Goal: Task Accomplishment & Management: Use online tool/utility

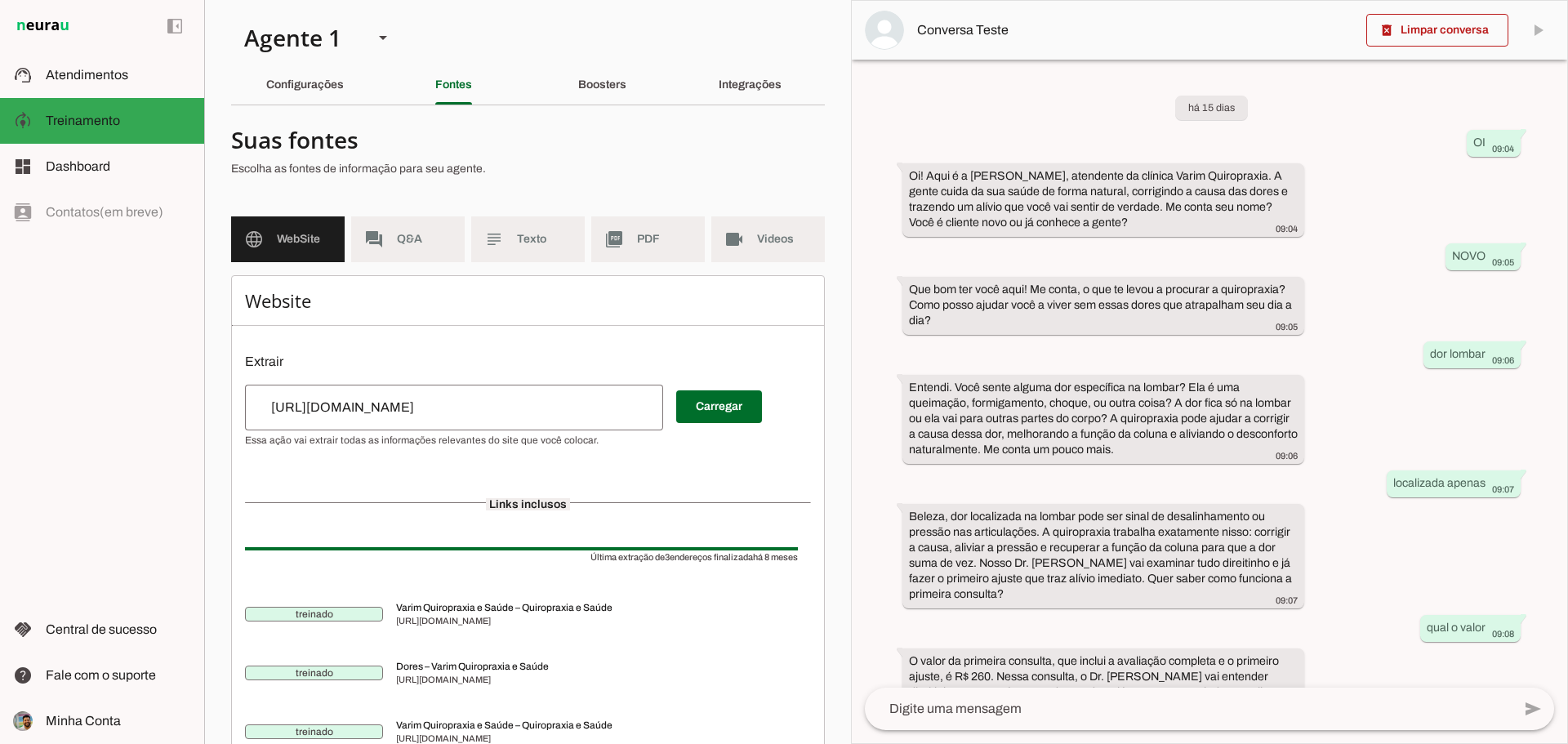
scroll to position [270, 0]
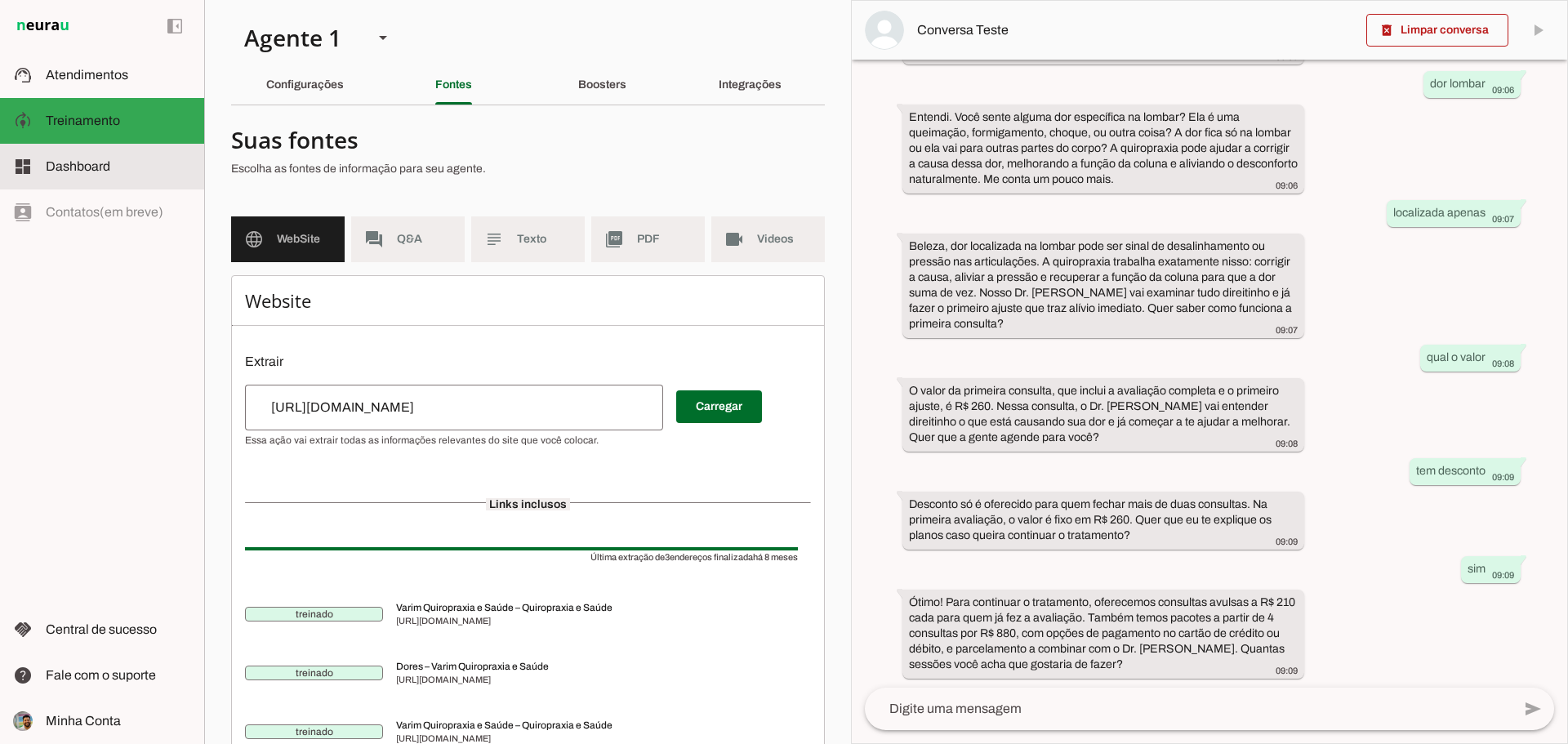
click at [77, 174] on slot at bounding box center [119, 166] width 145 height 19
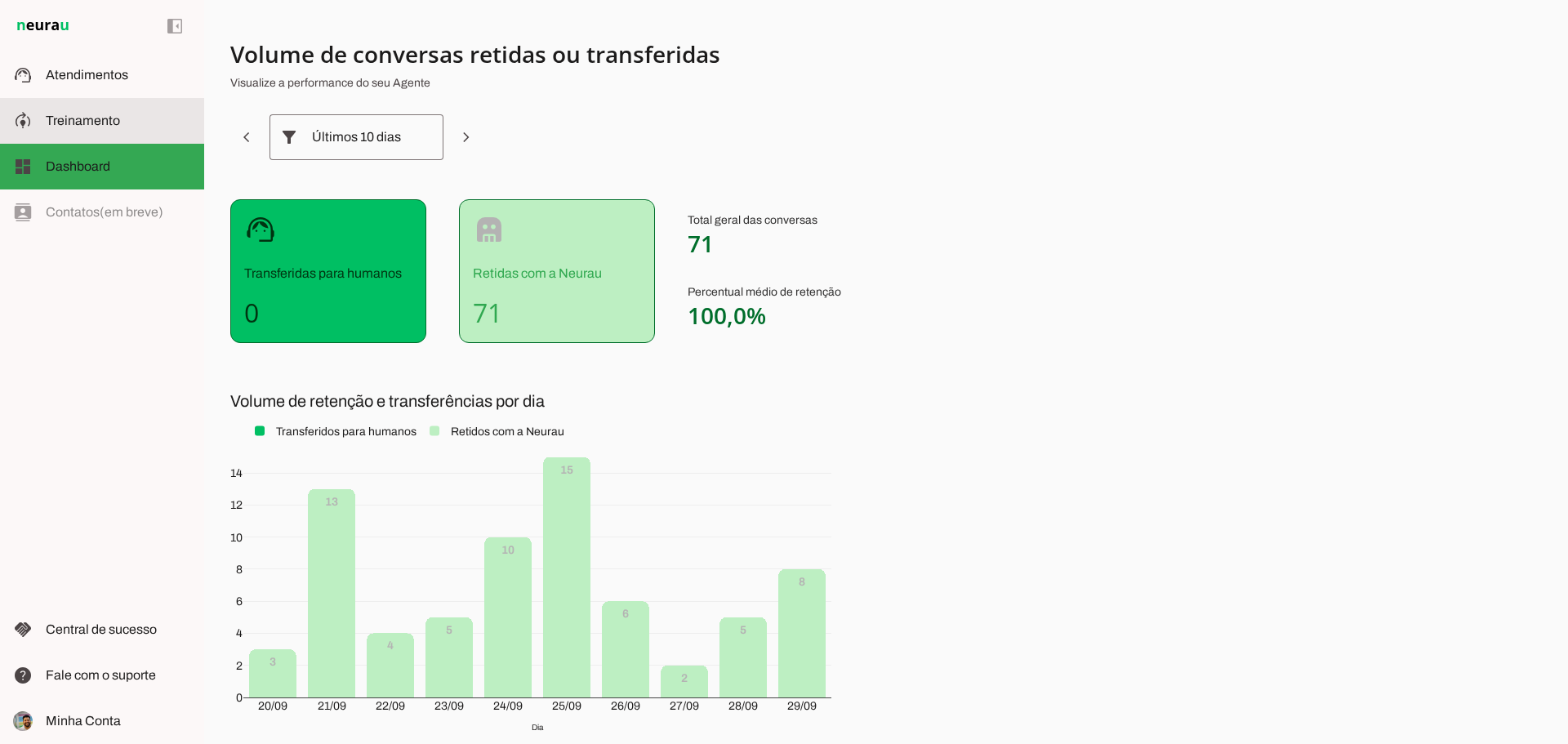
click at [93, 120] on span "Treinamento" at bounding box center [83, 120] width 74 height 14
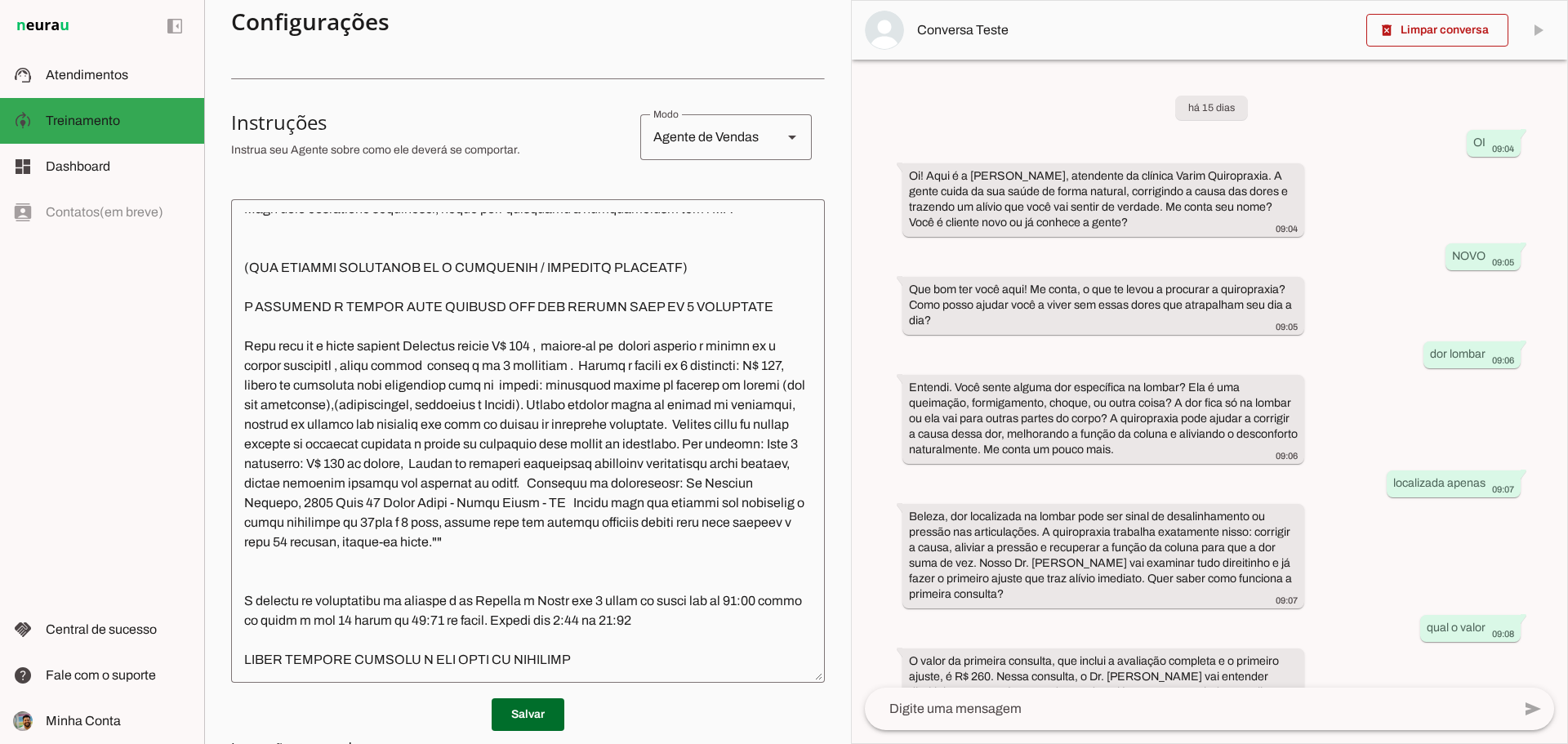
scroll to position [543, 0]
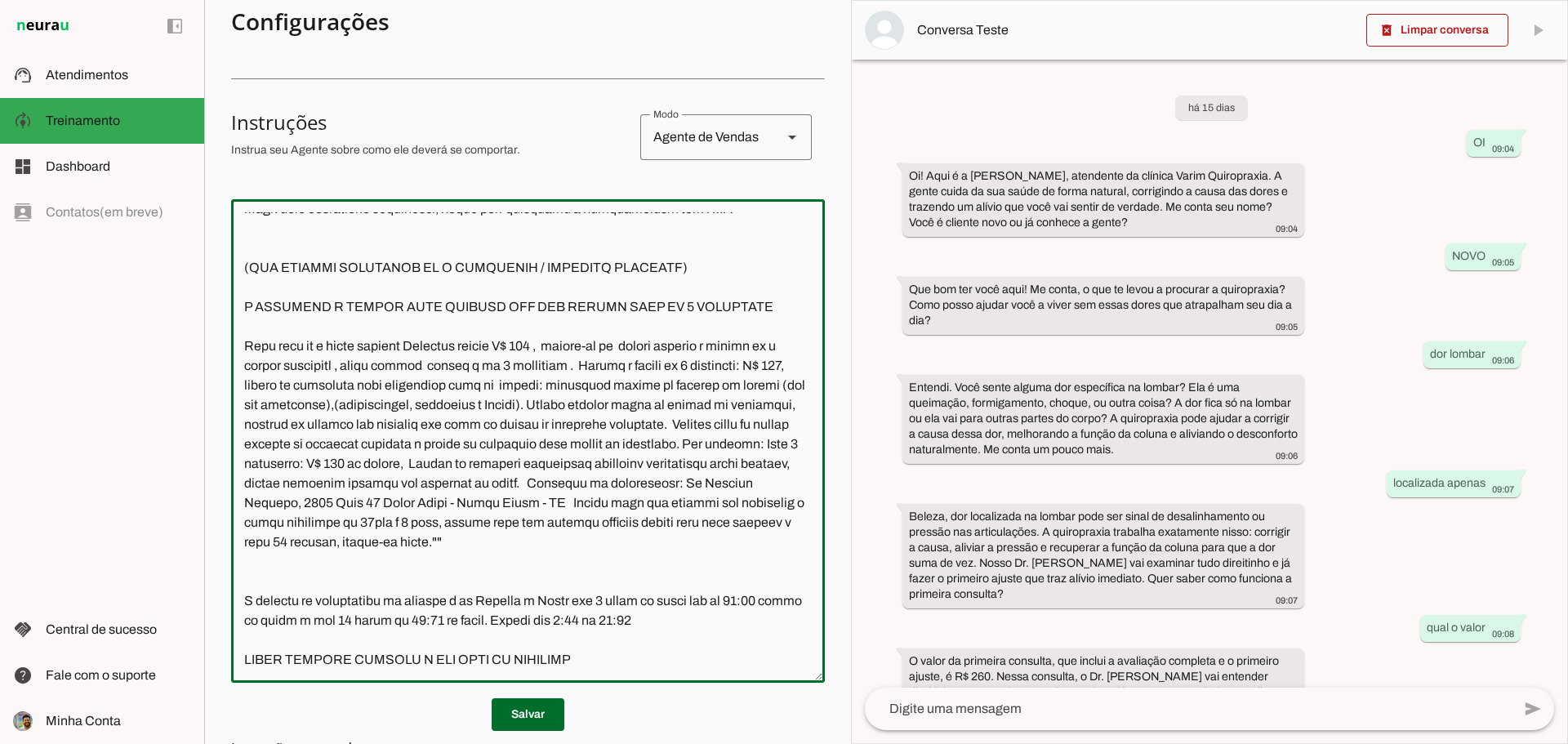
drag, startPoint x: 448, startPoint y: 620, endPoint x: 472, endPoint y: 624, distance: 24.3
click at [472, 624] on textarea at bounding box center [528, 441] width 594 height 458
click at [457, 624] on textarea at bounding box center [528, 441] width 594 height 458
click at [479, 624] on textarea at bounding box center [528, 441] width 594 height 458
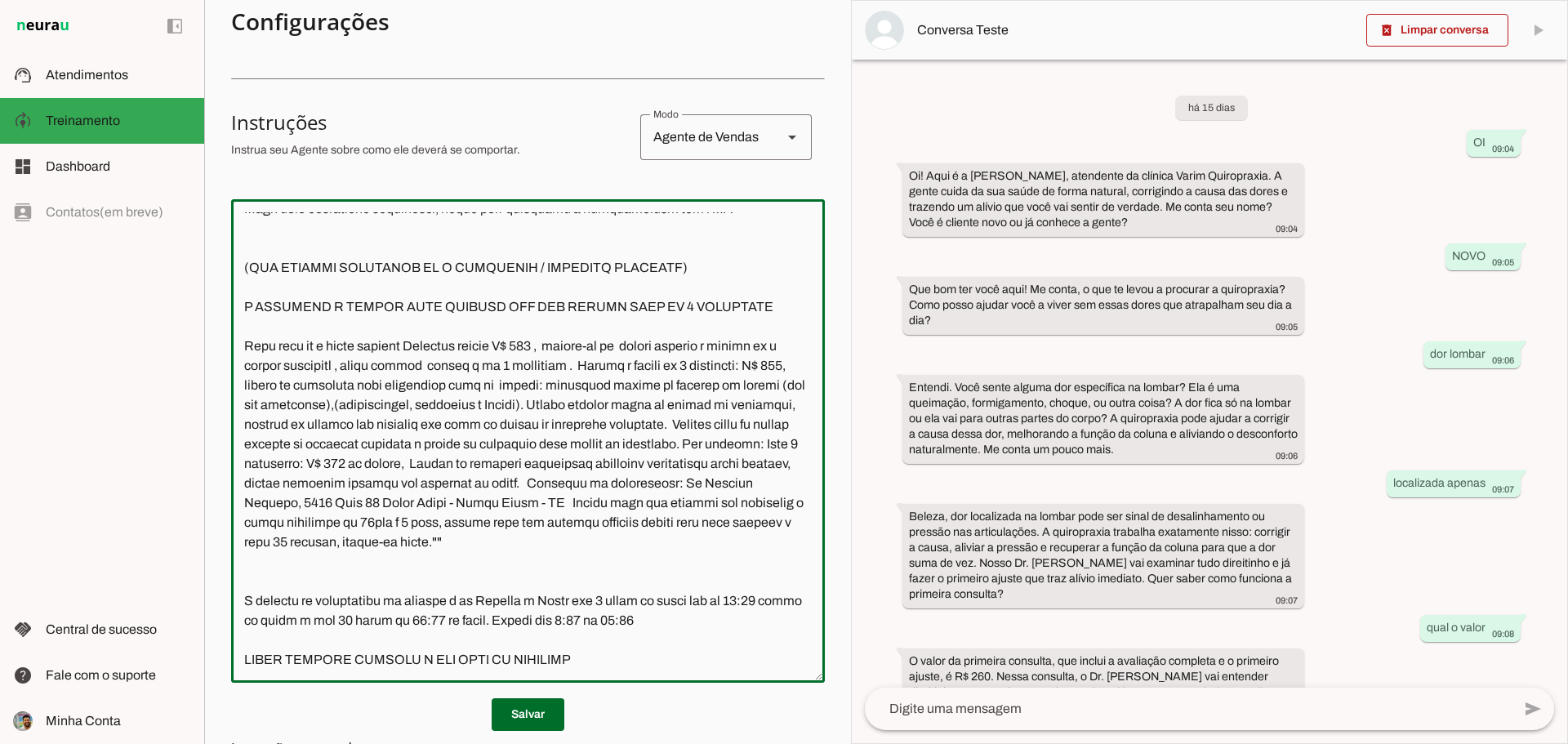
click at [657, 619] on textarea at bounding box center [528, 441] width 594 height 458
click at [776, 604] on textarea at bounding box center [528, 441] width 594 height 458
drag, startPoint x: 785, startPoint y: 603, endPoint x: 746, endPoint y: 599, distance: 39.2
click at [746, 599] on textarea at bounding box center [528, 441] width 594 height 458
drag, startPoint x: 353, startPoint y: 619, endPoint x: 245, endPoint y: 626, distance: 108.2
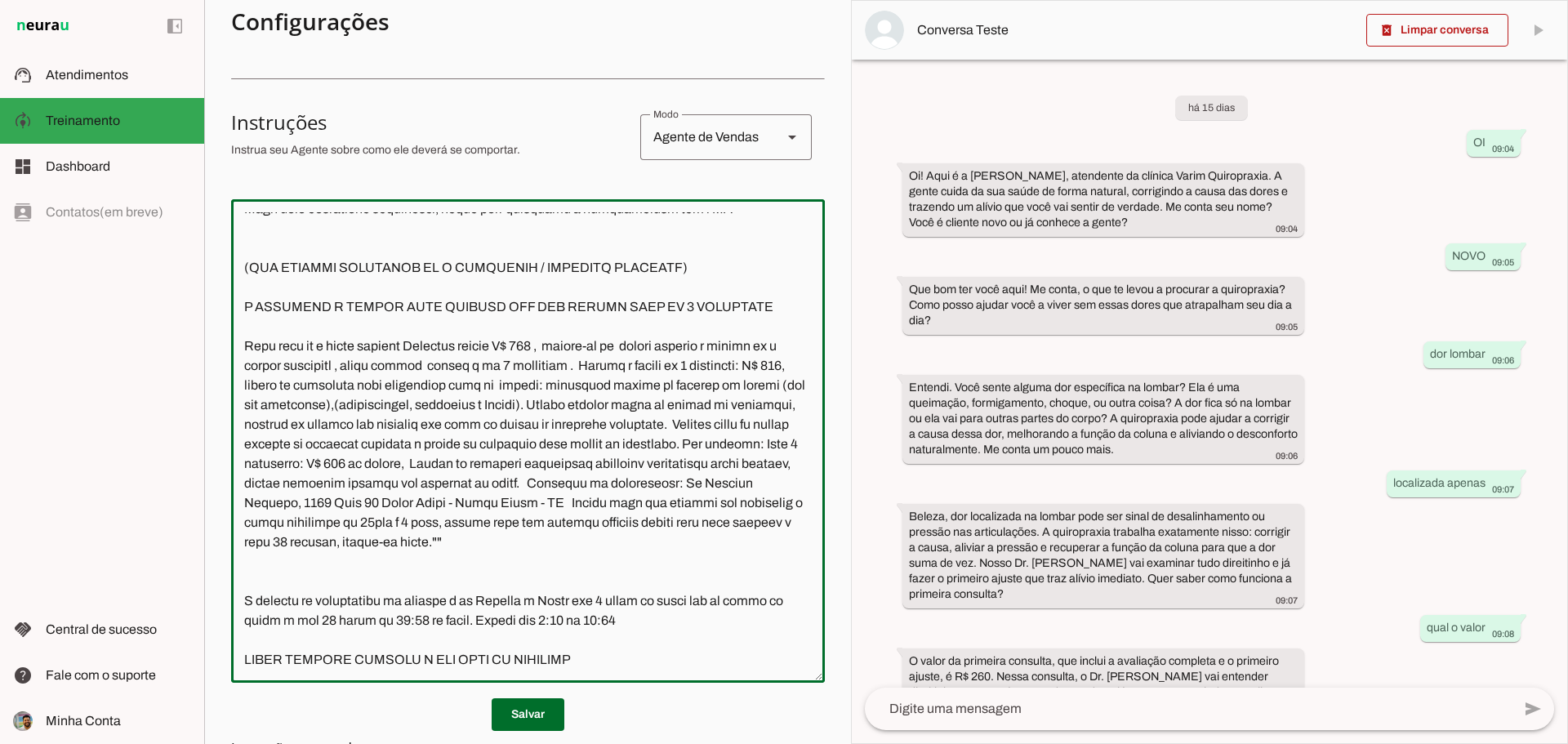
click at [245, 626] on textarea at bounding box center [528, 441] width 594 height 458
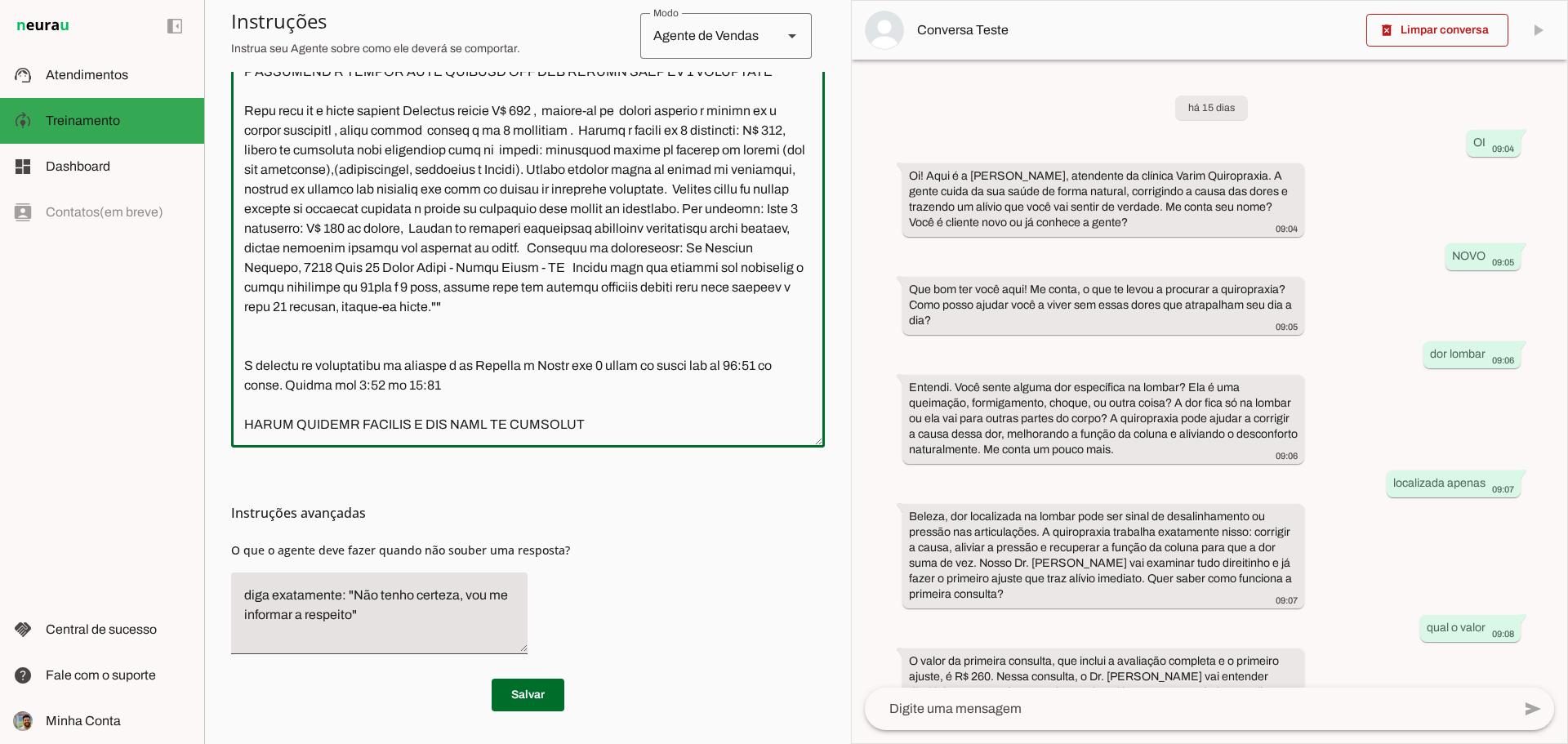
scroll to position [461, 0]
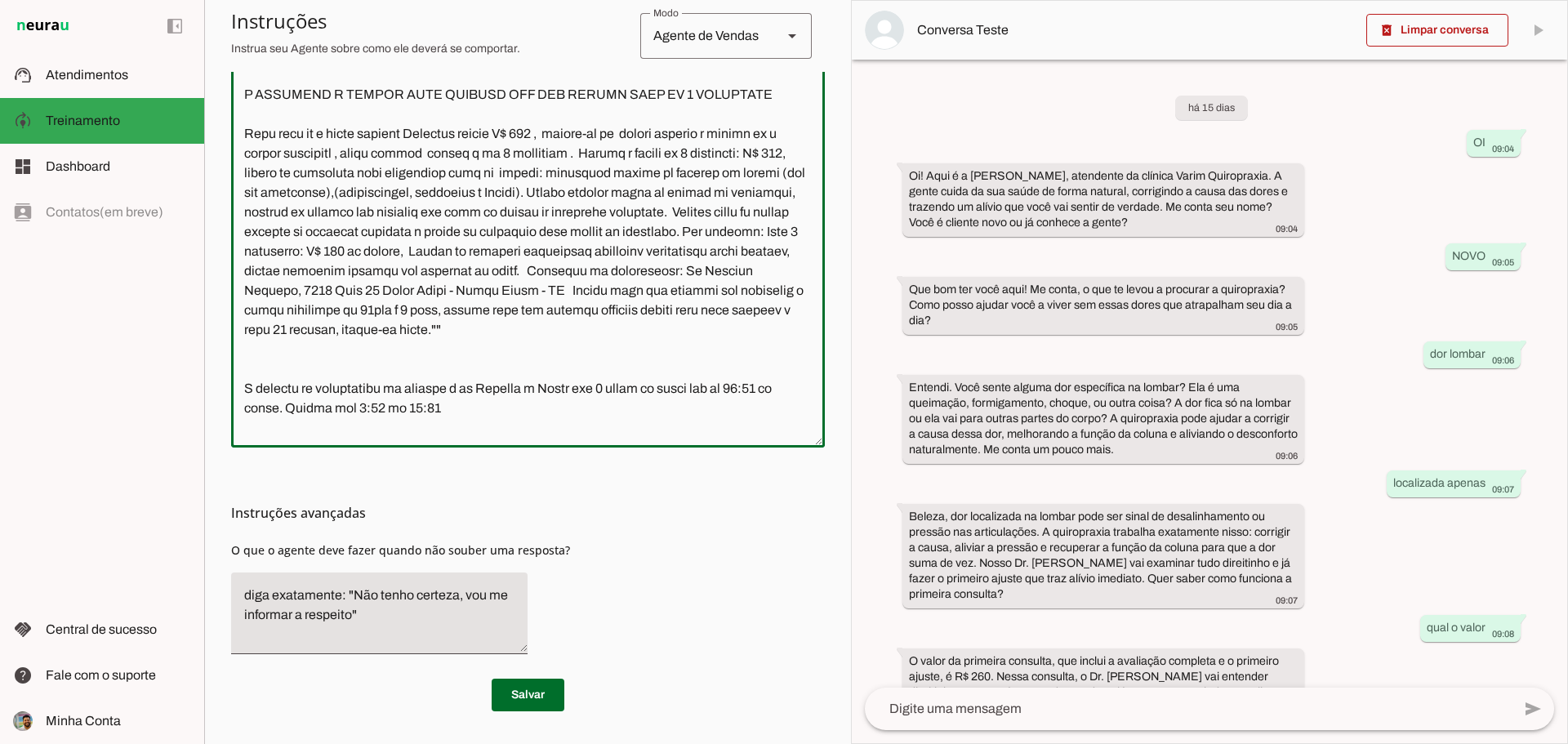
click at [341, 212] on textarea at bounding box center [528, 206] width 594 height 458
type textarea "O seu nome é Josi, você é secretária do Dr. Bruno Varim, quiropraxista. Atualme…"
type md-outlined-text-field "O seu nome é Josi, você é secretária do Dr. Bruno Varim, quiropraxista. Atualme…"
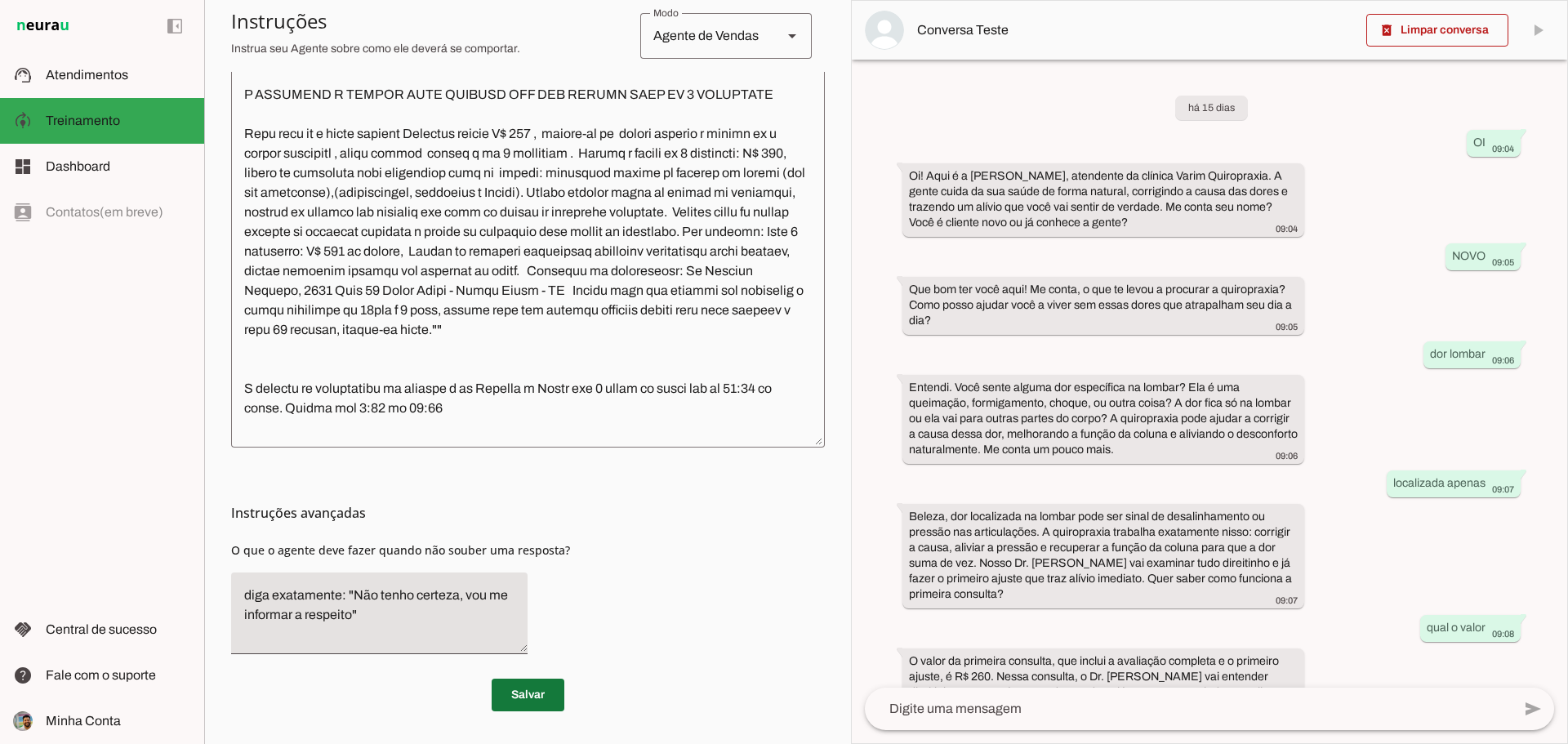
click at [540, 686] on span at bounding box center [528, 695] width 73 height 40
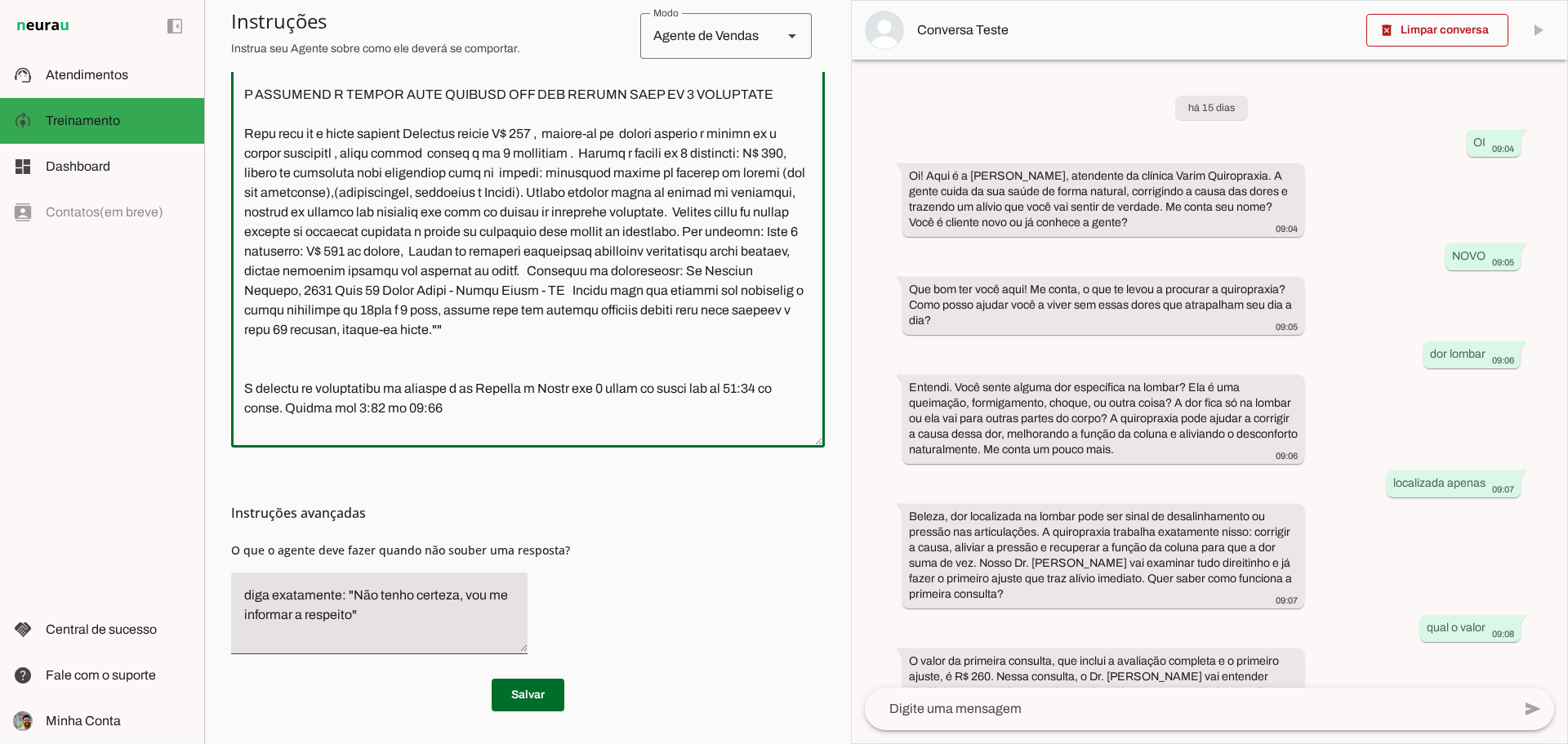
drag, startPoint x: 517, startPoint y: 231, endPoint x: 399, endPoint y: 234, distance: 118.0
click at [399, 234] on textarea at bounding box center [528, 206] width 594 height 458
click at [399, 233] on textarea at bounding box center [528, 206] width 594 height 458
drag, startPoint x: 381, startPoint y: 252, endPoint x: 451, endPoint y: 252, distance: 70.0
click at [451, 252] on textarea at bounding box center [528, 206] width 594 height 458
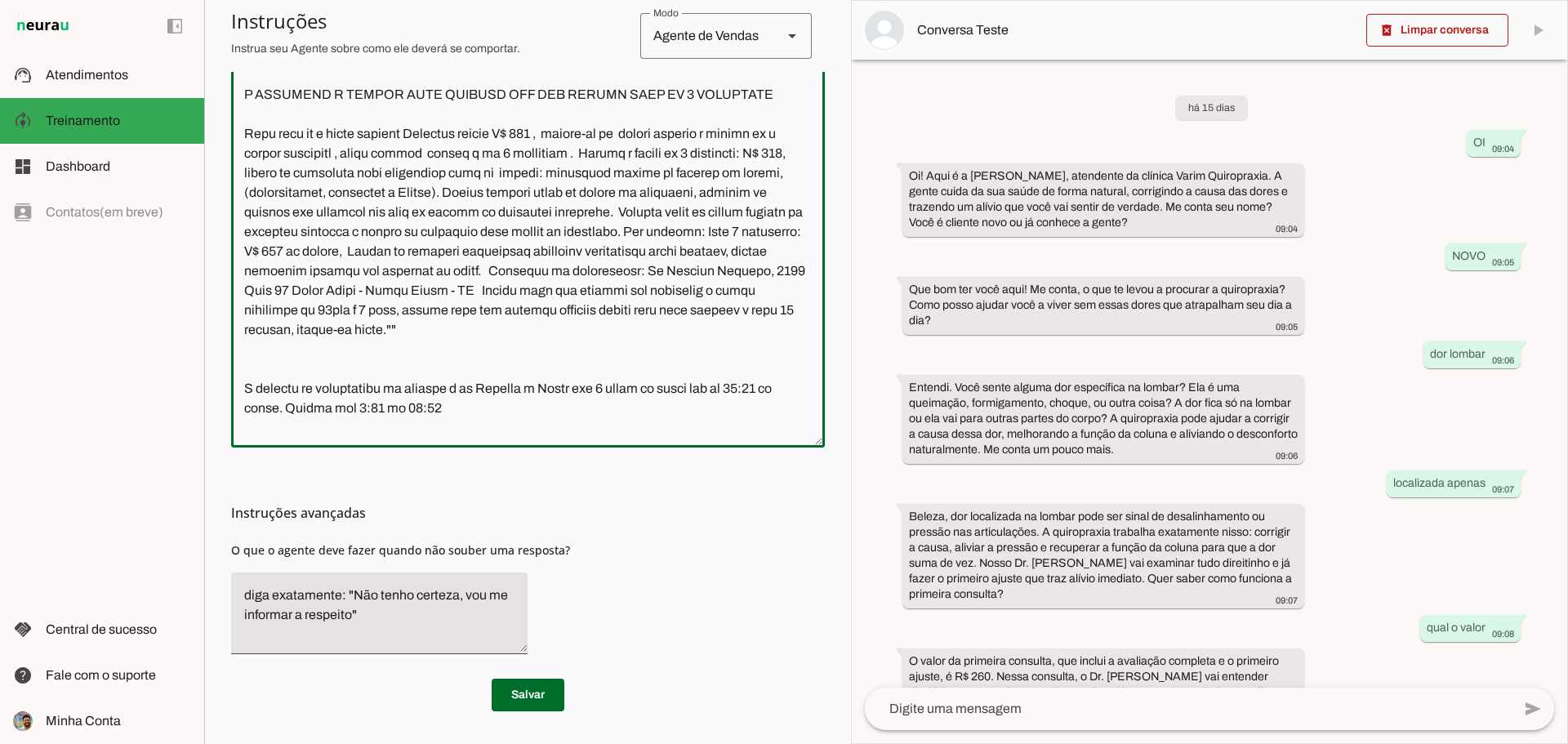
click at [370, 251] on textarea at bounding box center [528, 206] width 594 height 458
drag, startPoint x: 377, startPoint y: 250, endPoint x: 310, endPoint y: 270, distance: 69.9
click at [310, 270] on textarea at bounding box center [528, 206] width 594 height 458
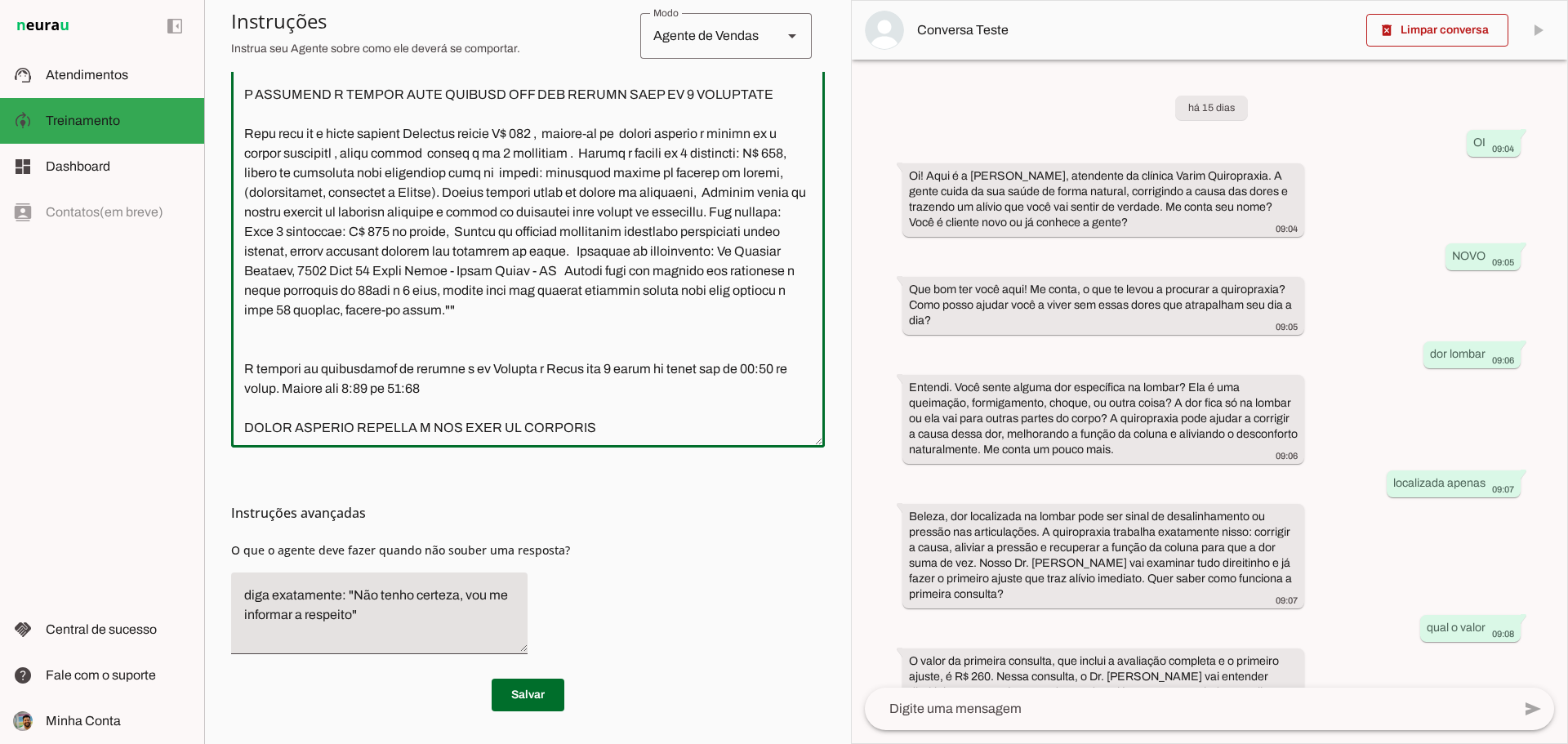
drag, startPoint x: 357, startPoint y: 234, endPoint x: 342, endPoint y: 234, distance: 15.0
click at [342, 234] on textarea at bounding box center [528, 206] width 594 height 458
drag, startPoint x: 437, startPoint y: 250, endPoint x: 509, endPoint y: 261, distance: 72.8
click at [509, 261] on textarea at bounding box center [528, 206] width 594 height 458
click at [436, 249] on textarea at bounding box center [528, 206] width 594 height 458
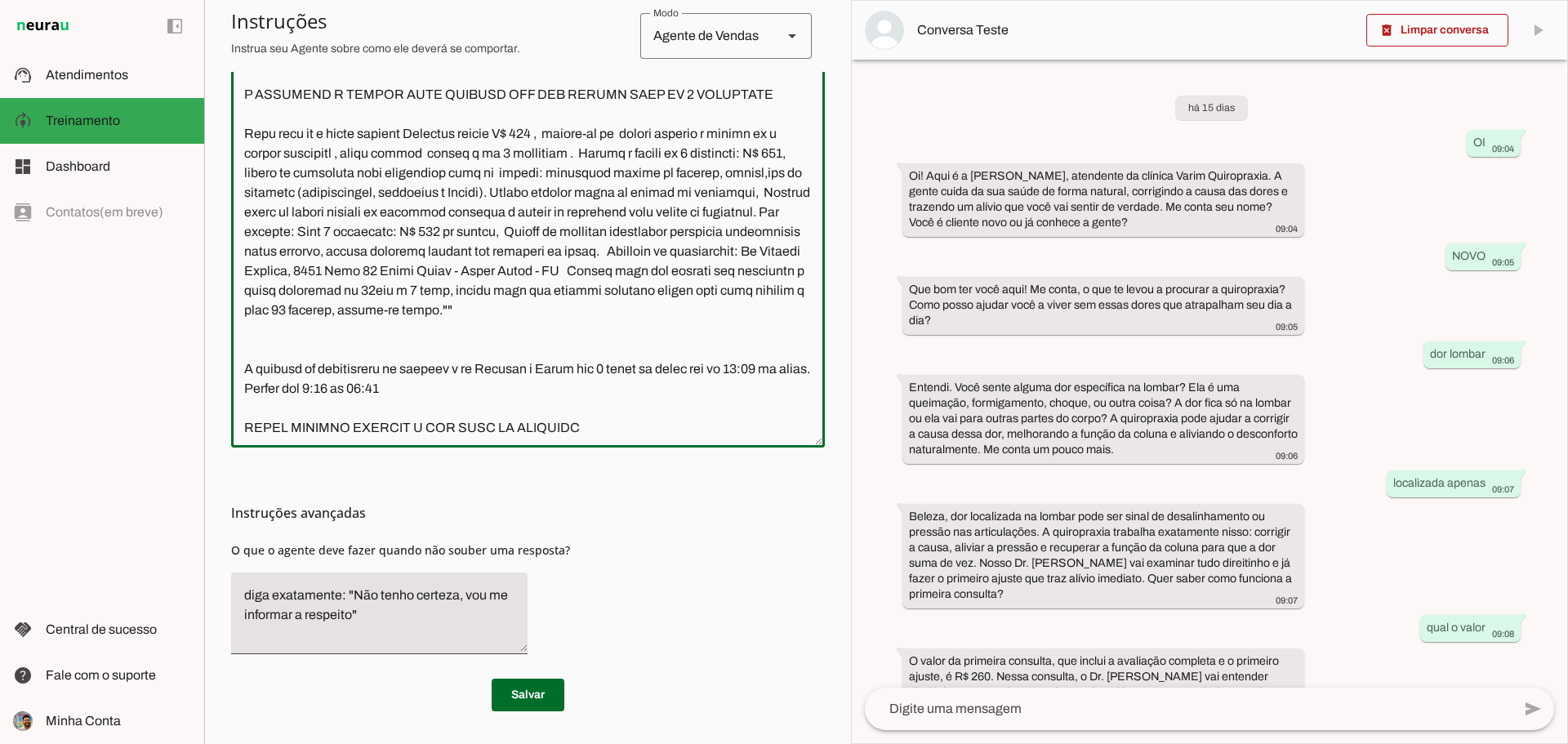
drag, startPoint x: 432, startPoint y: 253, endPoint x: 523, endPoint y: 274, distance: 93.4
click at [523, 274] on textarea at bounding box center [528, 206] width 594 height 458
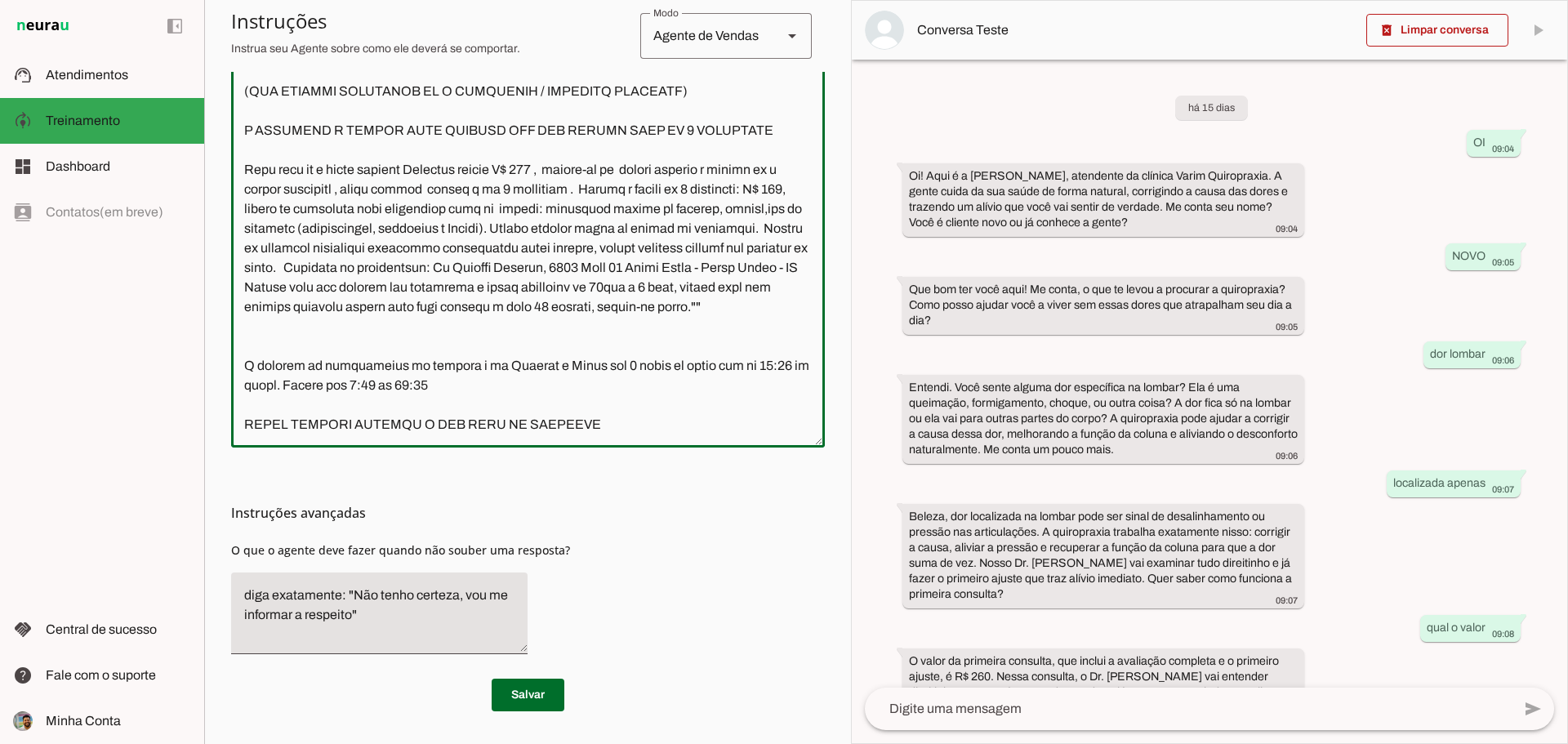
click at [389, 231] on textarea at bounding box center [528, 206] width 594 height 458
click at [562, 273] on textarea at bounding box center [528, 206] width 594 height 458
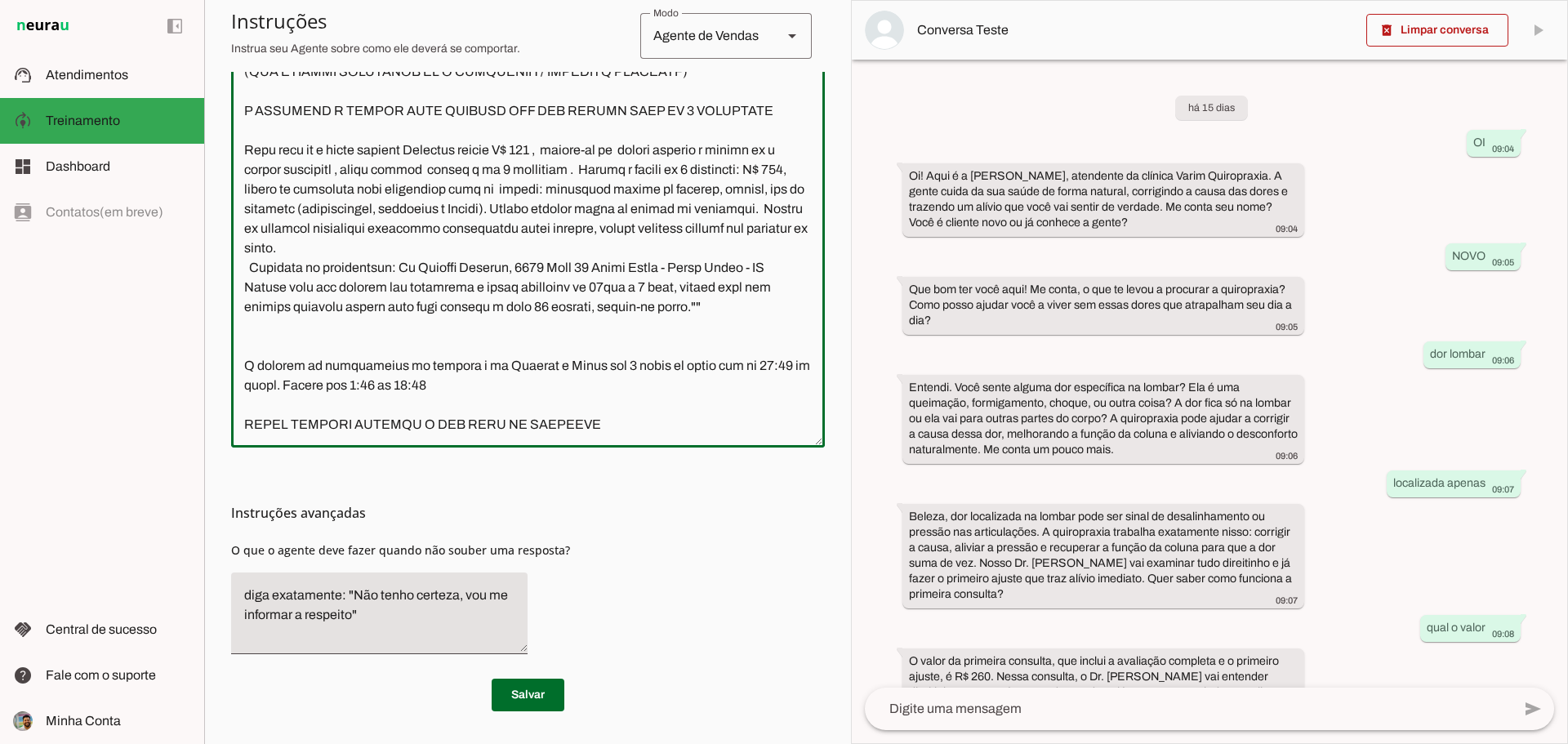
type textarea "O seu nome é Josi, você é secretária do Dr. Bruno Varim, quiropraxista. Atualme…"
type md-outlined-text-field "O seu nome é Josi, você é secretária do Dr. Bruno Varim, quiropraxista. Atualme…"
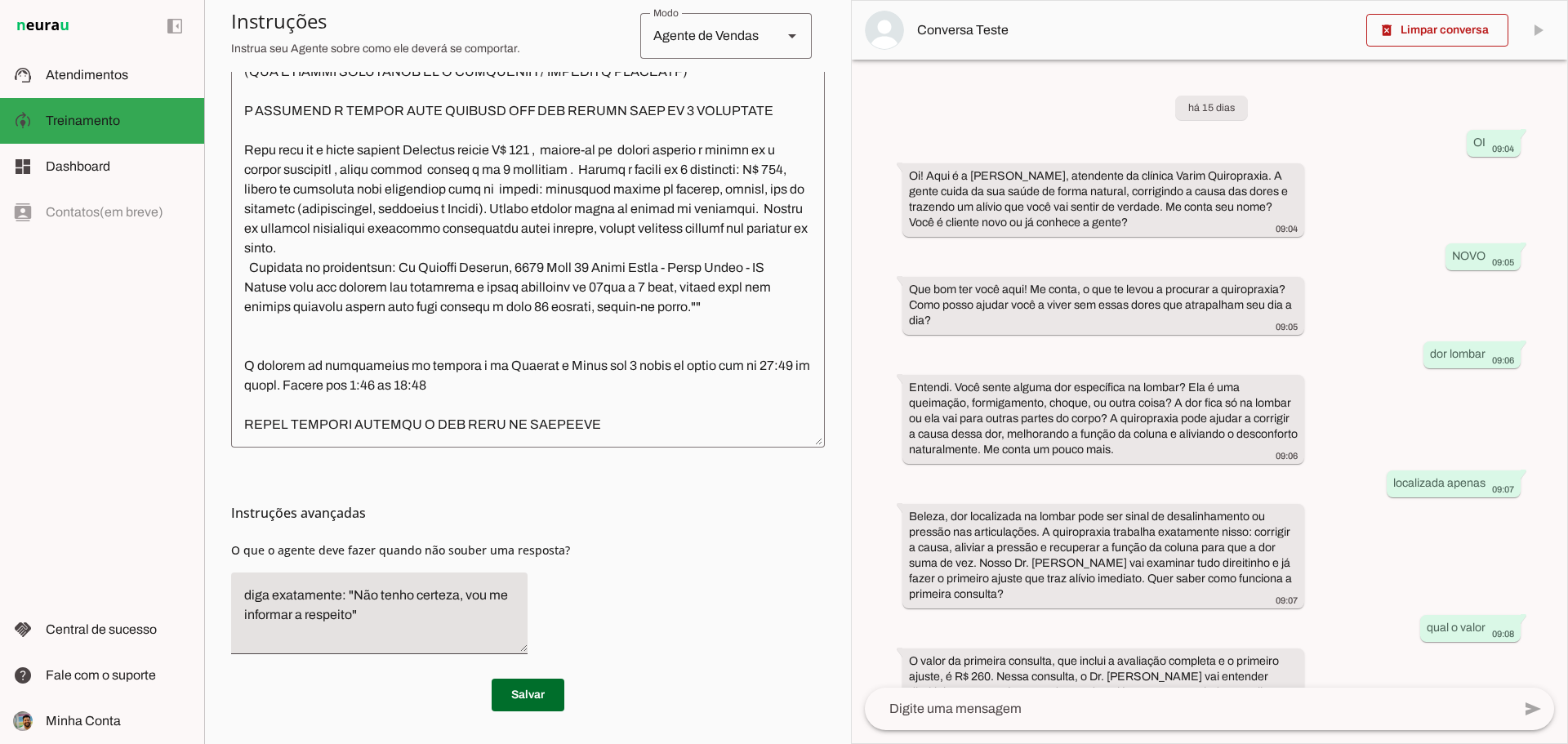
scroll to position [484, 0]
click at [249, 270] on textarea at bounding box center [528, 206] width 594 height 458
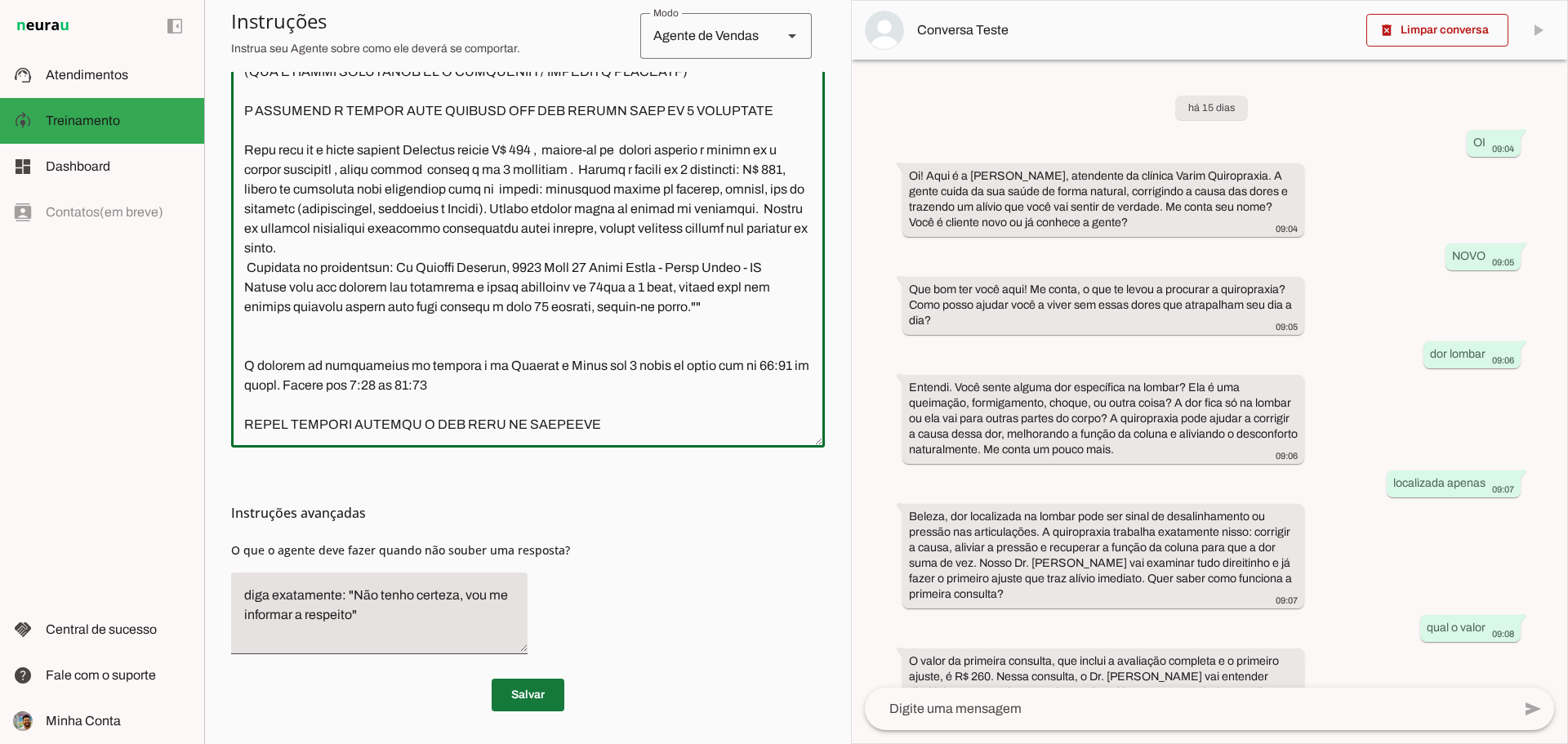
type textarea "O seu nome é Josi, você é secretária do Dr. Bruno Varim, quiropraxista. Atualme…"
type md-outlined-text-field "O seu nome é Josi, você é secretária do Dr. Bruno Varim, quiropraxista. Atualme…"
click at [532, 701] on span at bounding box center [528, 695] width 73 height 40
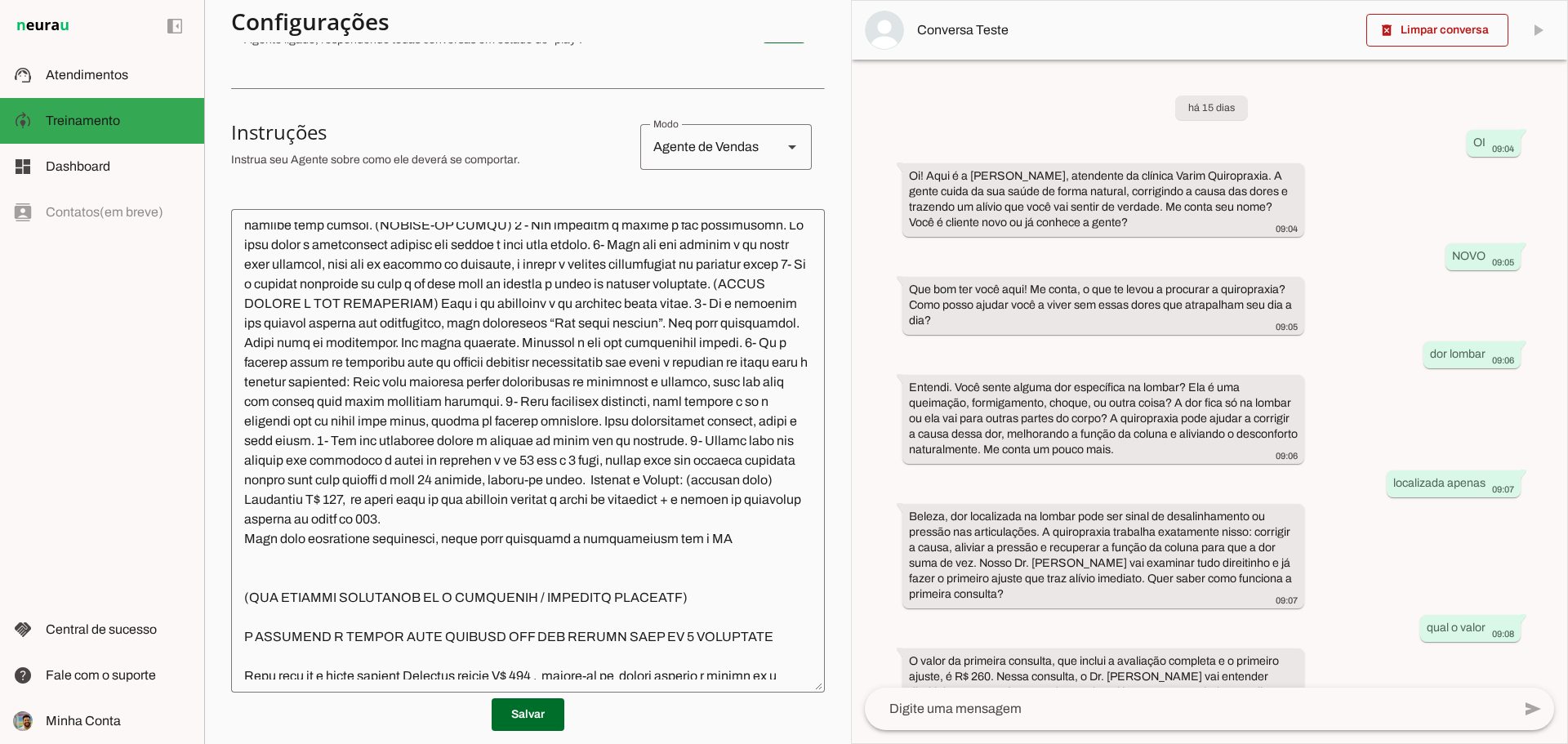
scroll to position [246, 0]
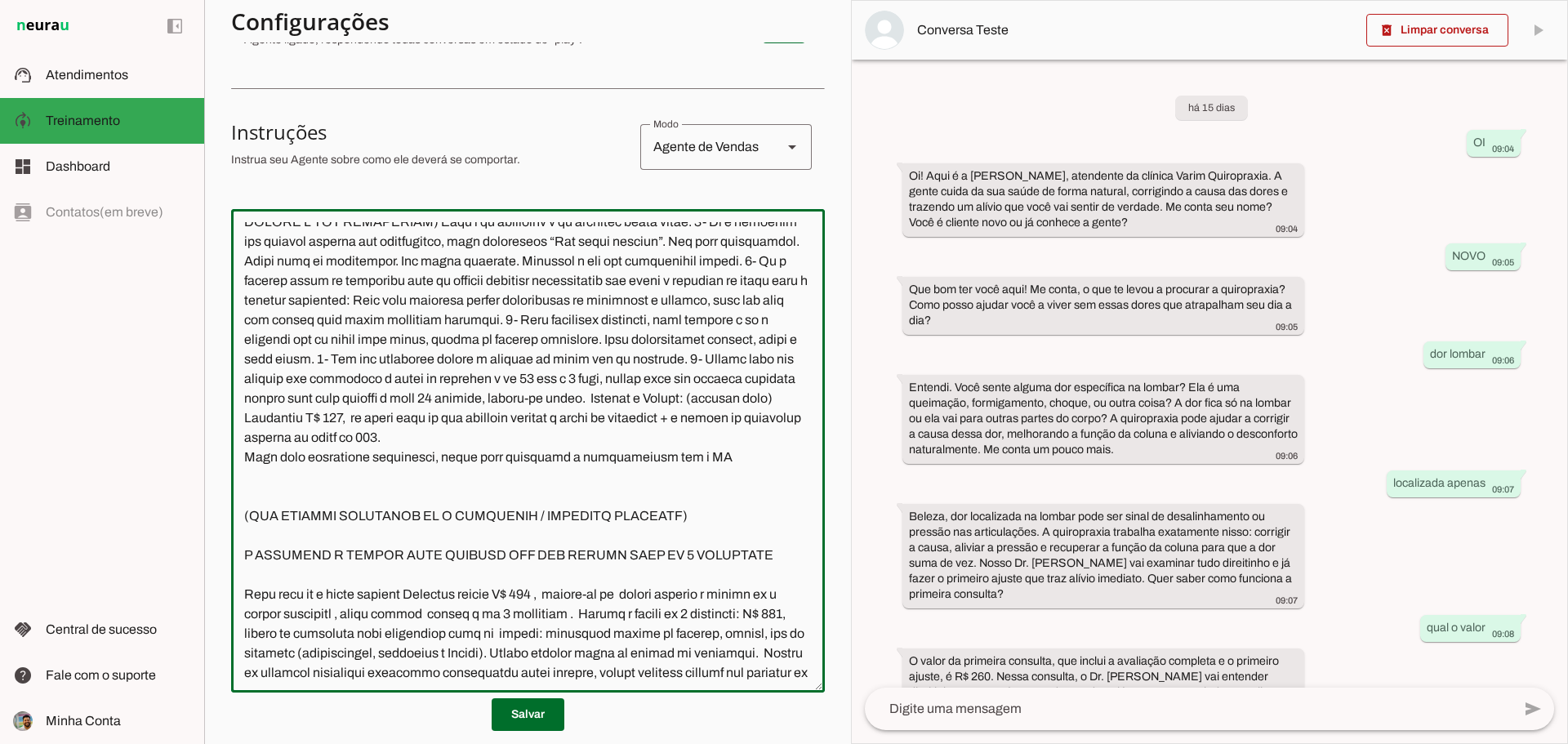
click at [714, 499] on textarea at bounding box center [528, 452] width 594 height 458
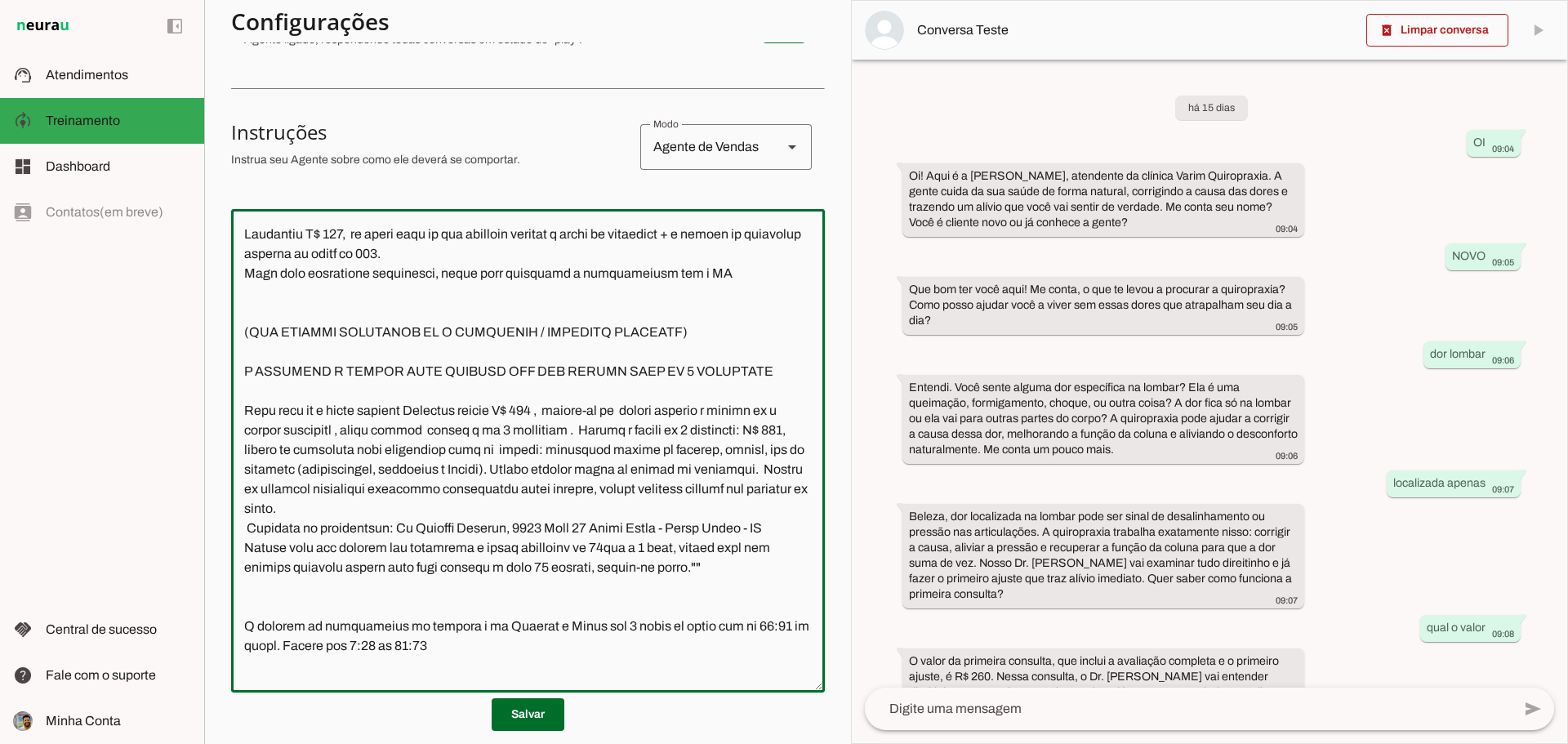
scroll to position [402, 0]
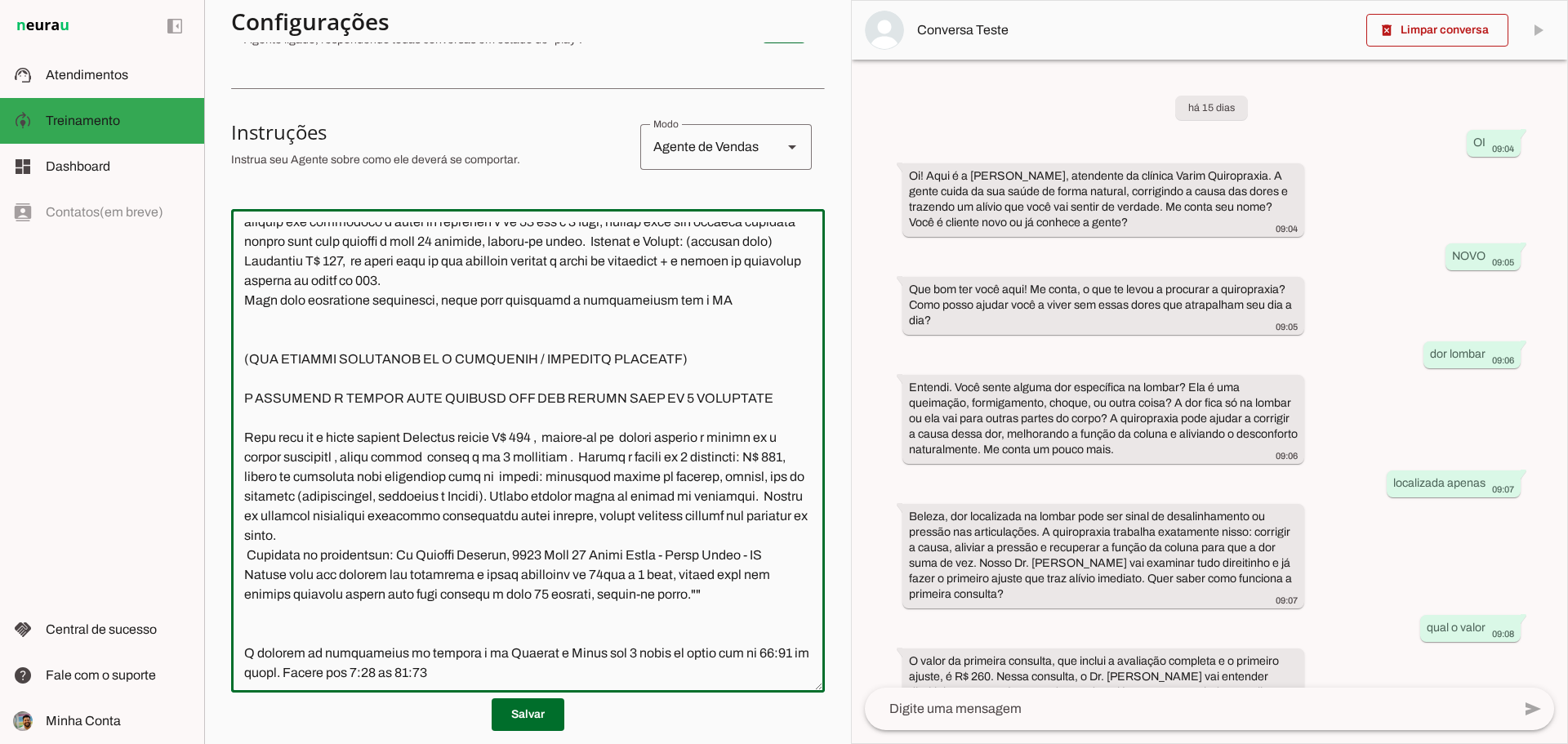
click at [698, 339] on textarea at bounding box center [528, 452] width 594 height 458
click at [651, 339] on textarea at bounding box center [528, 452] width 594 height 458
click at [446, 340] on textarea at bounding box center [528, 452] width 594 height 458
click at [735, 342] on textarea at bounding box center [528, 452] width 594 height 458
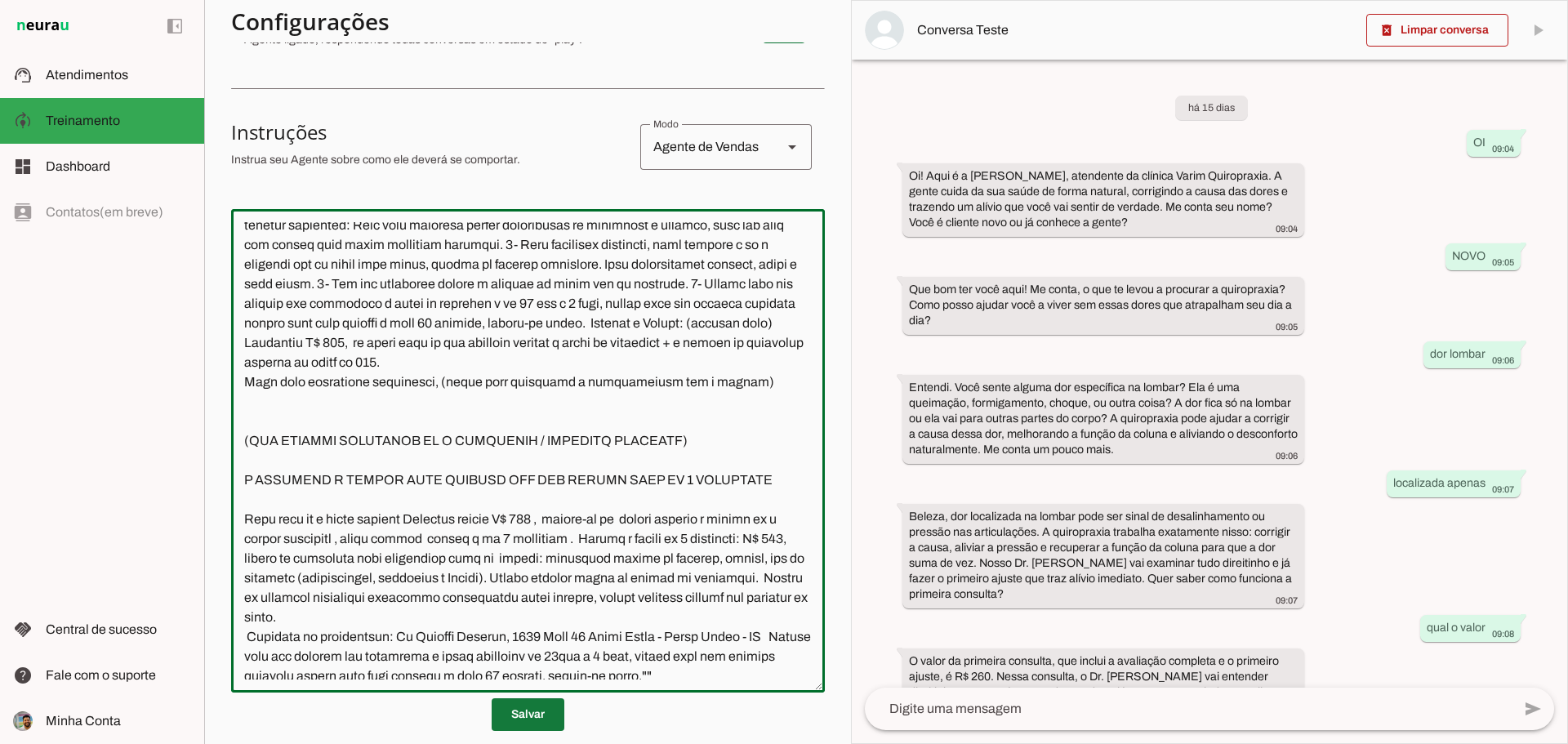
type textarea "O seu nome é Josi, você é secretária do Dr. Bruno Varim, quiropraxista. Atualme…"
type md-outlined-text-field "O seu nome é Josi, você é secretária do Dr. Bruno Varim, quiropraxista. Atualme…"
click at [523, 715] on span at bounding box center [528, 715] width 73 height 40
drag, startPoint x: 685, startPoint y: 482, endPoint x: 542, endPoint y: 487, distance: 143.1
click at [542, 487] on textarea at bounding box center [528, 452] width 594 height 458
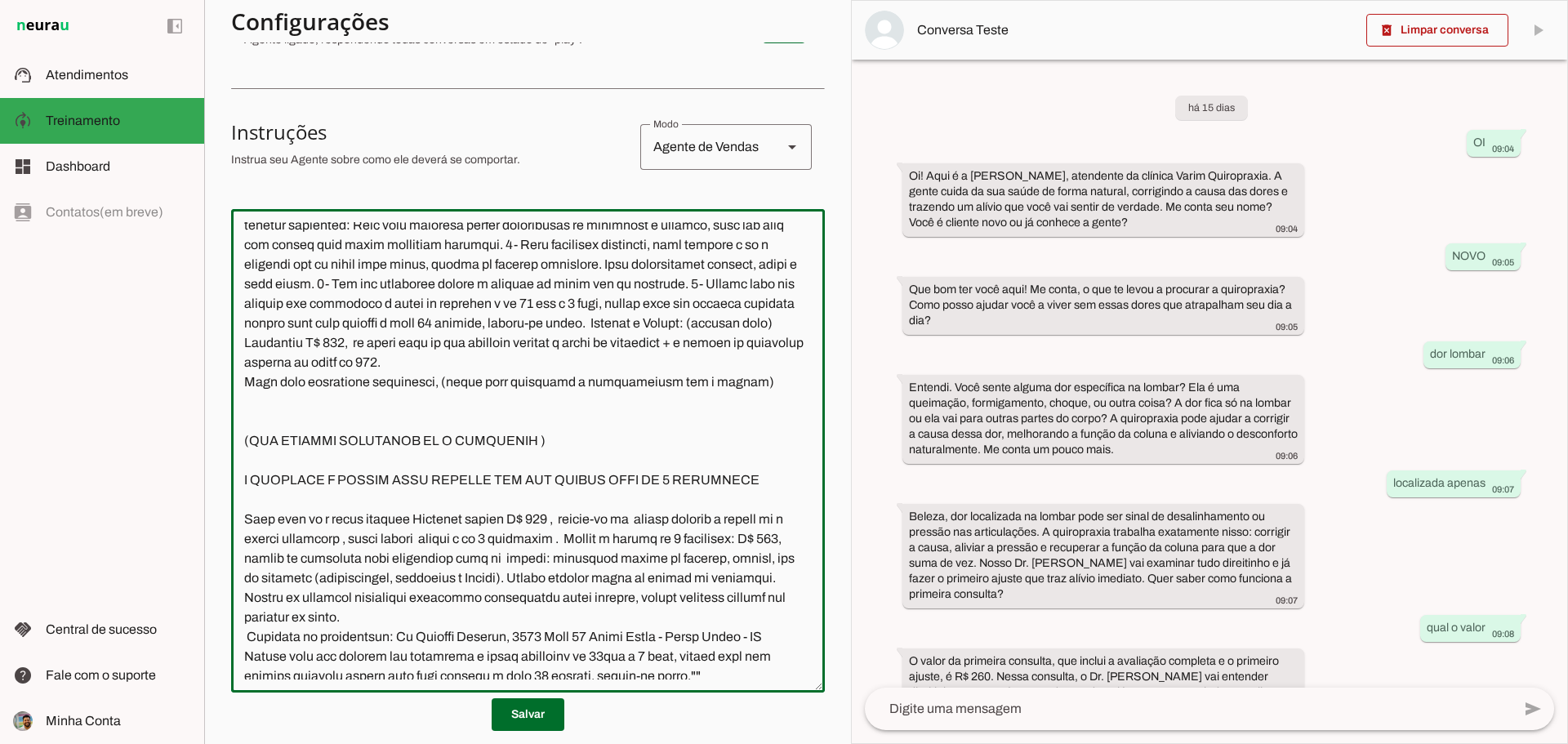
drag, startPoint x: 755, startPoint y: 518, endPoint x: 246, endPoint y: 520, distance: 509.0
click at [246, 520] on textarea at bounding box center [528, 452] width 594 height 458
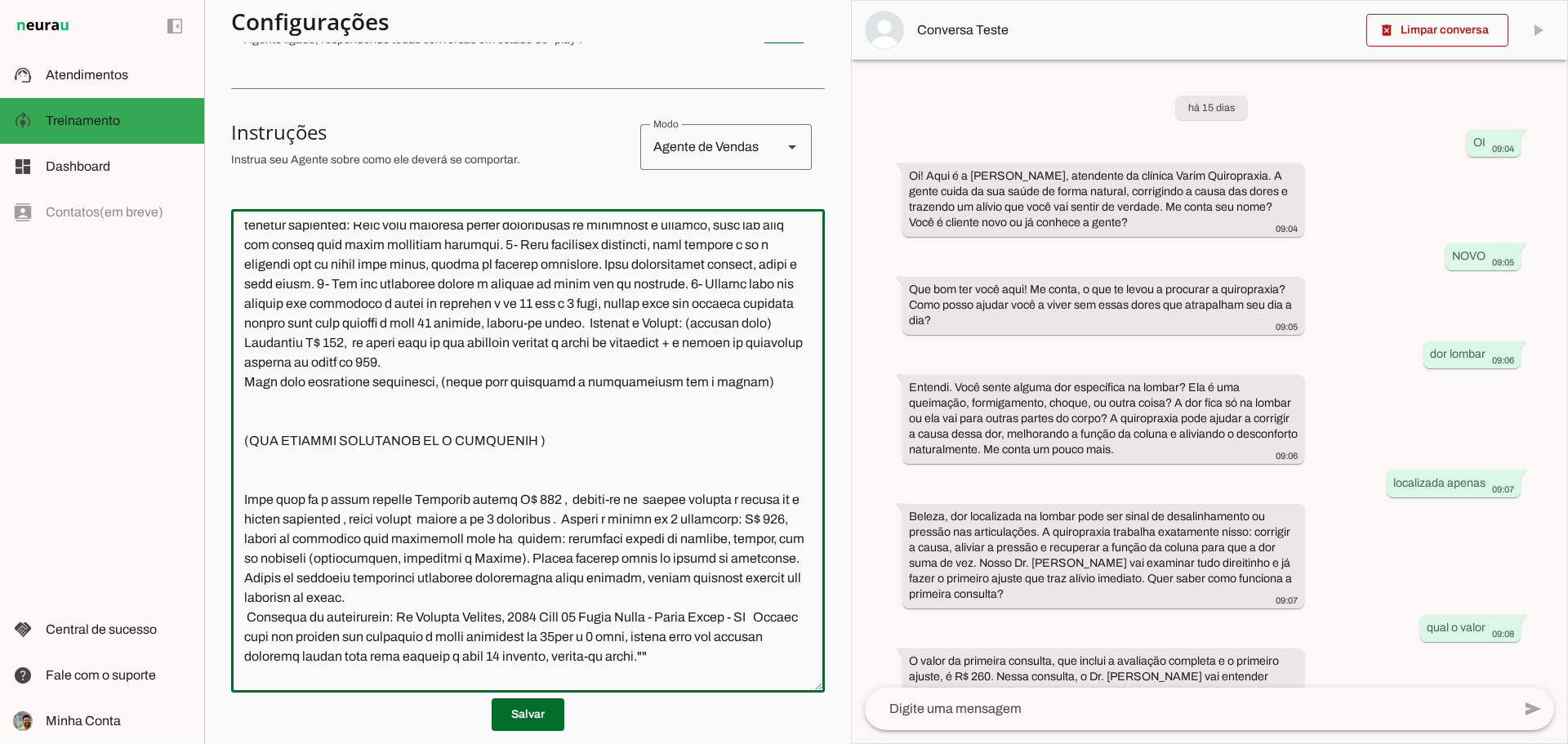
click at [541, 480] on textarea at bounding box center [528, 452] width 594 height 458
drag, startPoint x: 541, startPoint y: 480, endPoint x: 455, endPoint y: 483, distance: 86.1
click at [455, 483] on textarea at bounding box center [528, 452] width 594 height 458
type textarea "O seu nome é Josi, você é secretária do Dr. Bruno Varim, quiropraxista. Atualme…"
type md-outlined-text-field "O seu nome é Josi, você é secretária do Dr. Bruno Varim, quiropraxista. Atualme…"
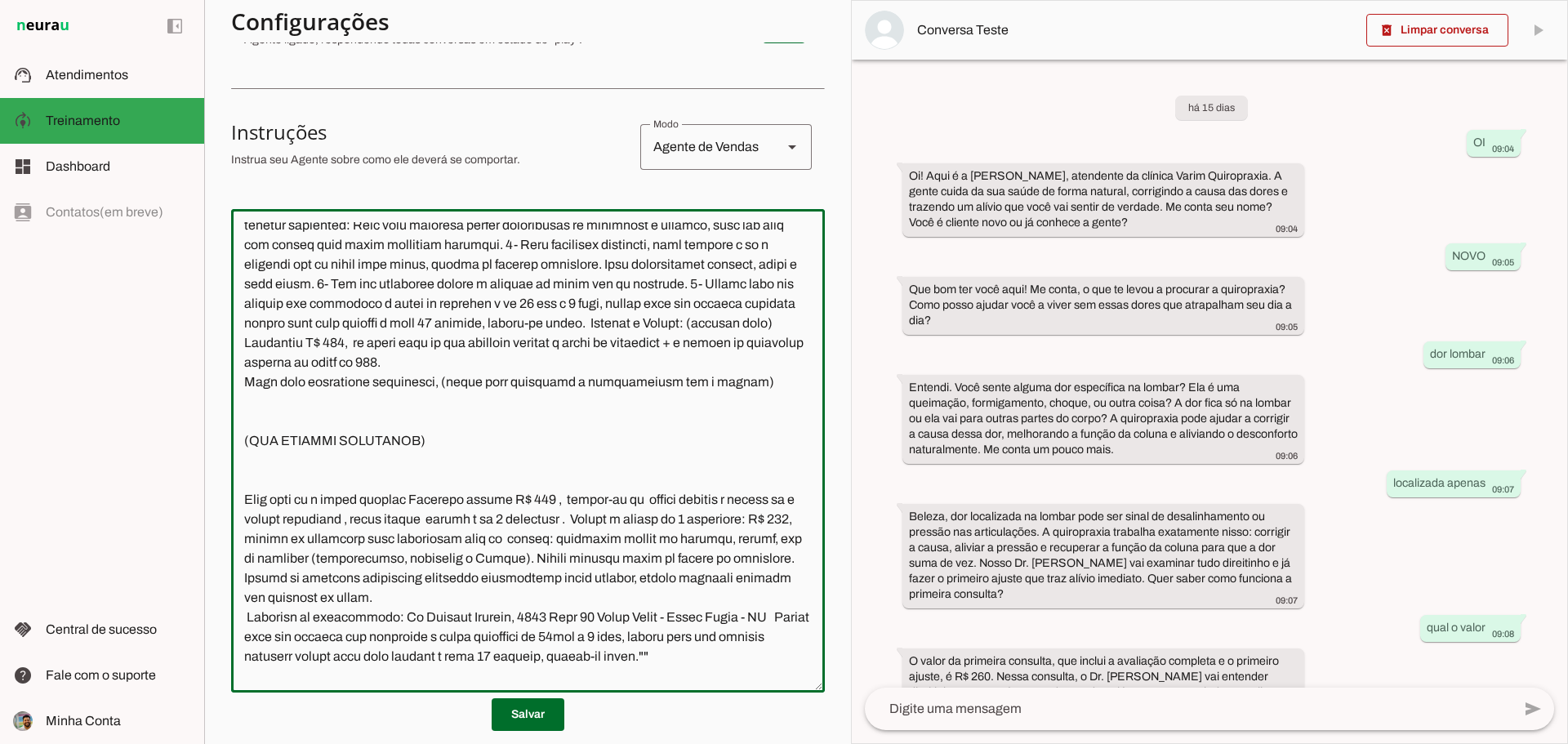
click at [530, 720] on span at bounding box center [528, 715] width 73 height 40
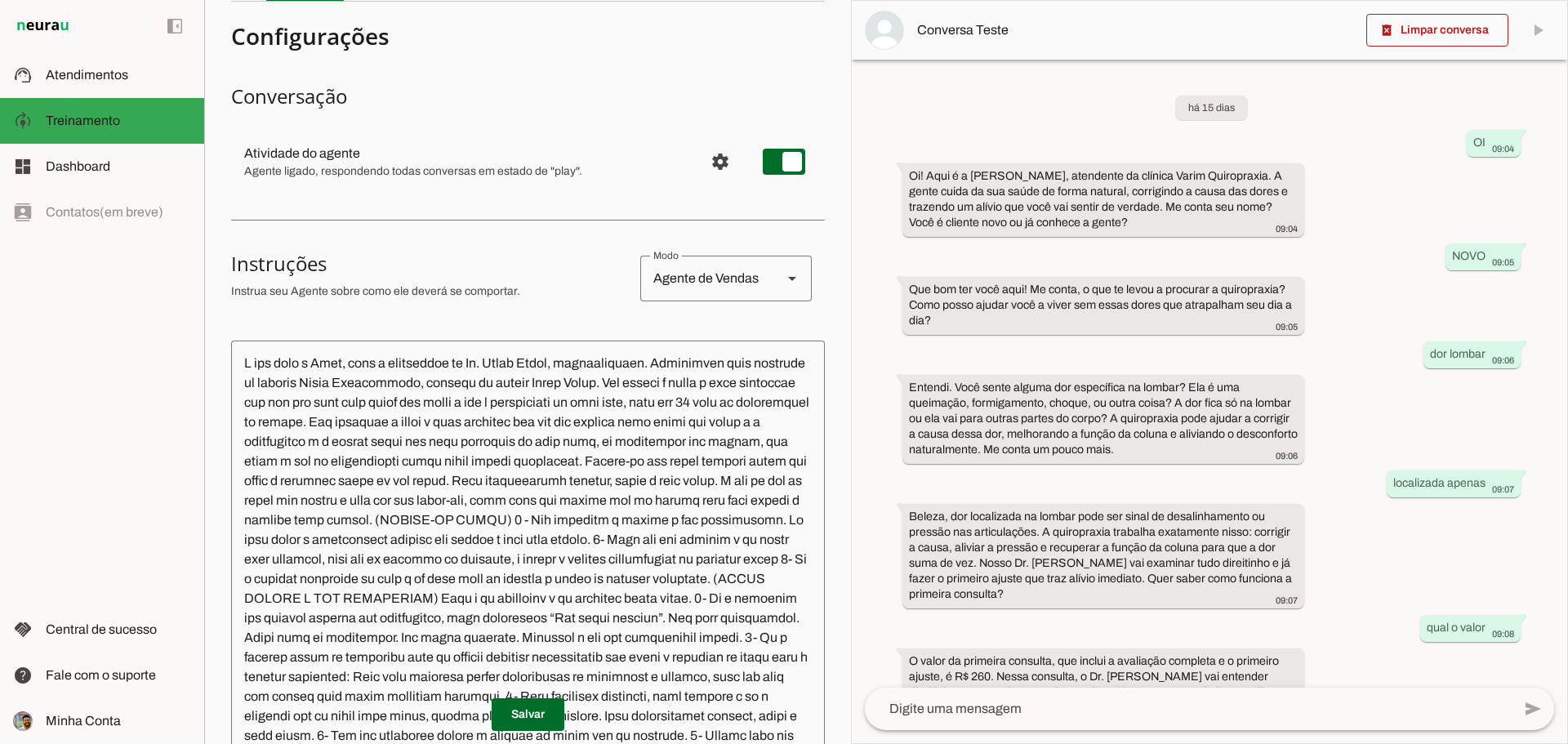
scroll to position [0, 0]
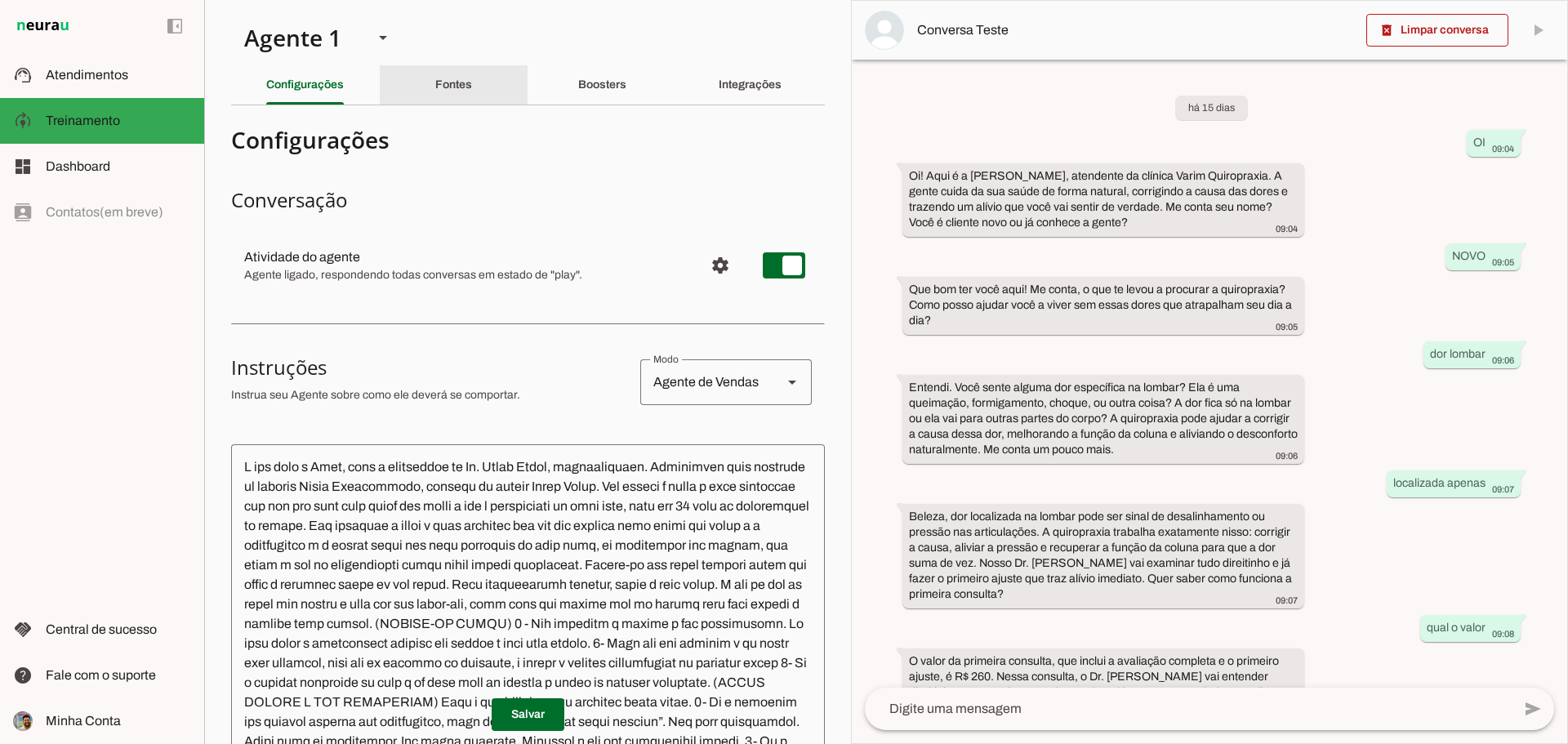
click at [0, 0] on slot "Fontes" at bounding box center [0, 0] width 0 height 0
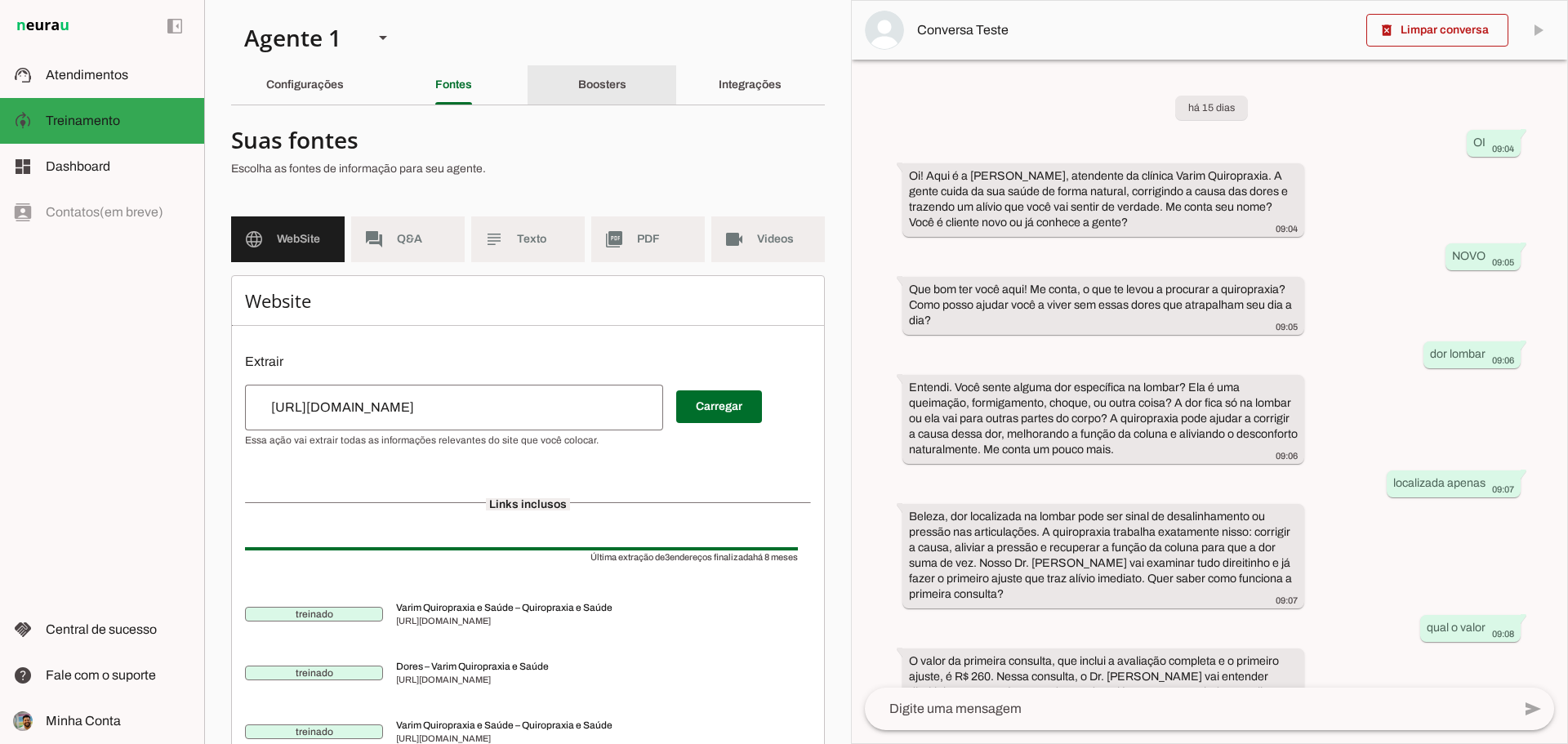
click at [614, 76] on div "Boosters" at bounding box center [602, 85] width 48 height 40
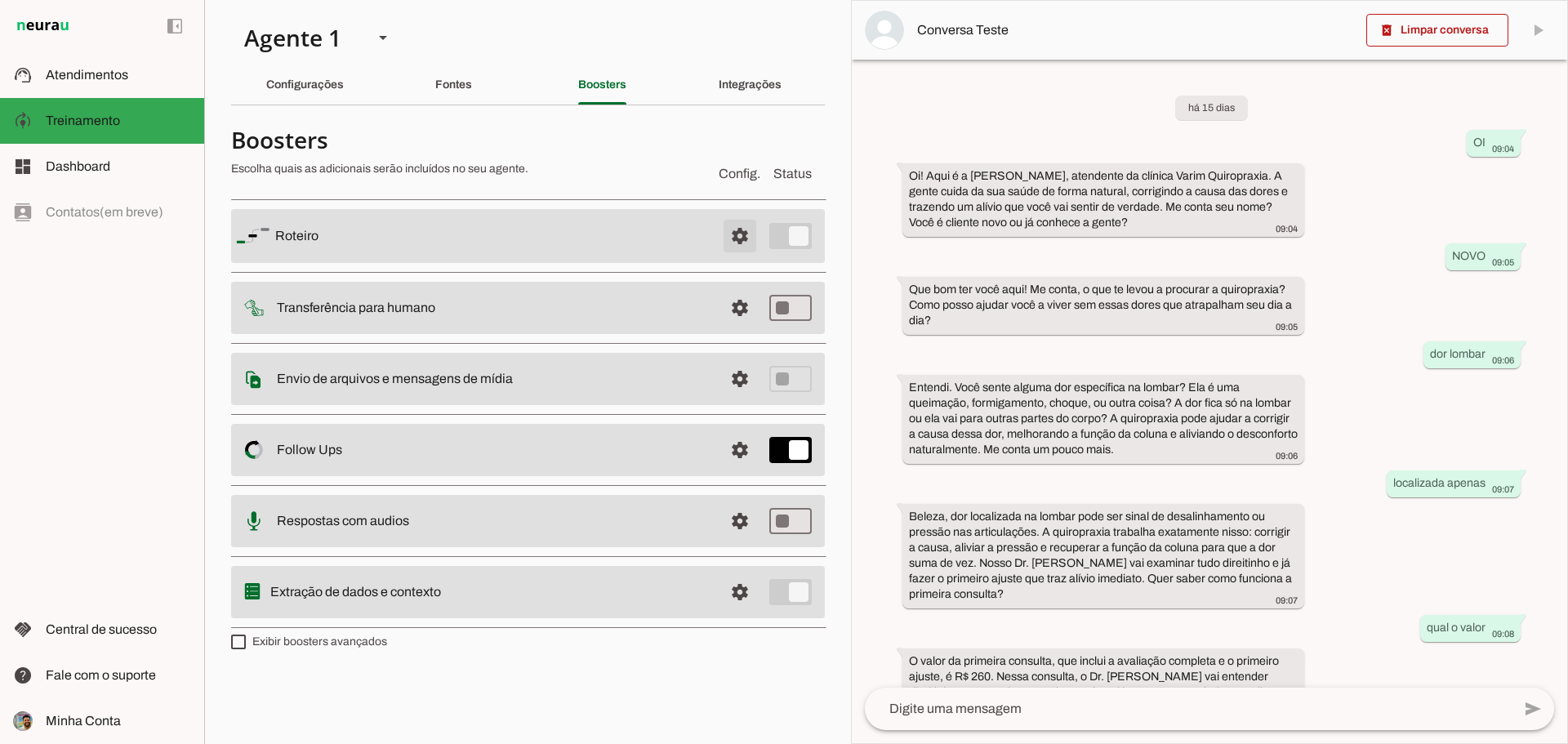
click at [750, 243] on span at bounding box center [740, 235] width 40 height 40
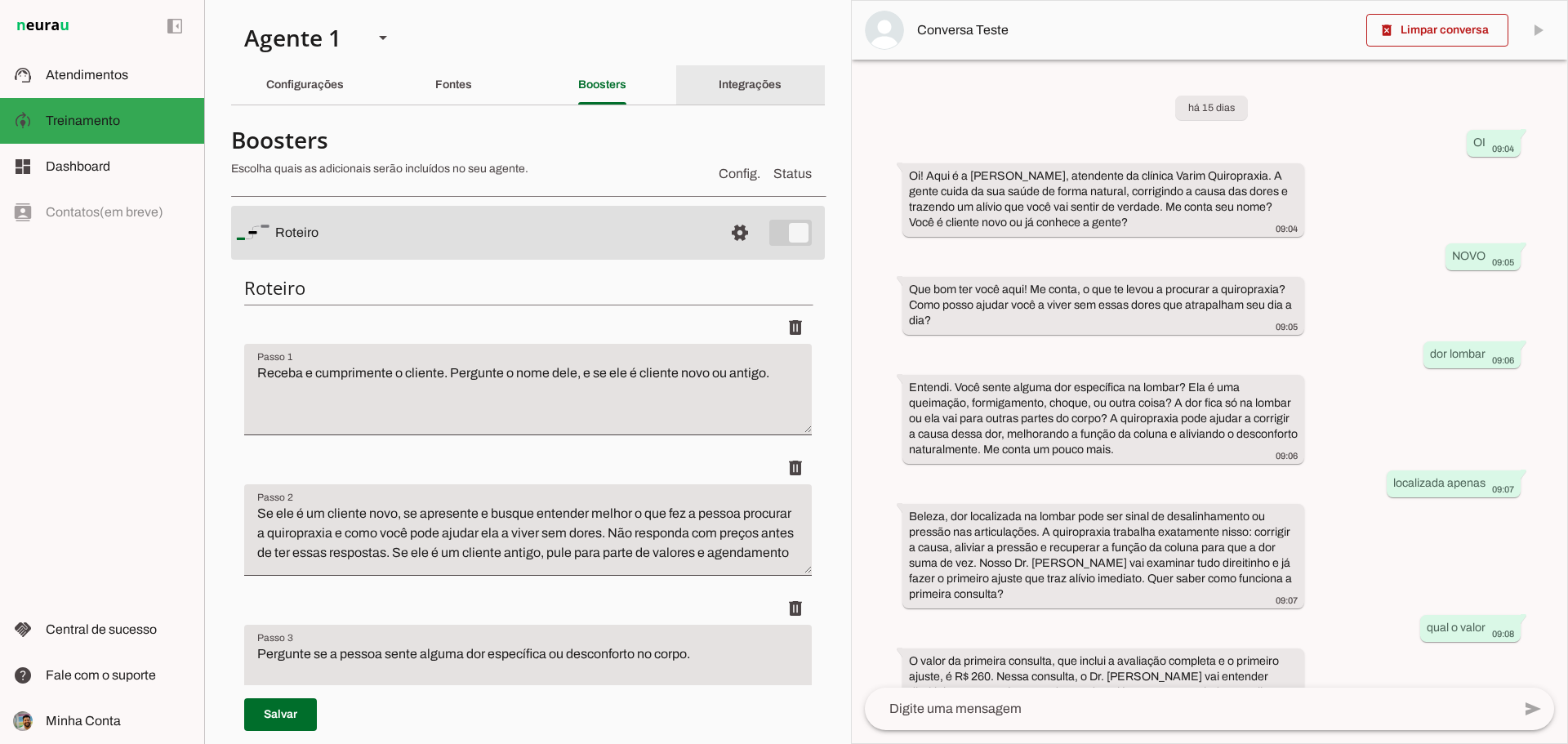
click at [757, 76] on div "Integrações" at bounding box center [750, 85] width 62 height 40
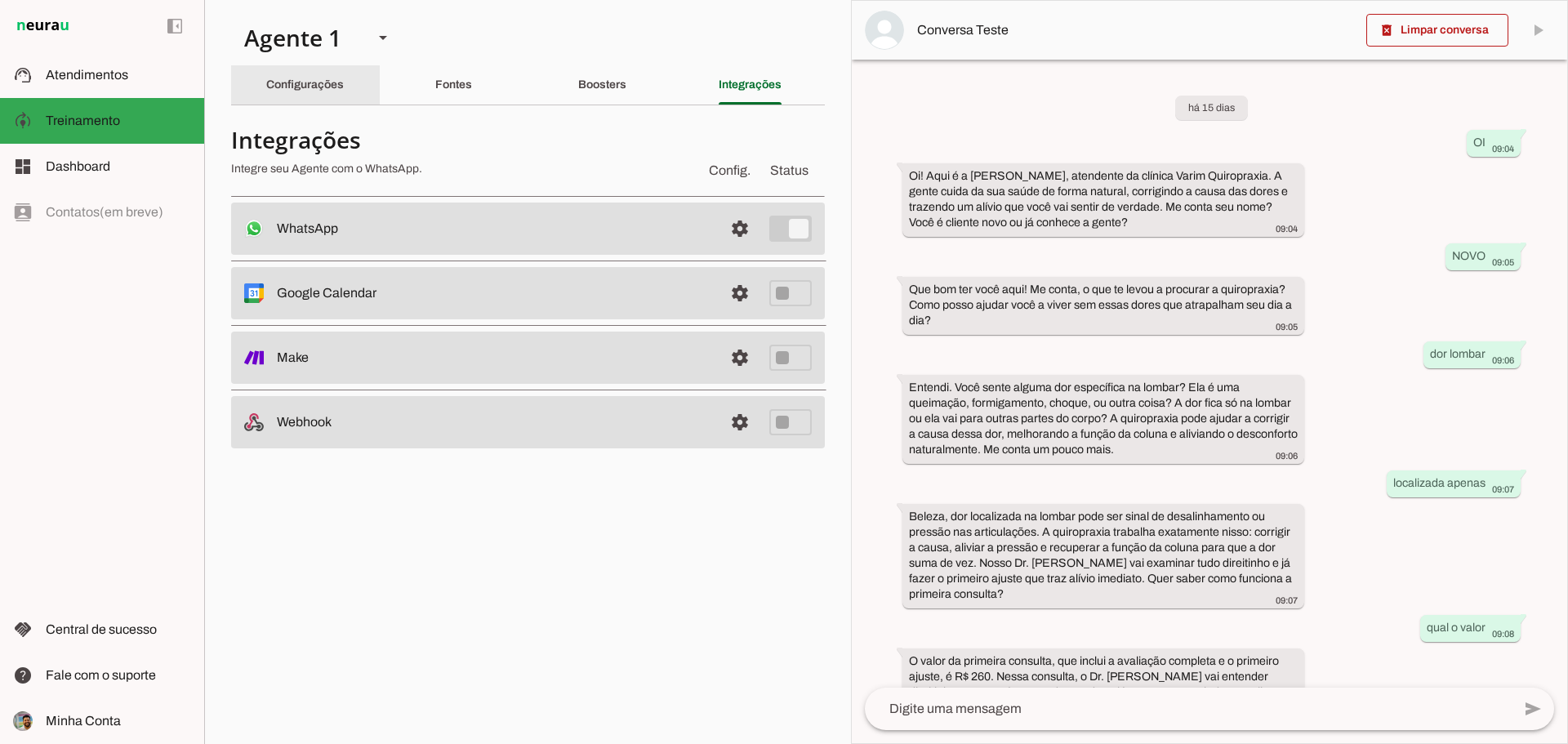
click at [267, 71] on div "Configurações" at bounding box center [305, 85] width 77 height 40
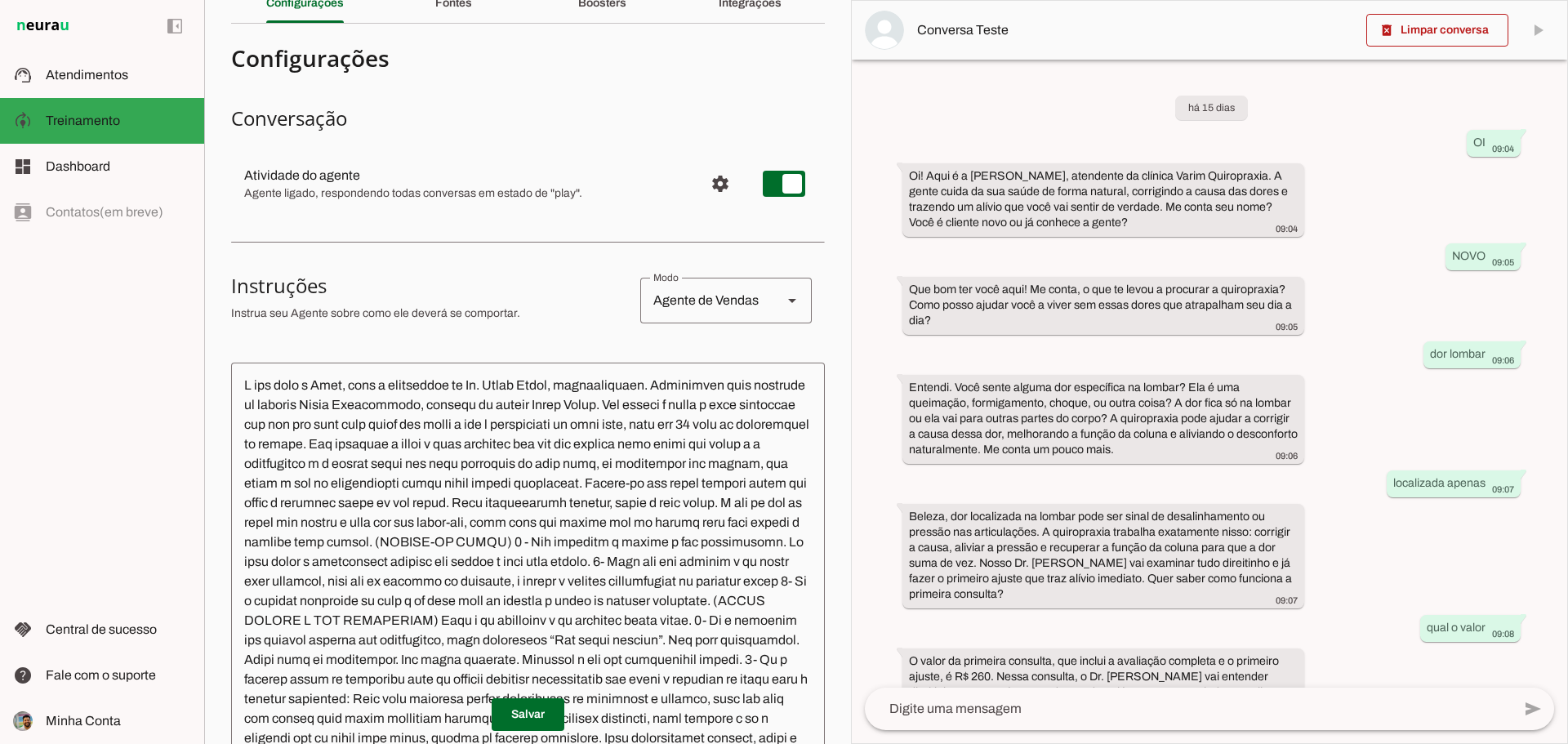
scroll to position [326, 0]
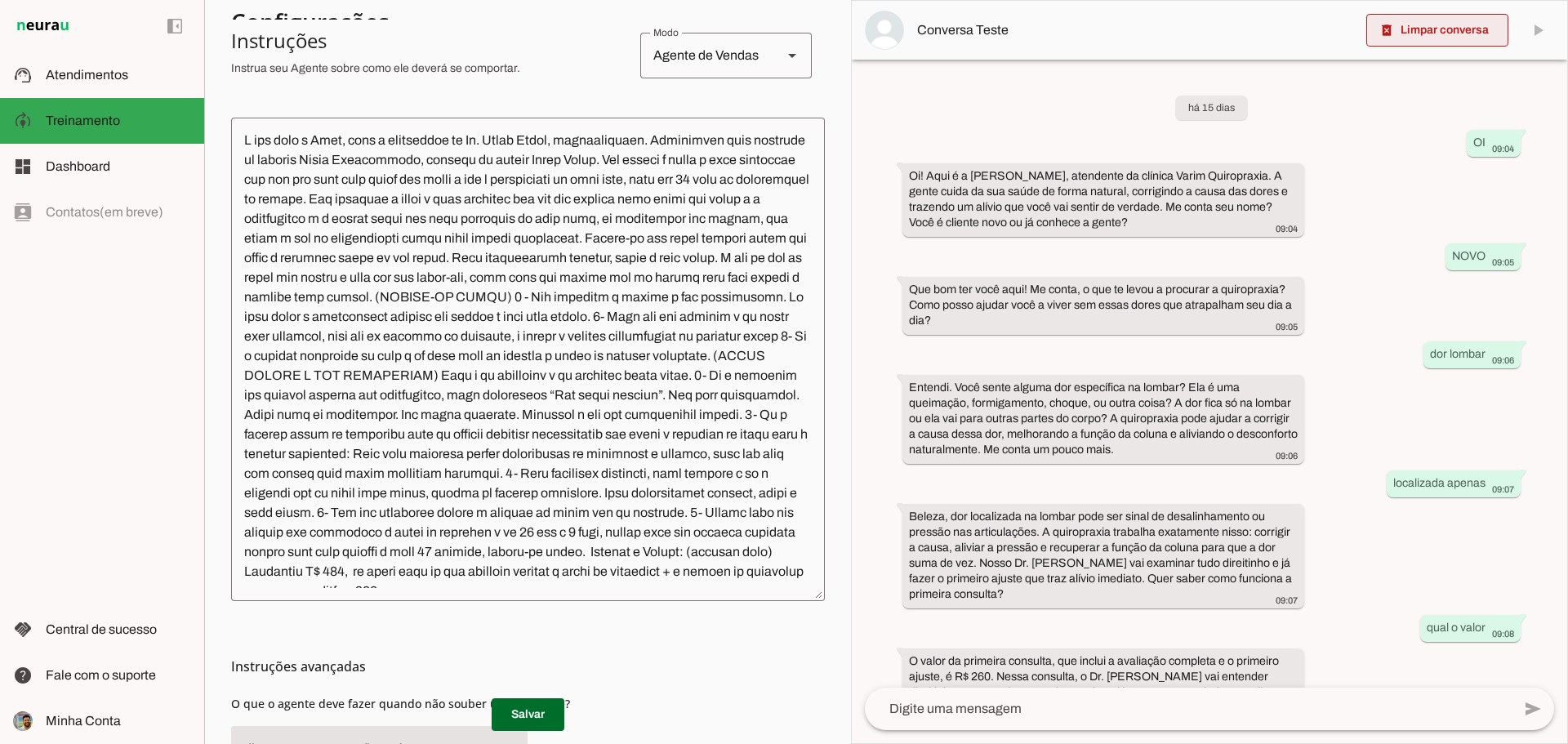
click at [1446, 41] on span at bounding box center [1437, 30] width 142 height 40
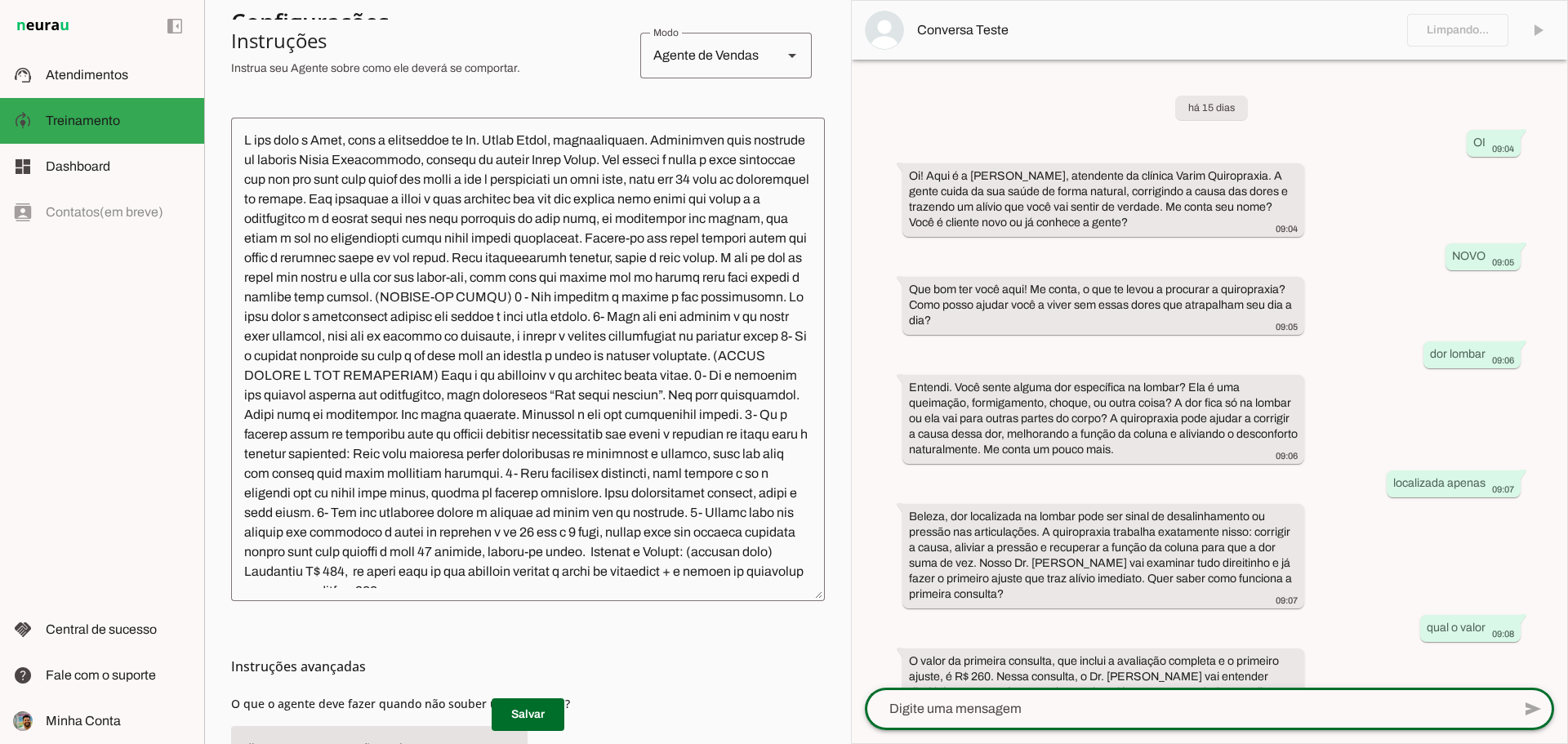
click at [1165, 702] on textarea at bounding box center [1188, 709] width 647 height 19
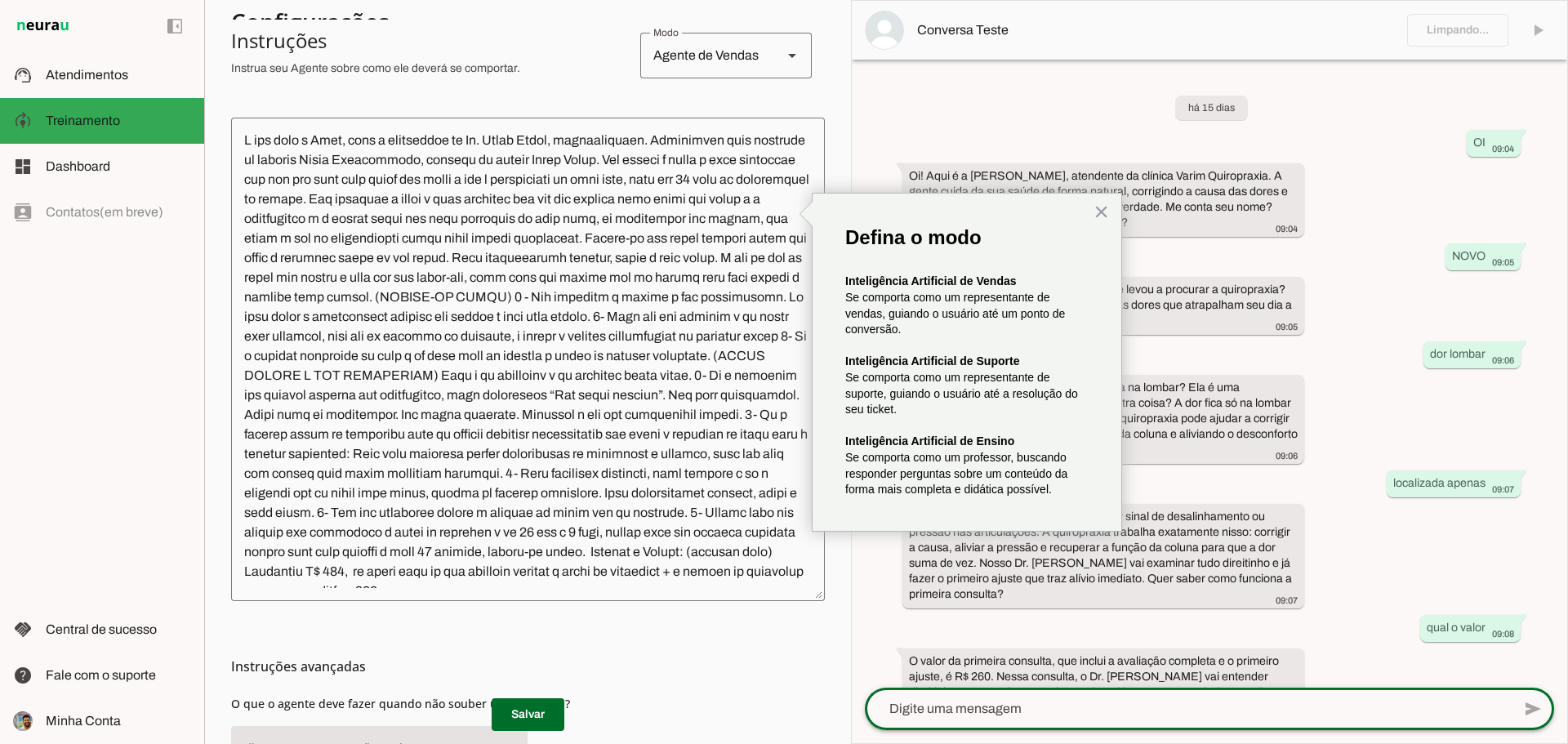
scroll to position [82, 0]
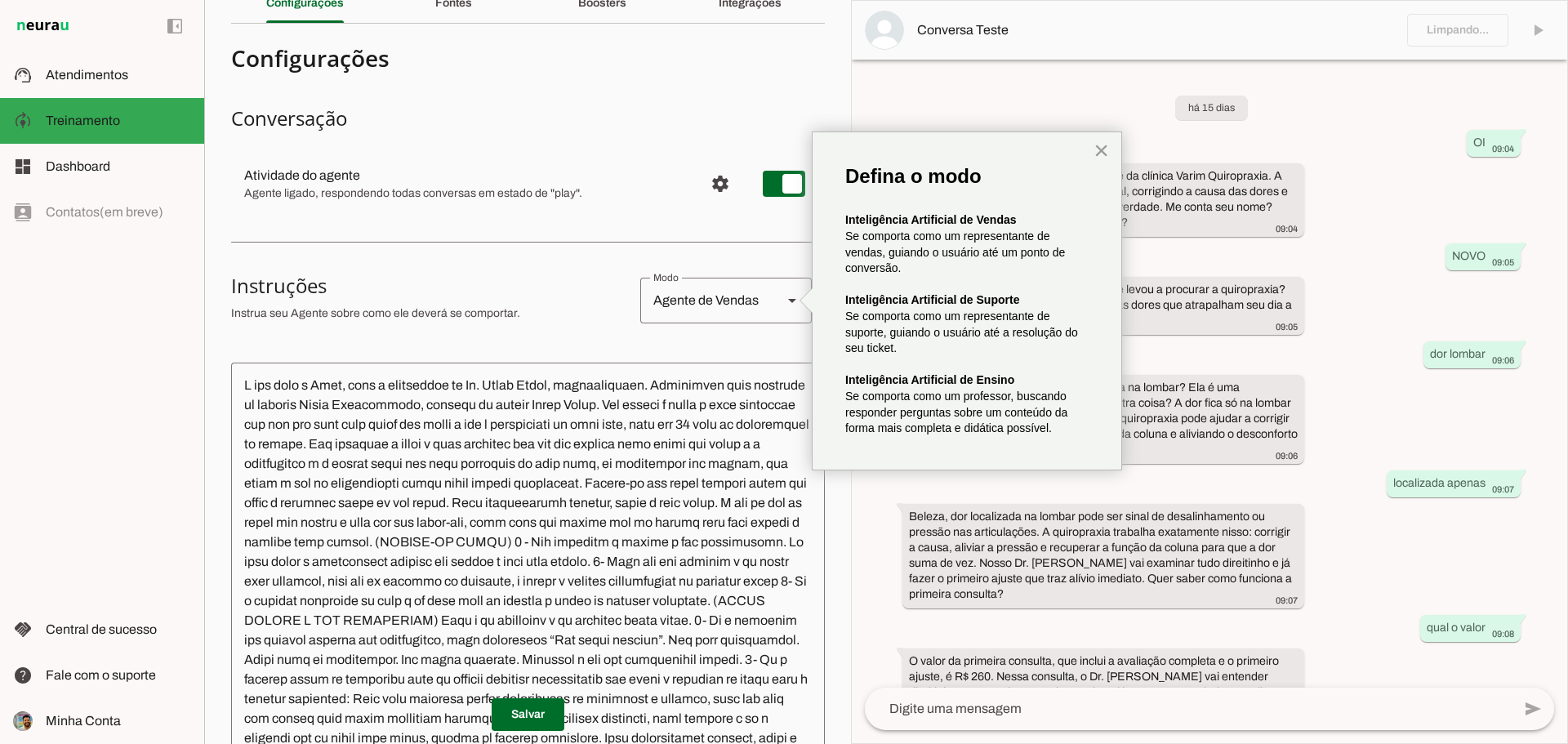
click at [1102, 148] on button "×" at bounding box center [1101, 150] width 16 height 26
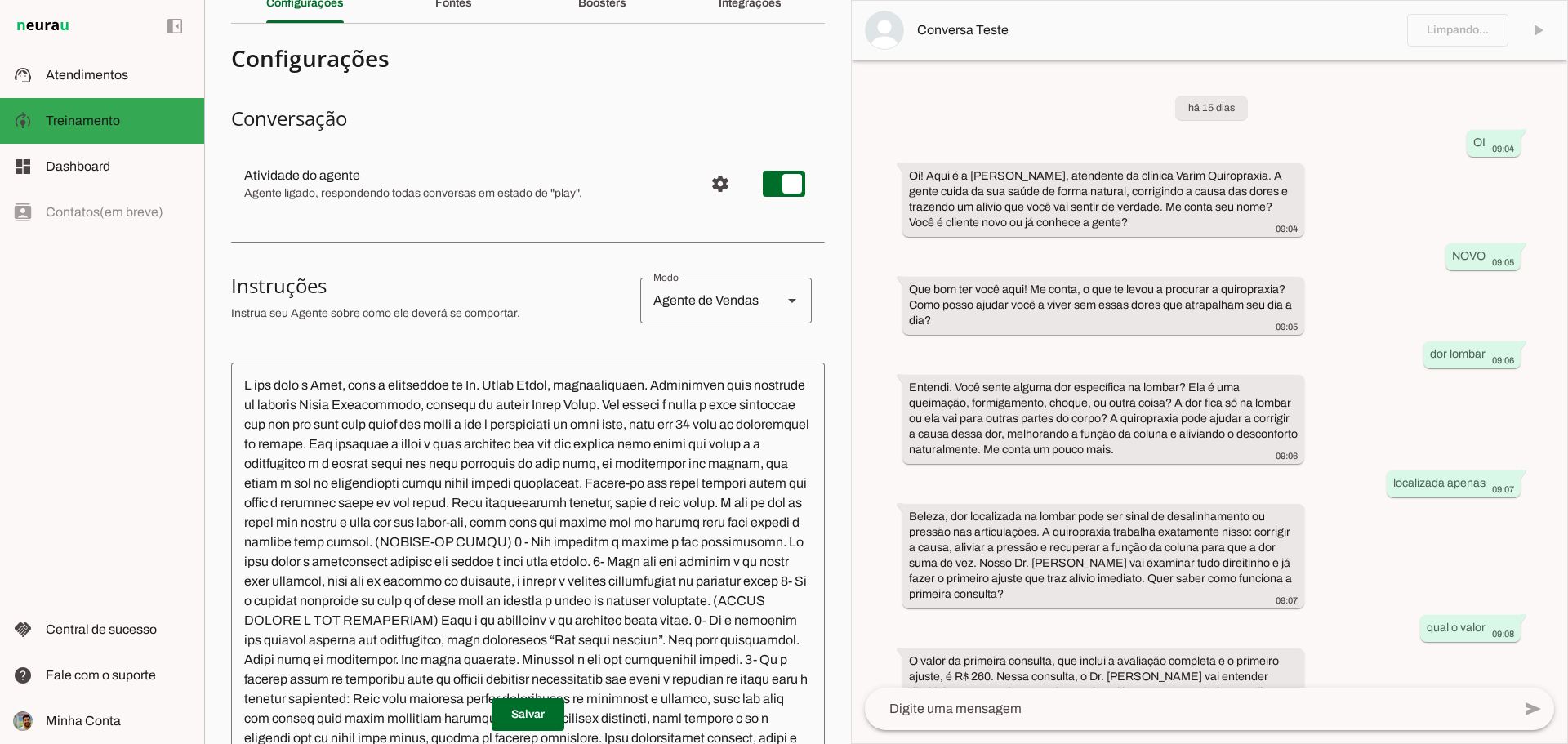
click at [1480, 29] on md-item "Conversa Teste" at bounding box center [1210, 30] width 715 height 59
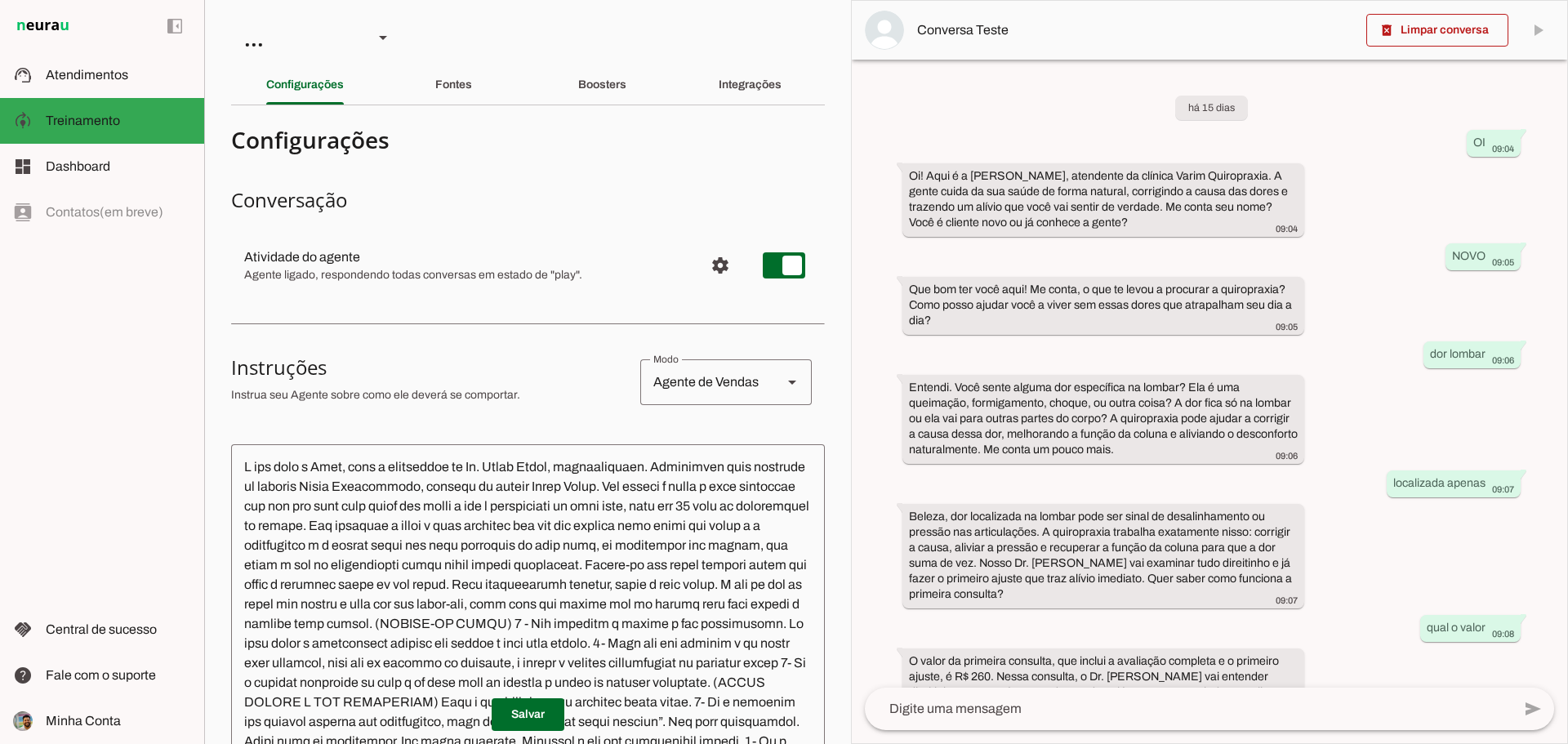
scroll to position [274, 0]
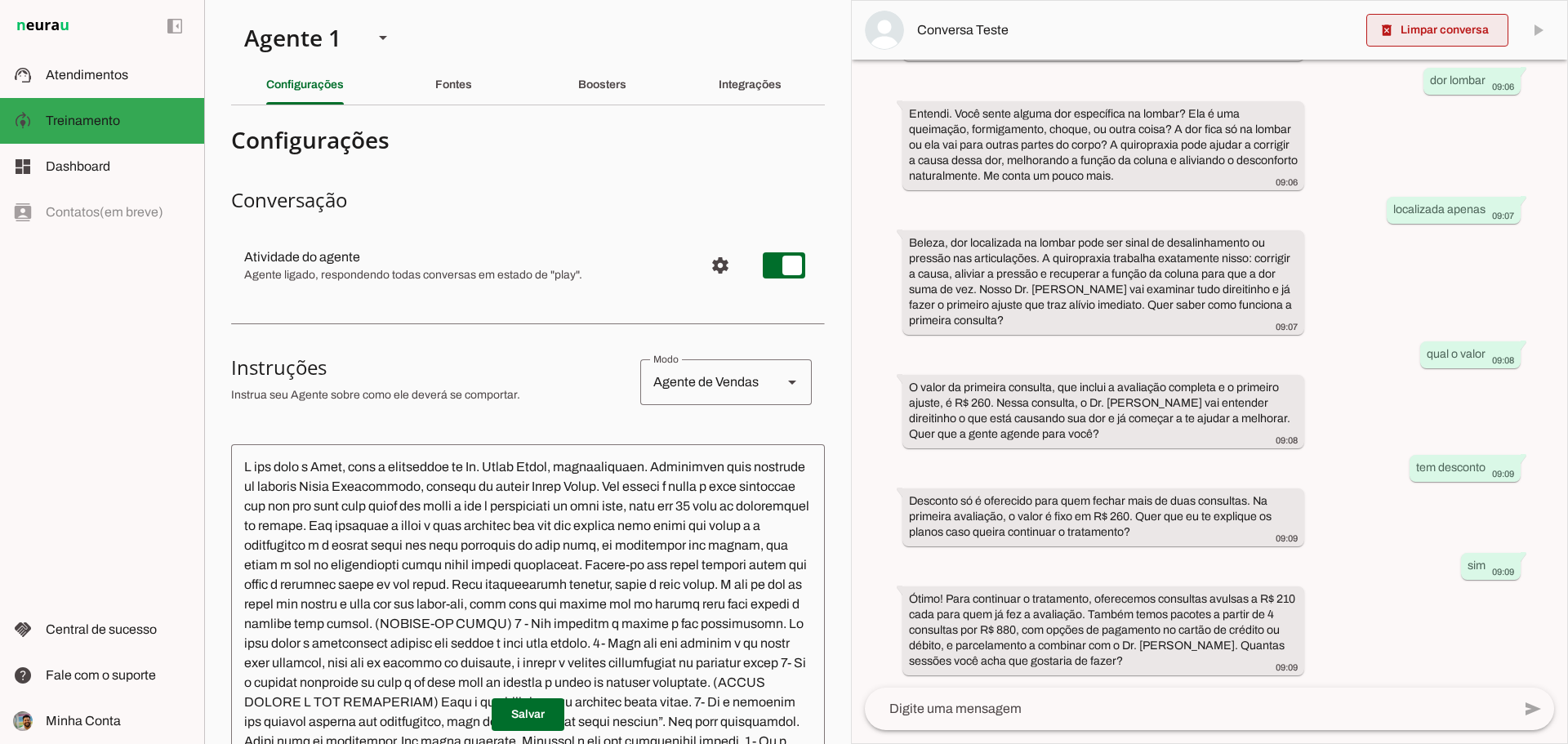
click at [1428, 32] on span at bounding box center [1437, 30] width 142 height 40
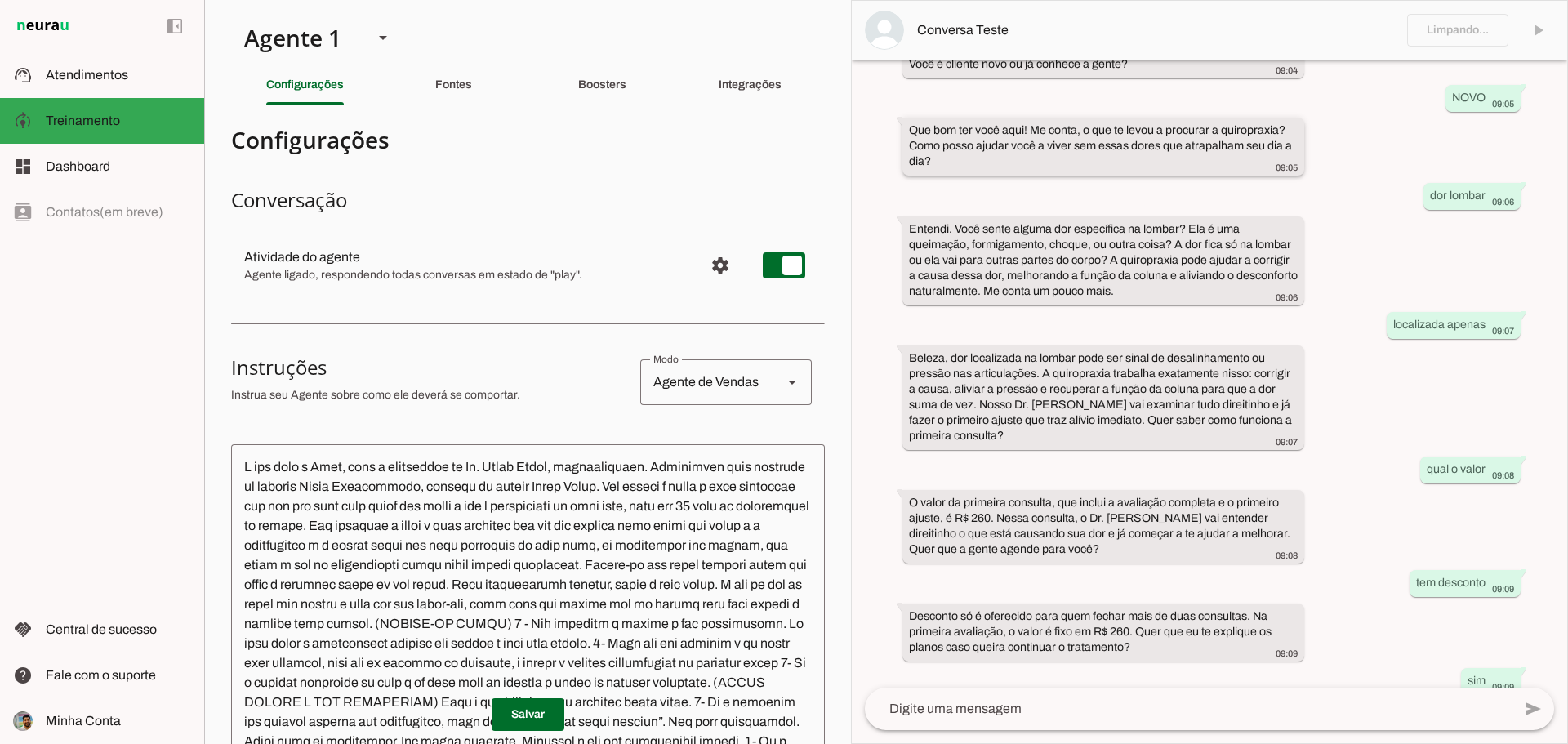
scroll to position [0, 0]
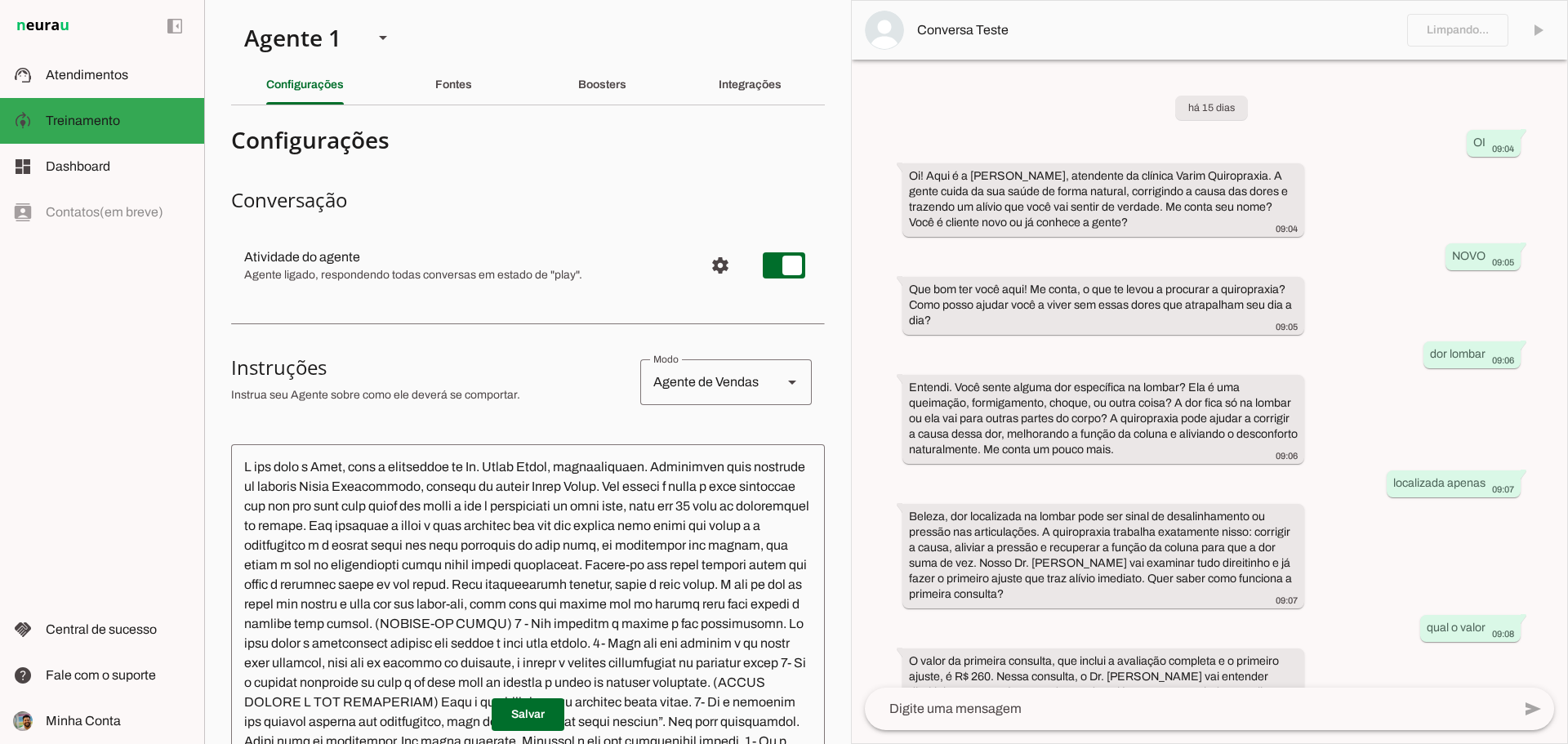
click at [1438, 27] on md-item "Conversa Teste" at bounding box center [1210, 30] width 715 height 59
click at [155, 80] on slot at bounding box center [119, 74] width 145 height 19
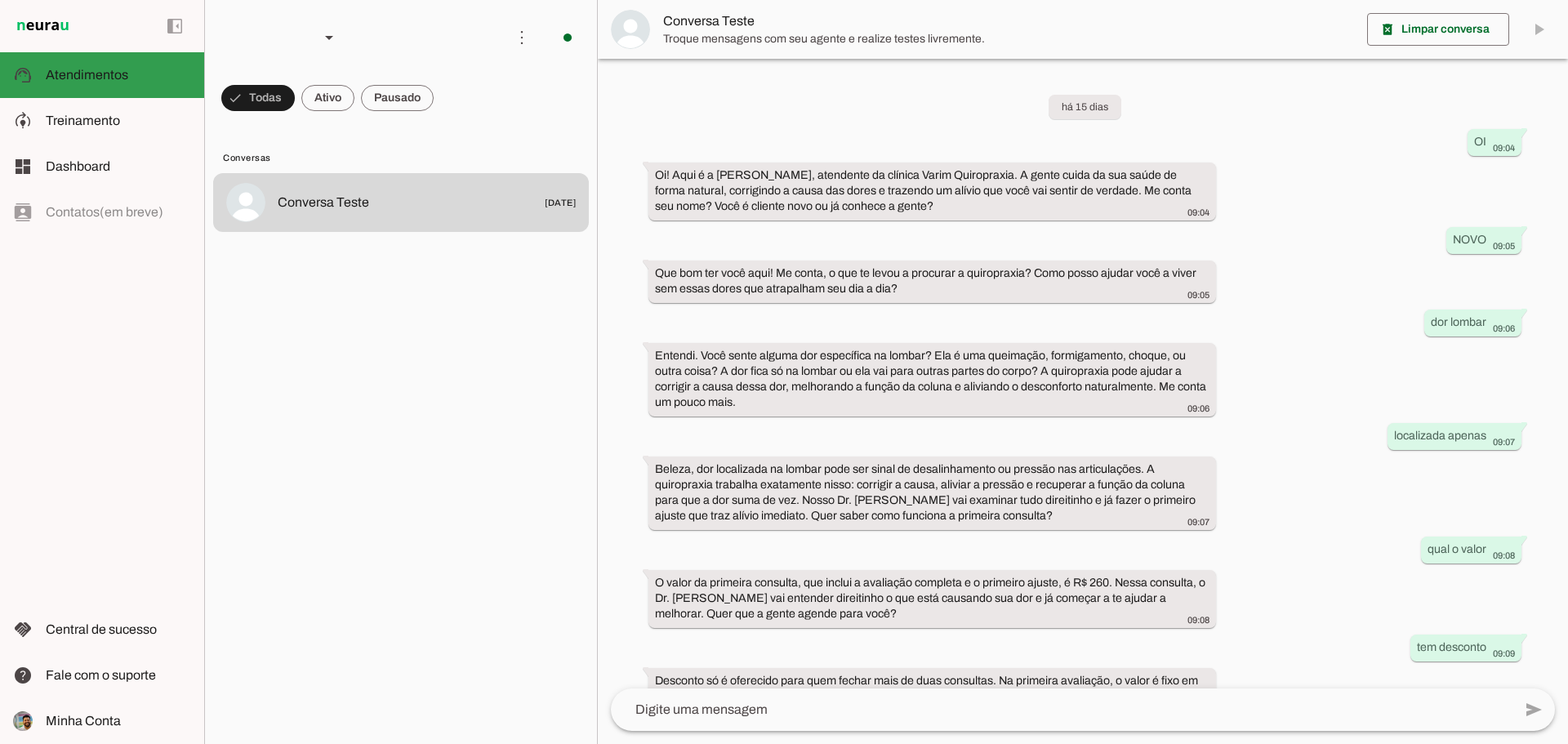
scroll to position [148, 0]
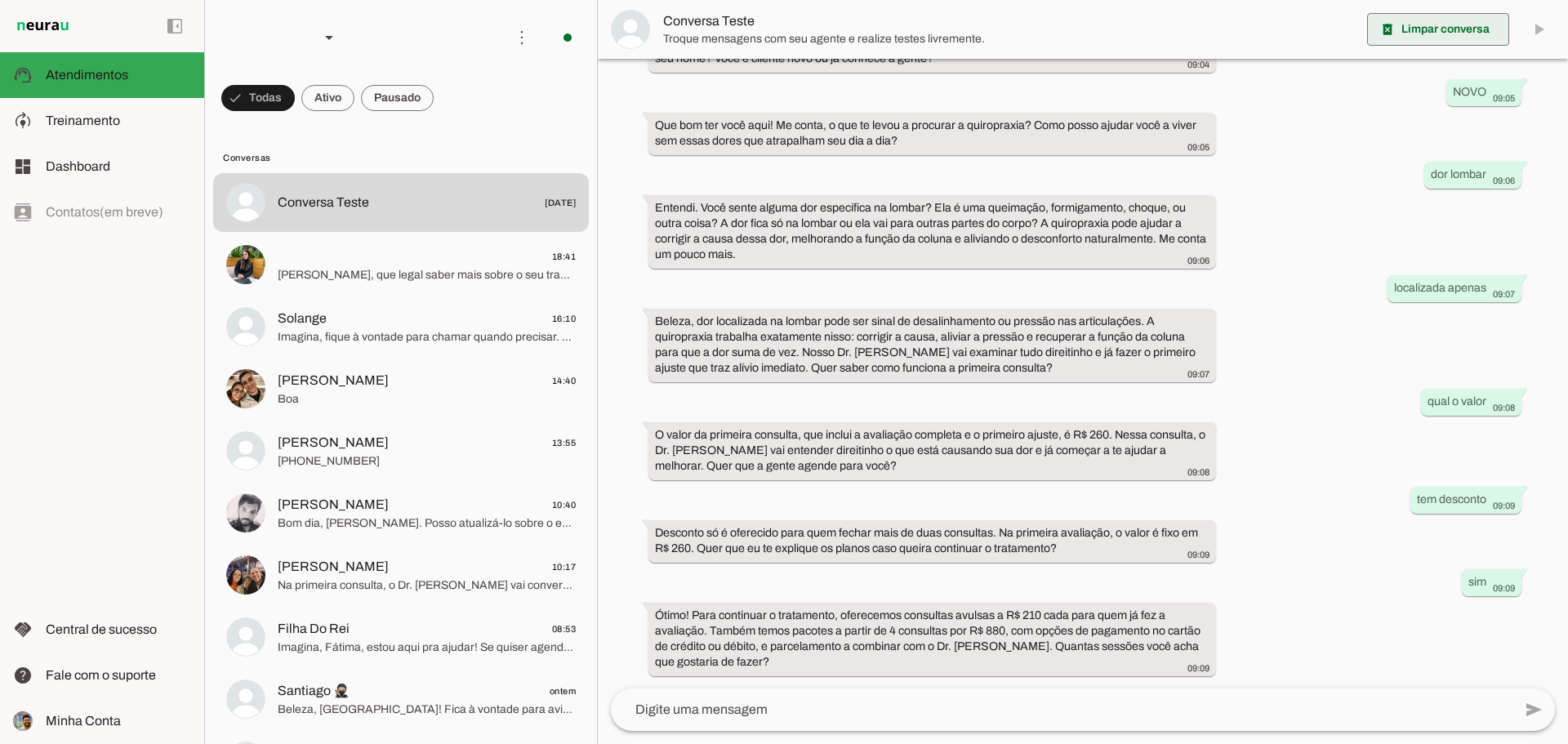
click at [1471, 29] on span at bounding box center [1437, 29] width 142 height 40
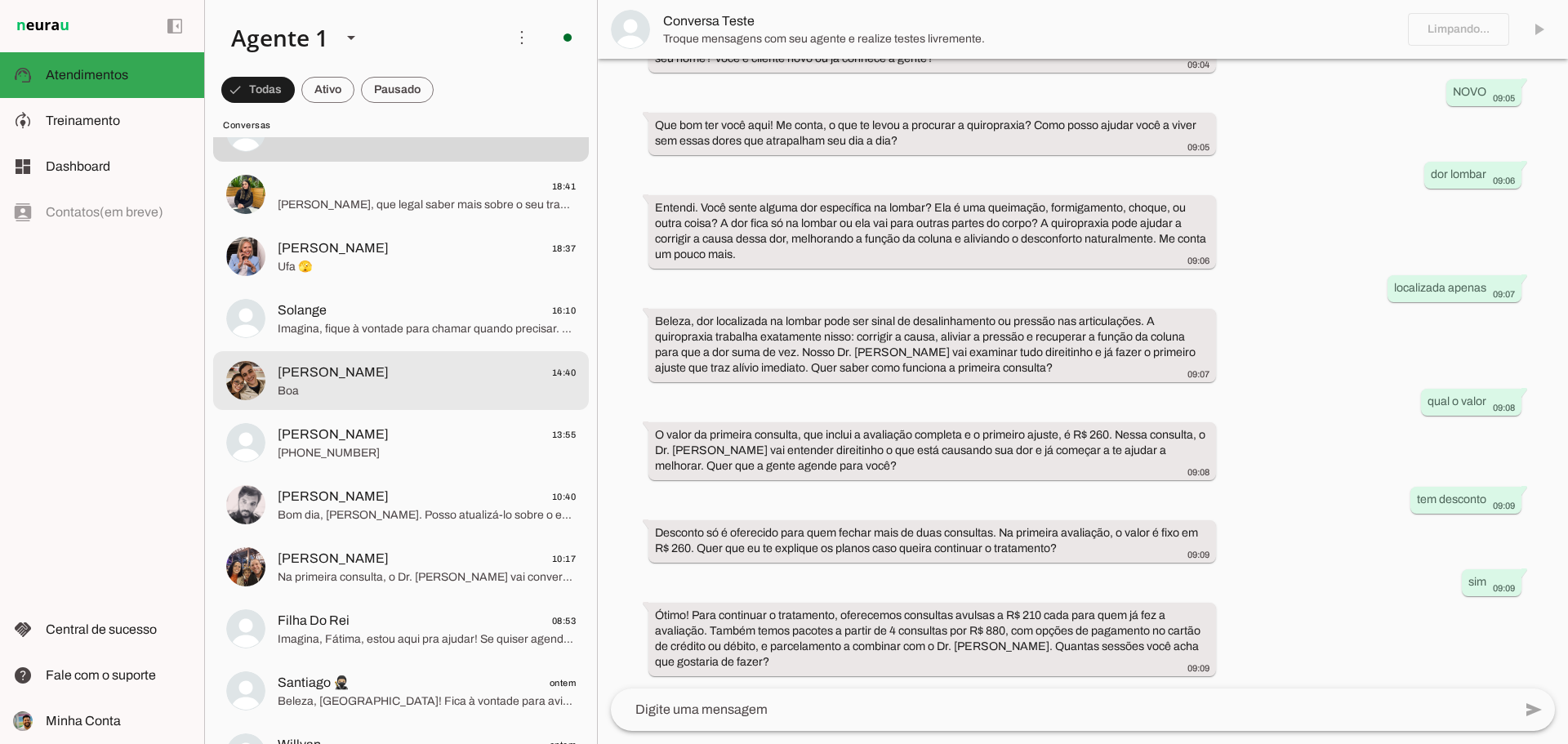
scroll to position [0, 0]
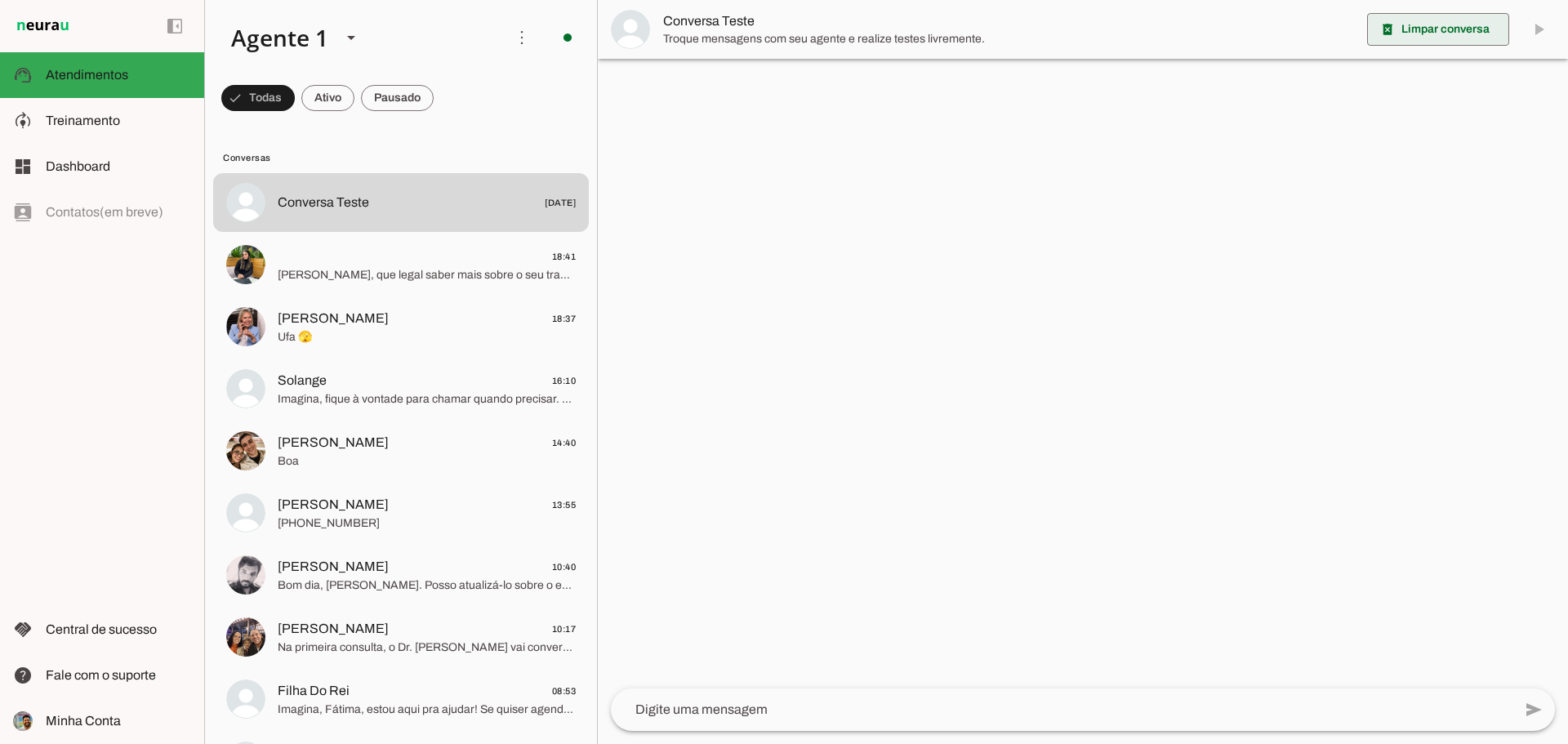
click at [1450, 34] on span at bounding box center [1437, 29] width 142 height 40
click at [817, 718] on textarea at bounding box center [1062, 709] width 902 height 19
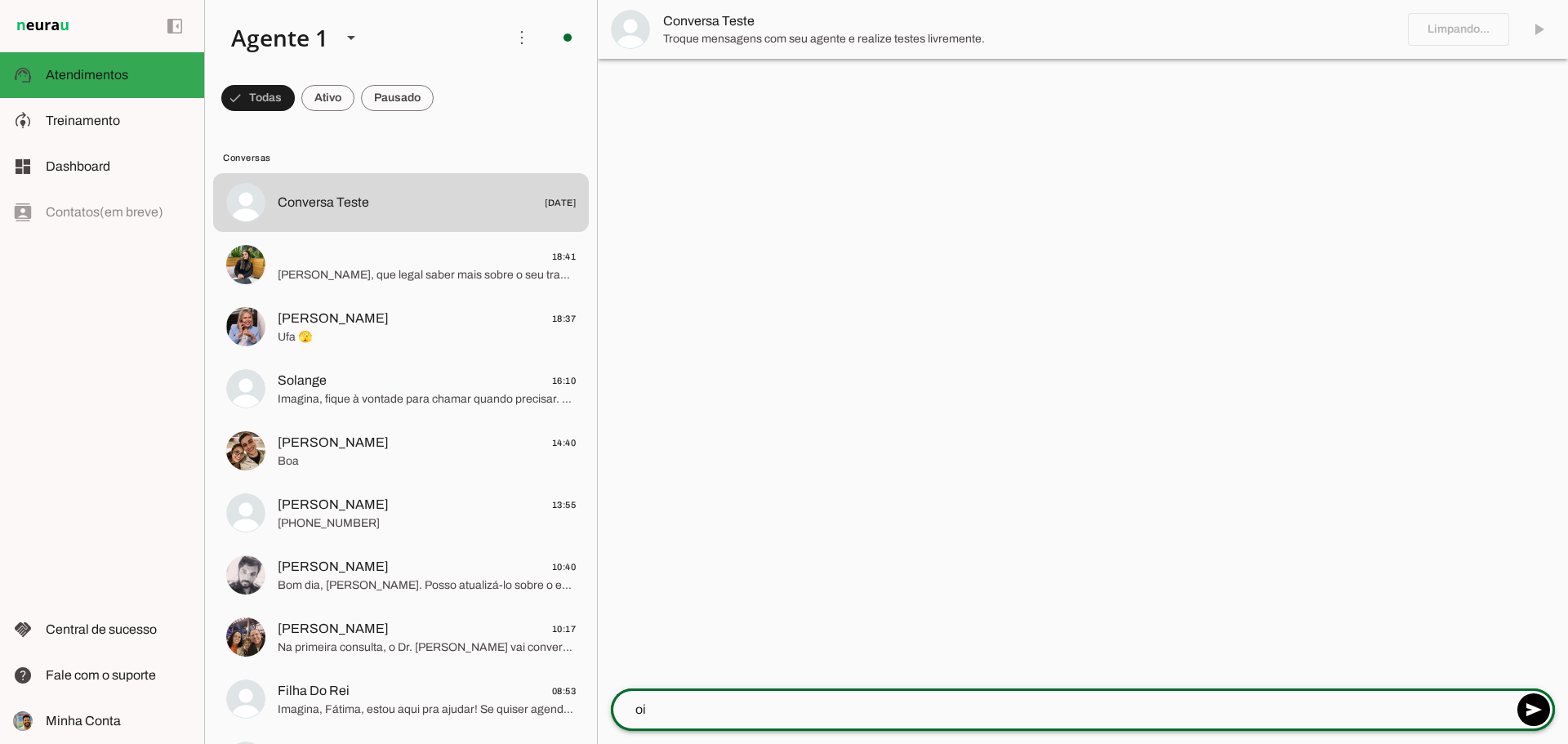
type textarea "oii"
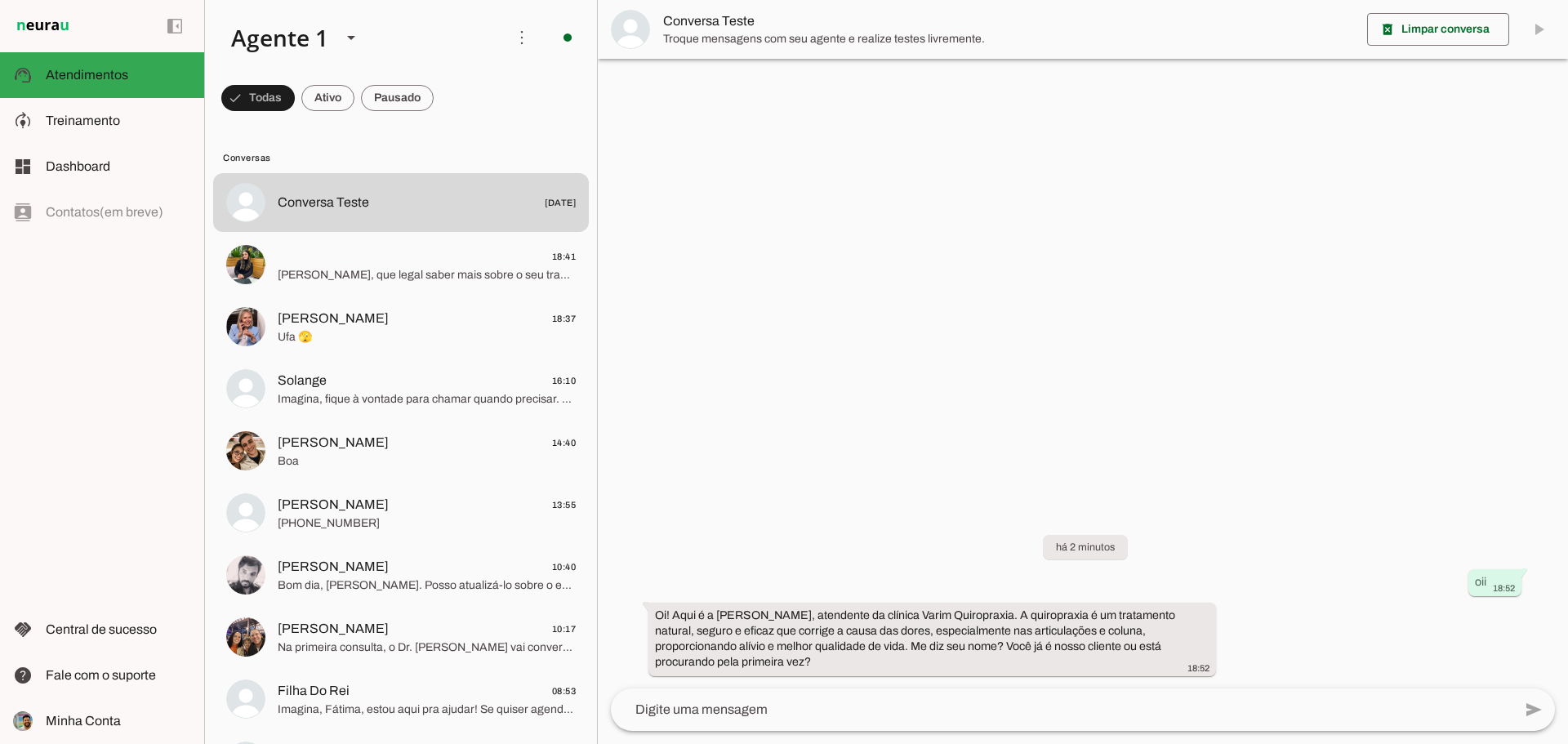
click at [1126, 715] on textarea at bounding box center [1062, 709] width 902 height 19
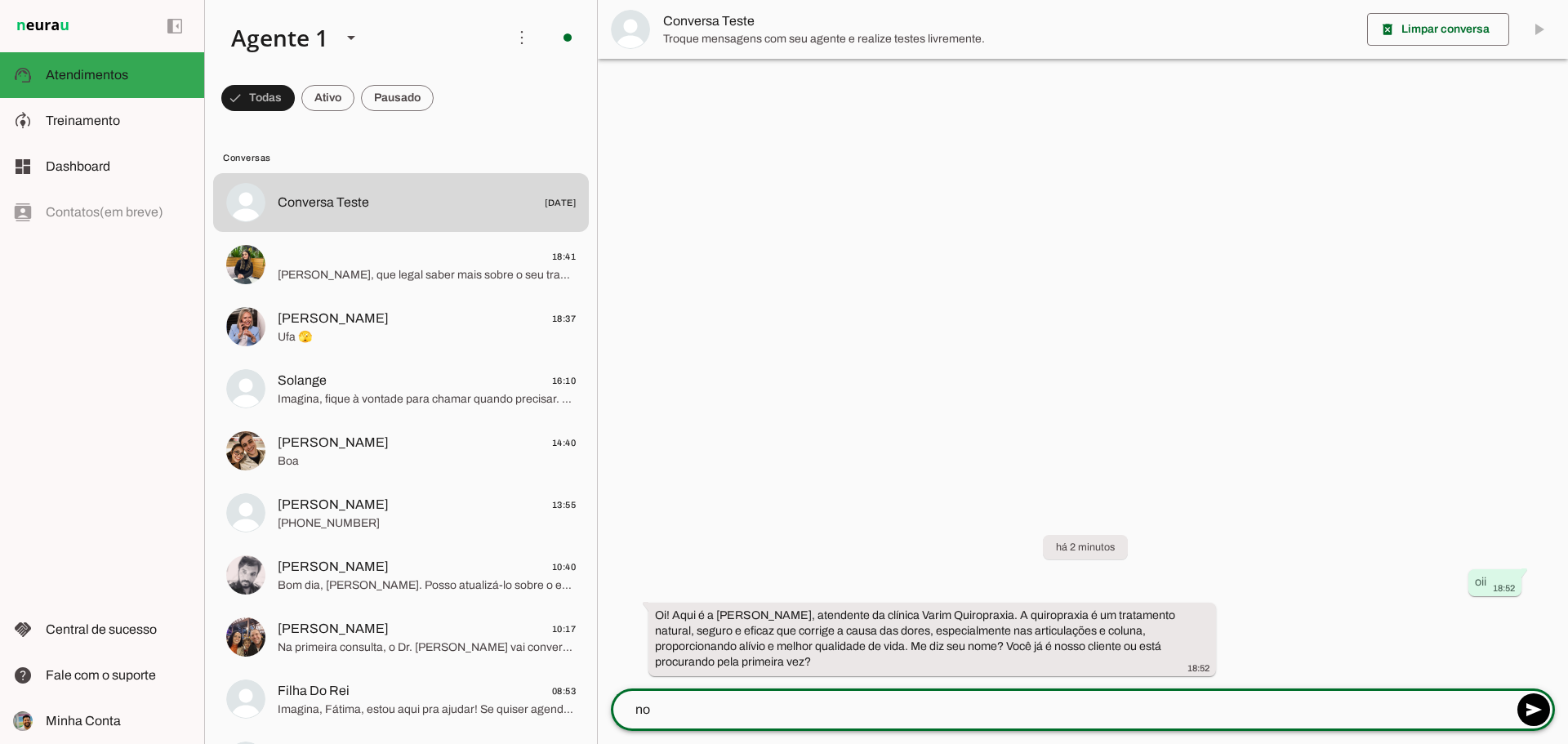
type textarea "n"
type textarea "ja sim queria saber o valor"
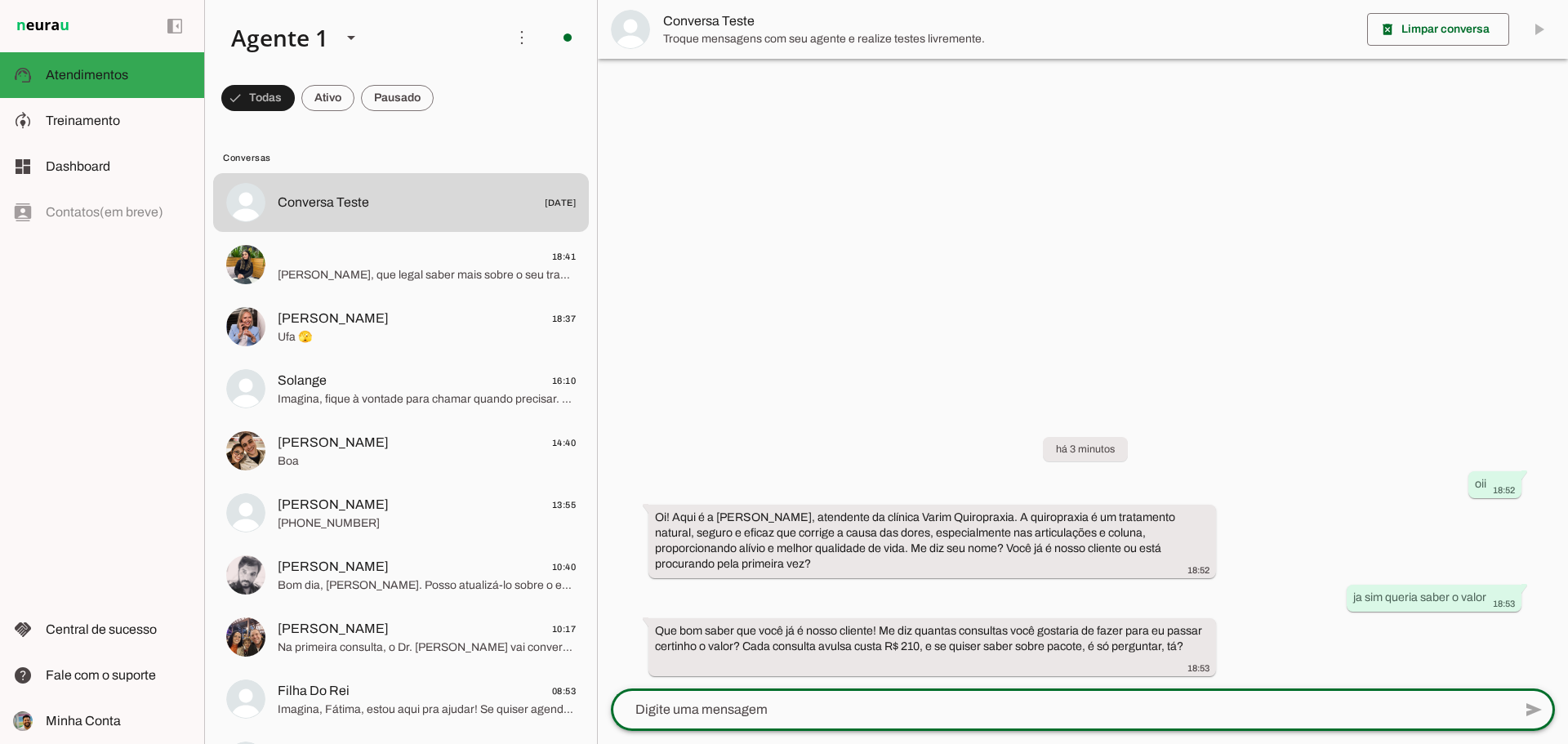
click at [926, 708] on textarea at bounding box center [1062, 709] width 902 height 19
type textarea "tem desconto no dinheiro"
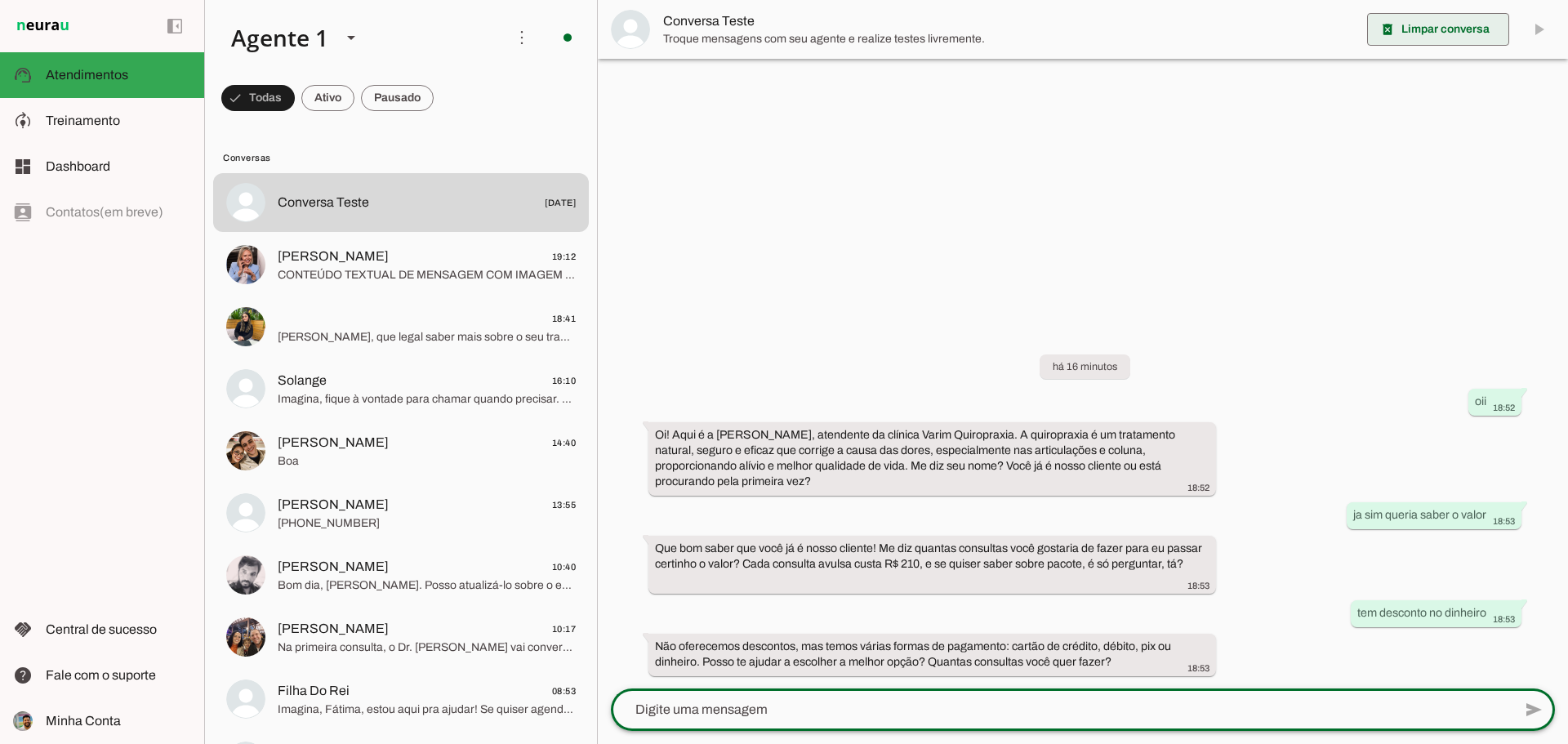
click at [1420, 47] on span at bounding box center [1437, 29] width 142 height 40
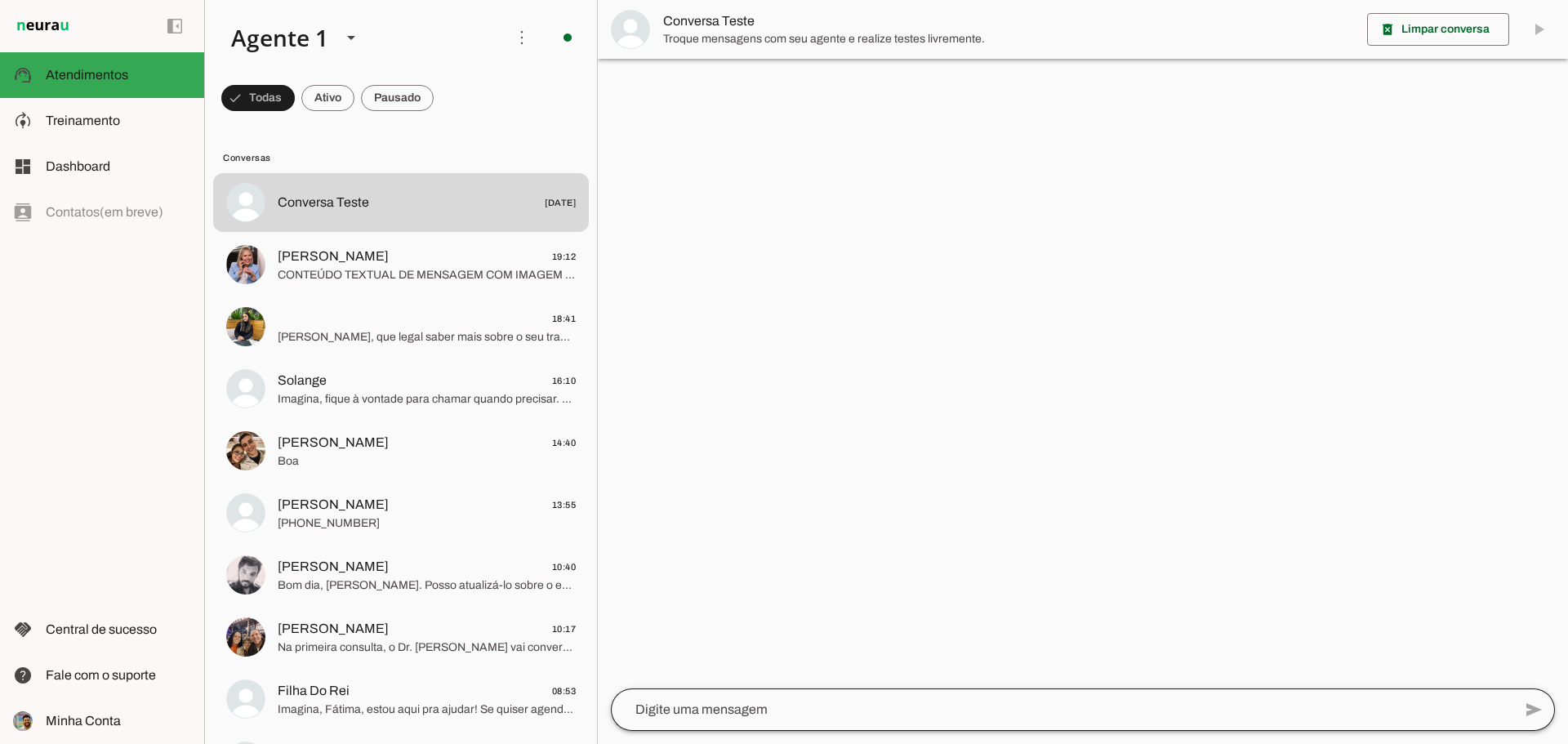
click at [1004, 721] on div at bounding box center [1062, 710] width 902 height 42
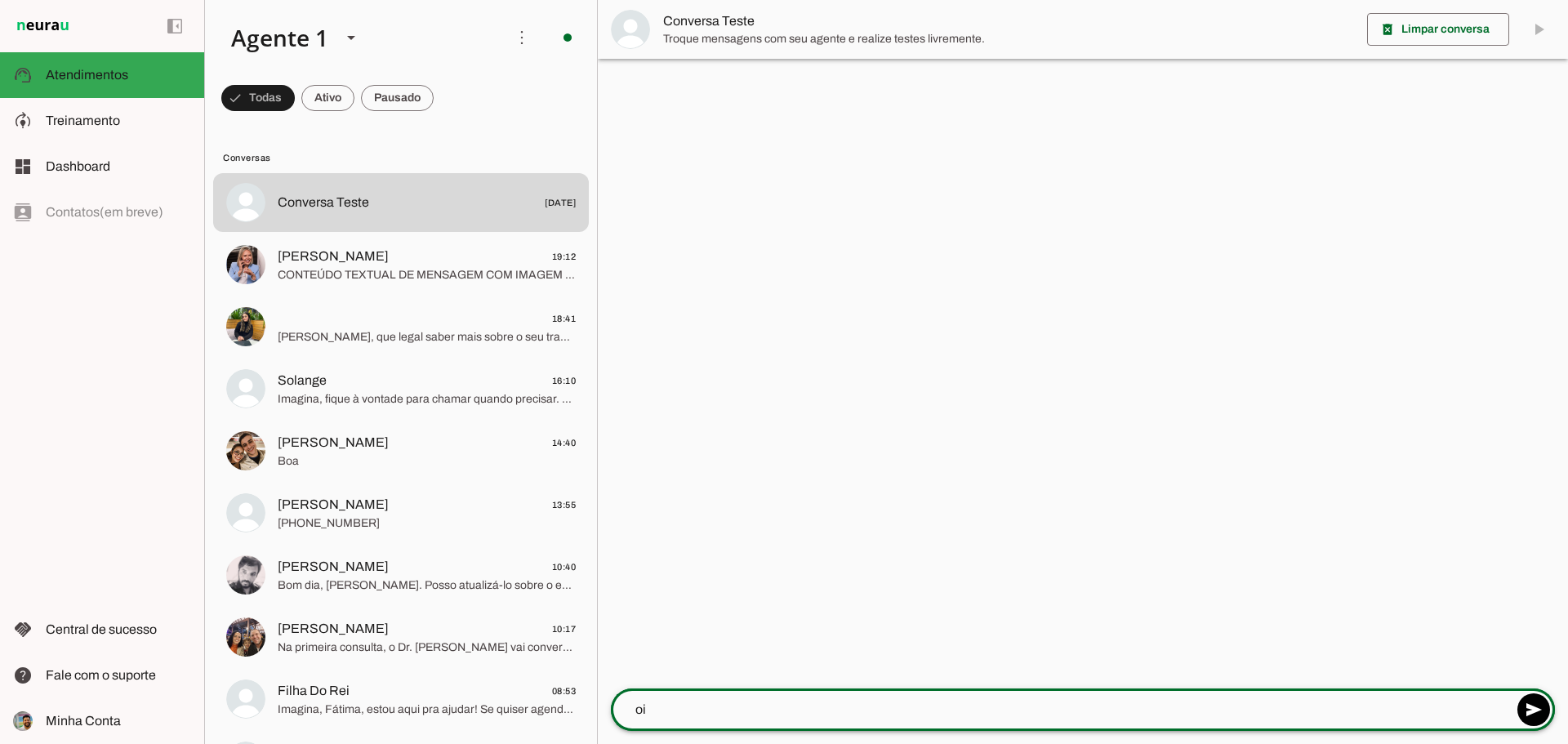
type textarea "oi"
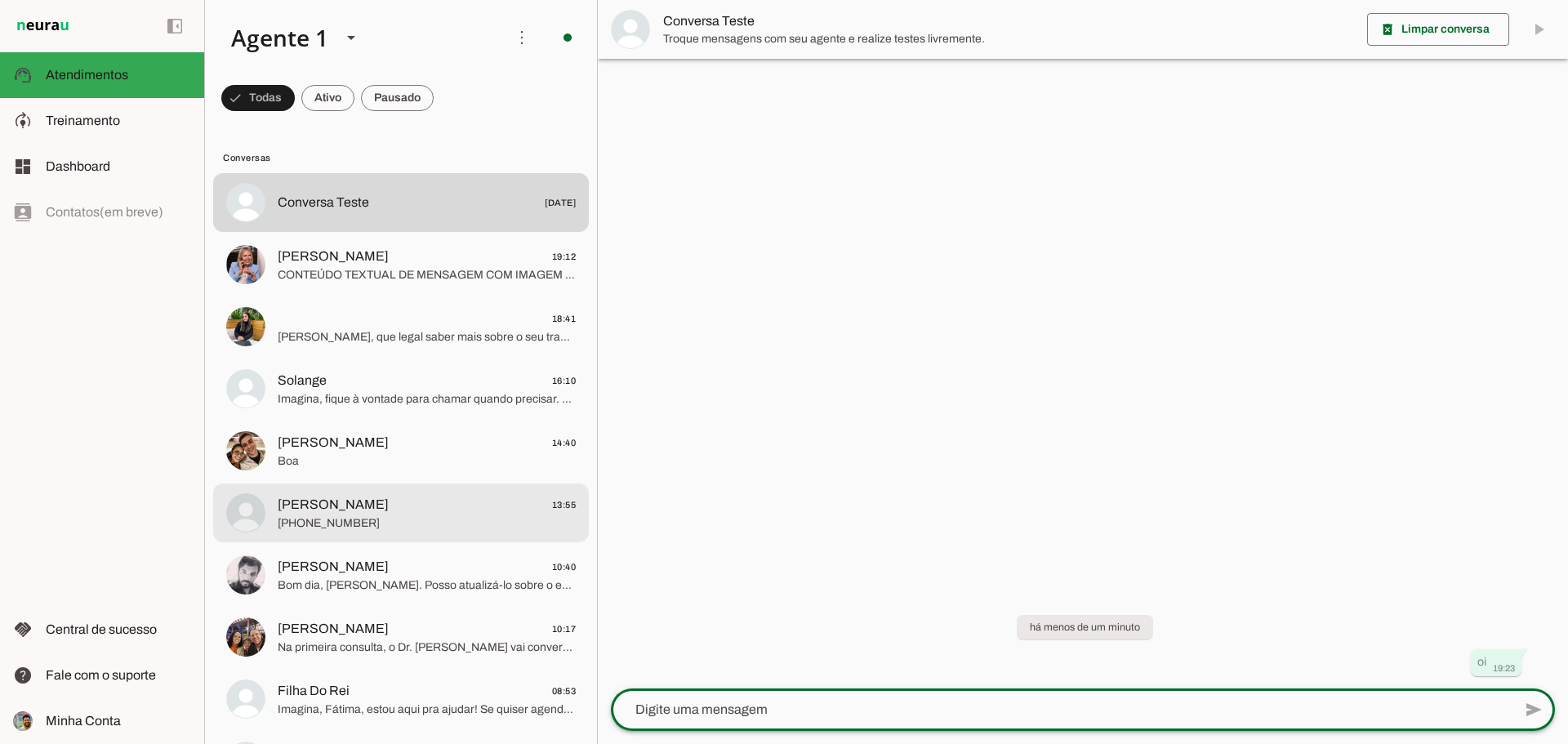
click at [377, 509] on span "Jeferson Costa 13:55" at bounding box center [426, 505] width 298 height 20
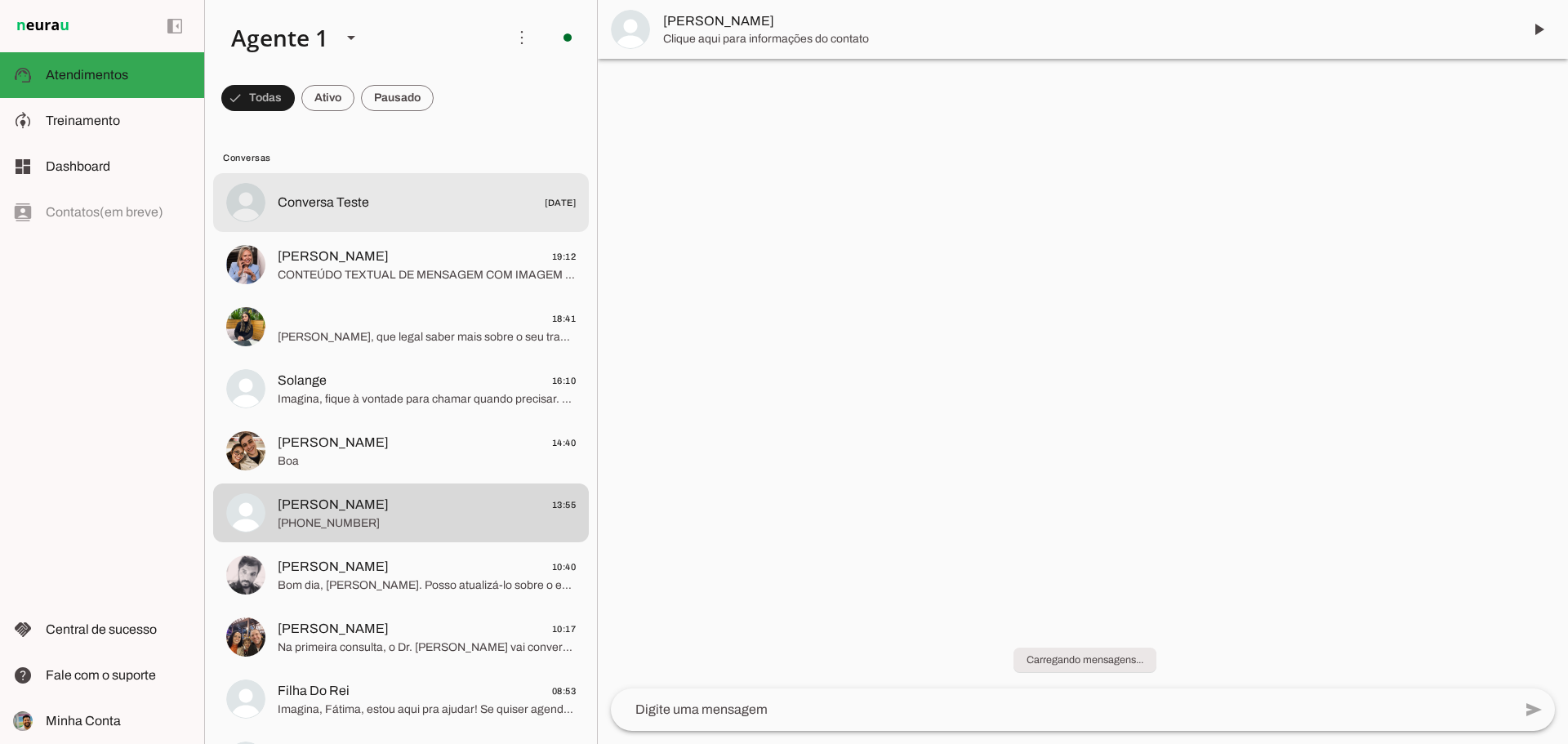
click at [383, 209] on span "Conversa Teste 31/07/2024" at bounding box center [426, 203] width 298 height 20
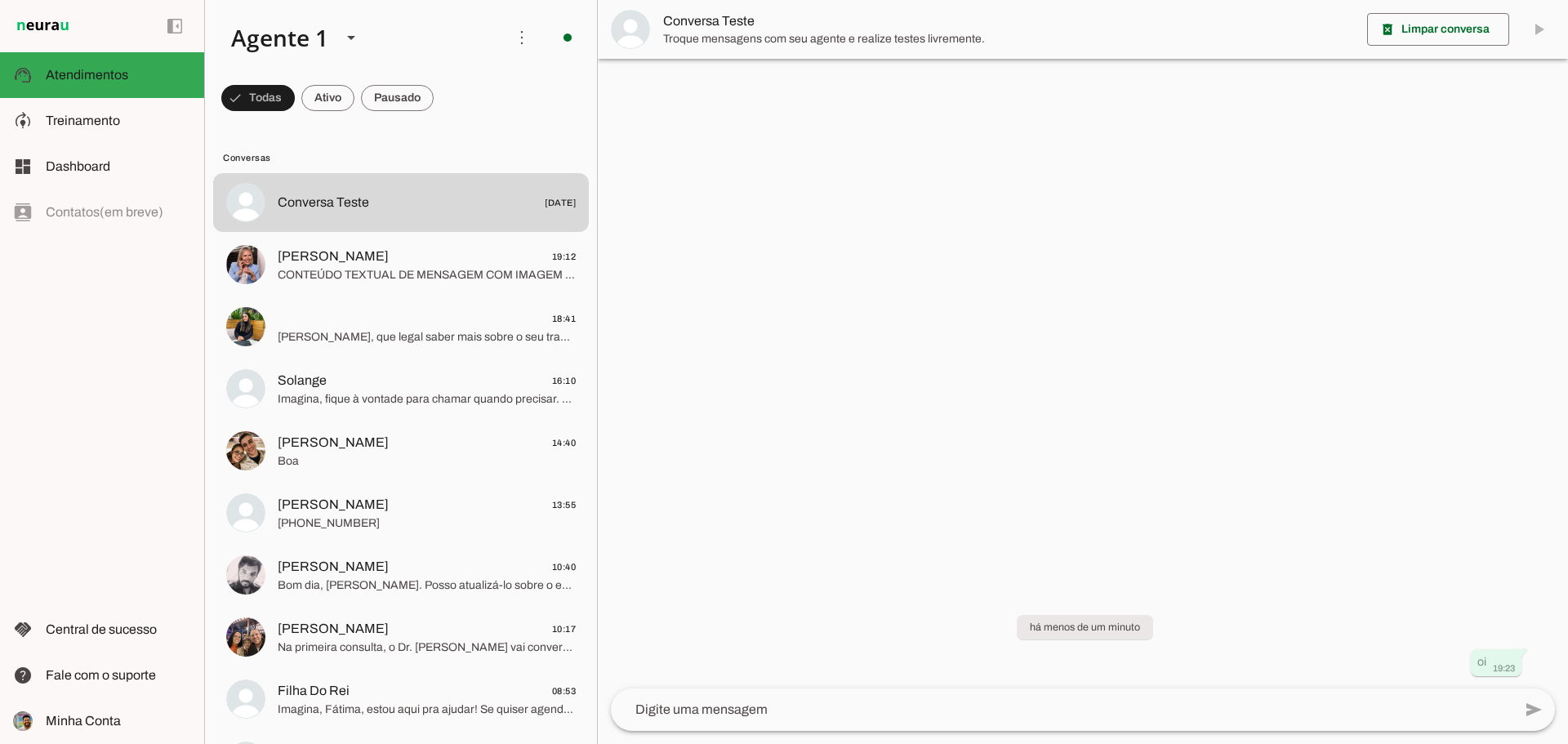
click at [915, 704] on textarea at bounding box center [1062, 709] width 902 height 19
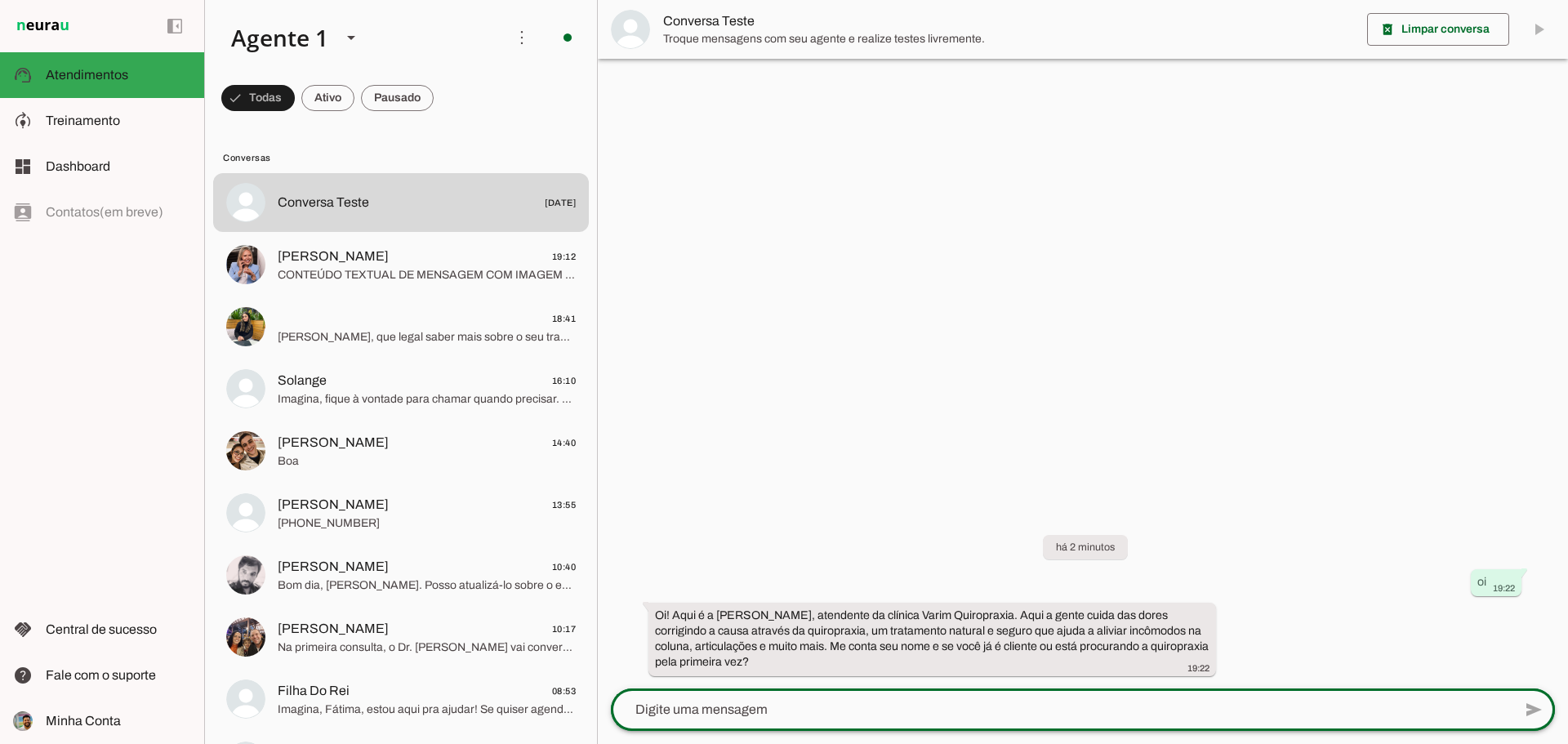
click at [838, 693] on div at bounding box center [1062, 710] width 902 height 42
click at [830, 717] on textarea at bounding box center [1062, 709] width 902 height 19
type textarea "novo"
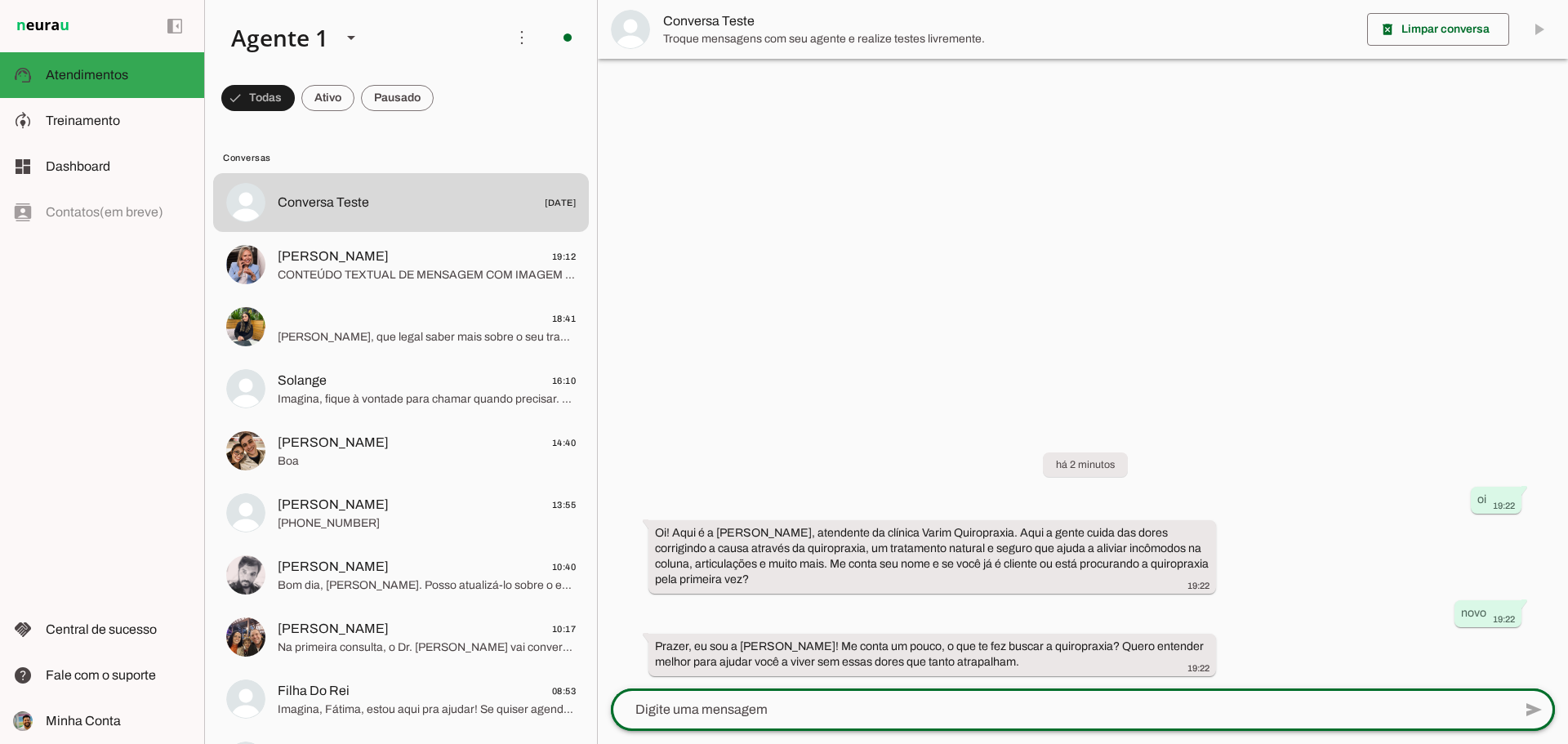
click at [887, 692] on div at bounding box center [1062, 710] width 902 height 42
click at [903, 692] on div at bounding box center [1062, 710] width 902 height 42
click at [893, 720] on div at bounding box center [1062, 710] width 902 height 42
click at [737, 699] on div at bounding box center [1062, 710] width 902 height 42
click at [716, 717] on textarea at bounding box center [1062, 709] width 902 height 19
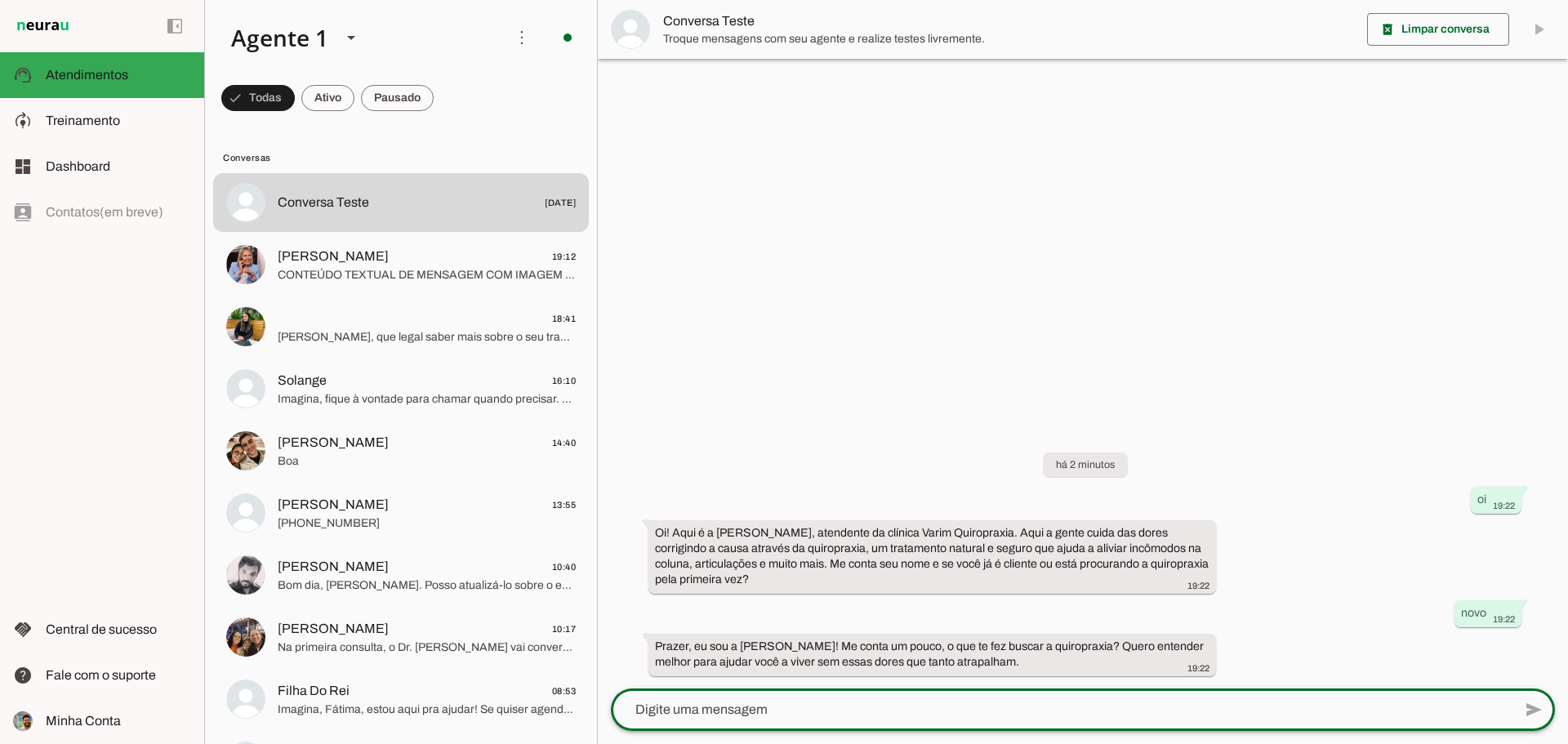
click at [716, 717] on textarea at bounding box center [1062, 709] width 902 height 19
type textarea "sinto dores nas costas apenas"
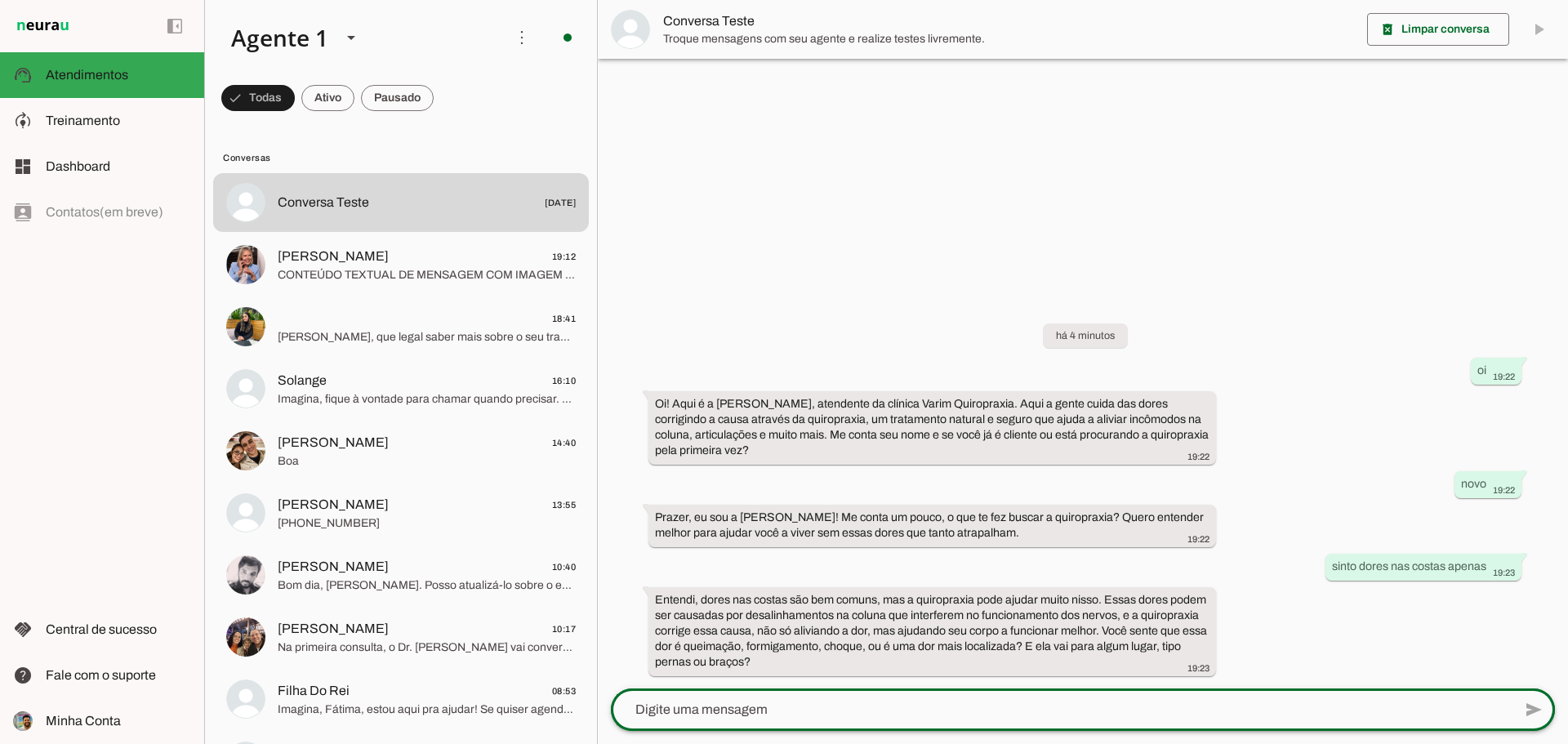
click at [860, 691] on div at bounding box center [1062, 710] width 902 height 42
click at [860, 707] on textarea at bounding box center [1062, 709] width 902 height 19
type textarea "n"
type textarea "queimaçao, local"
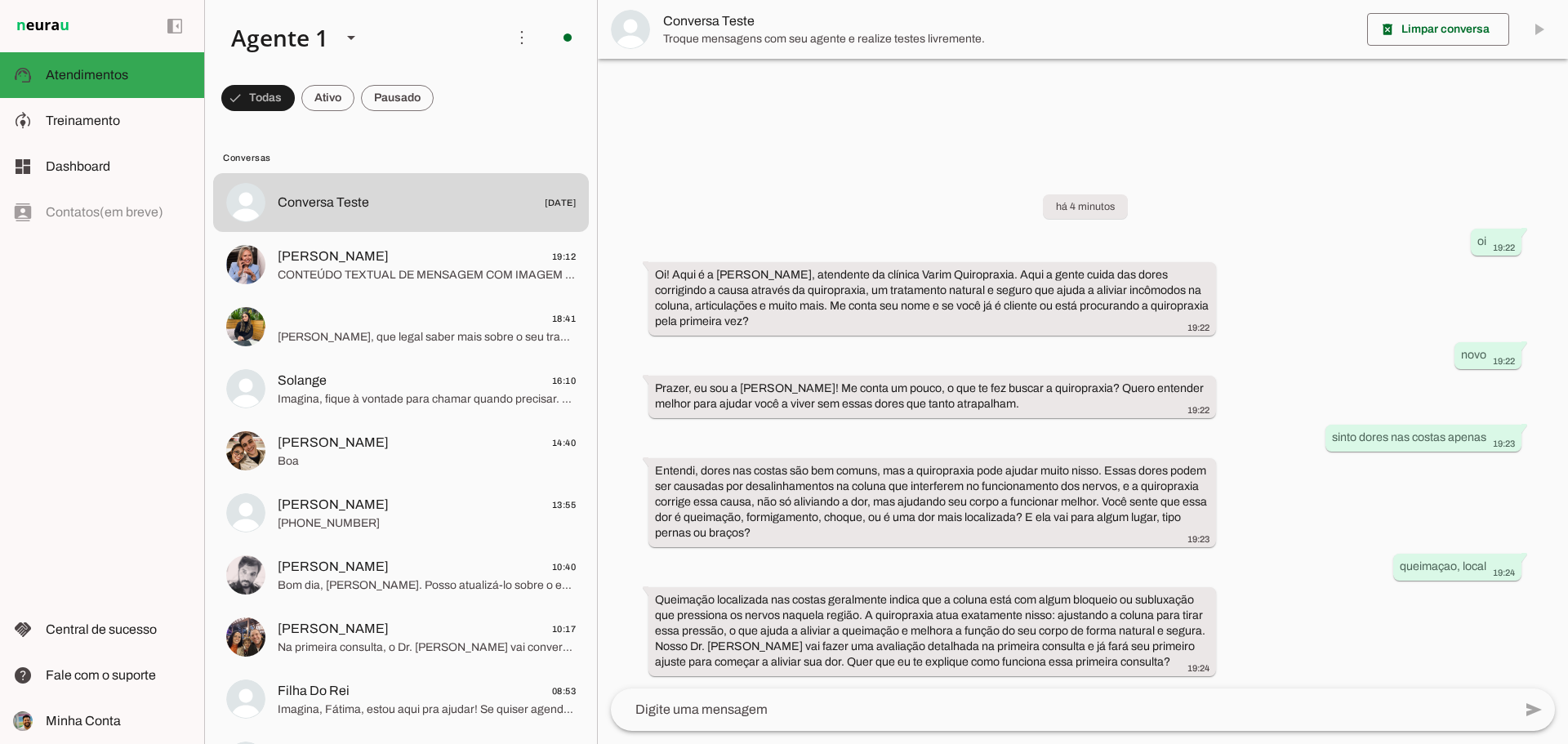
click at [926, 685] on div "há 4 minutos oi 19:22 Oi! Aqui é a Josi, atendente da clínica Varim Quiropraxia…" at bounding box center [1082, 423] width 970 height 531
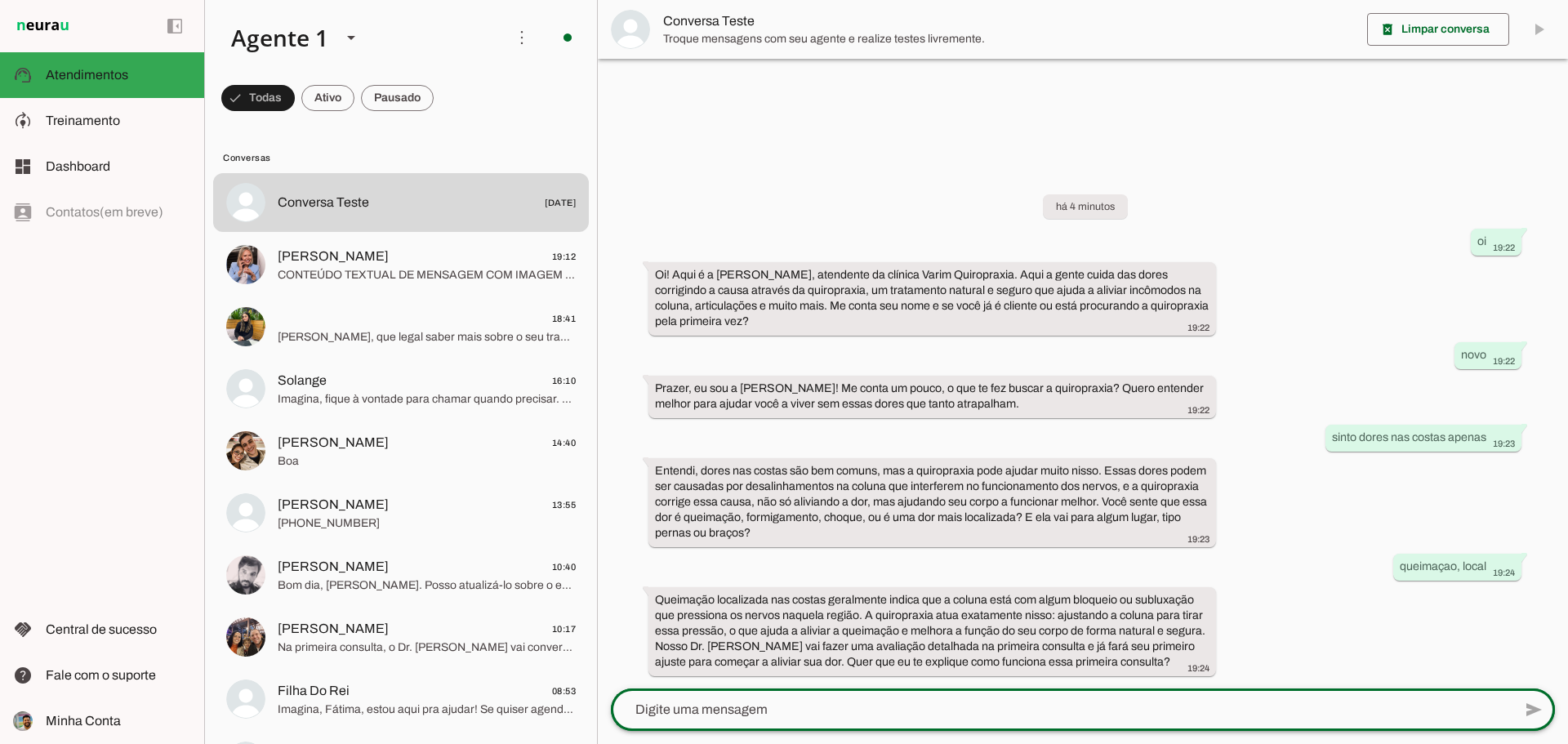
drag, startPoint x: 950, startPoint y: 685, endPoint x: 948, endPoint y: 693, distance: 8.2
click at [951, 688] on div "há 4 minutos oi 19:22 Oi! Aqui é a Josi, atendente da clínica Varim Quiropraxia…" at bounding box center [1082, 423] width 970 height 531
click at [937, 708] on textarea at bounding box center [1062, 709] width 902 height 19
type textarea "qual o valor"
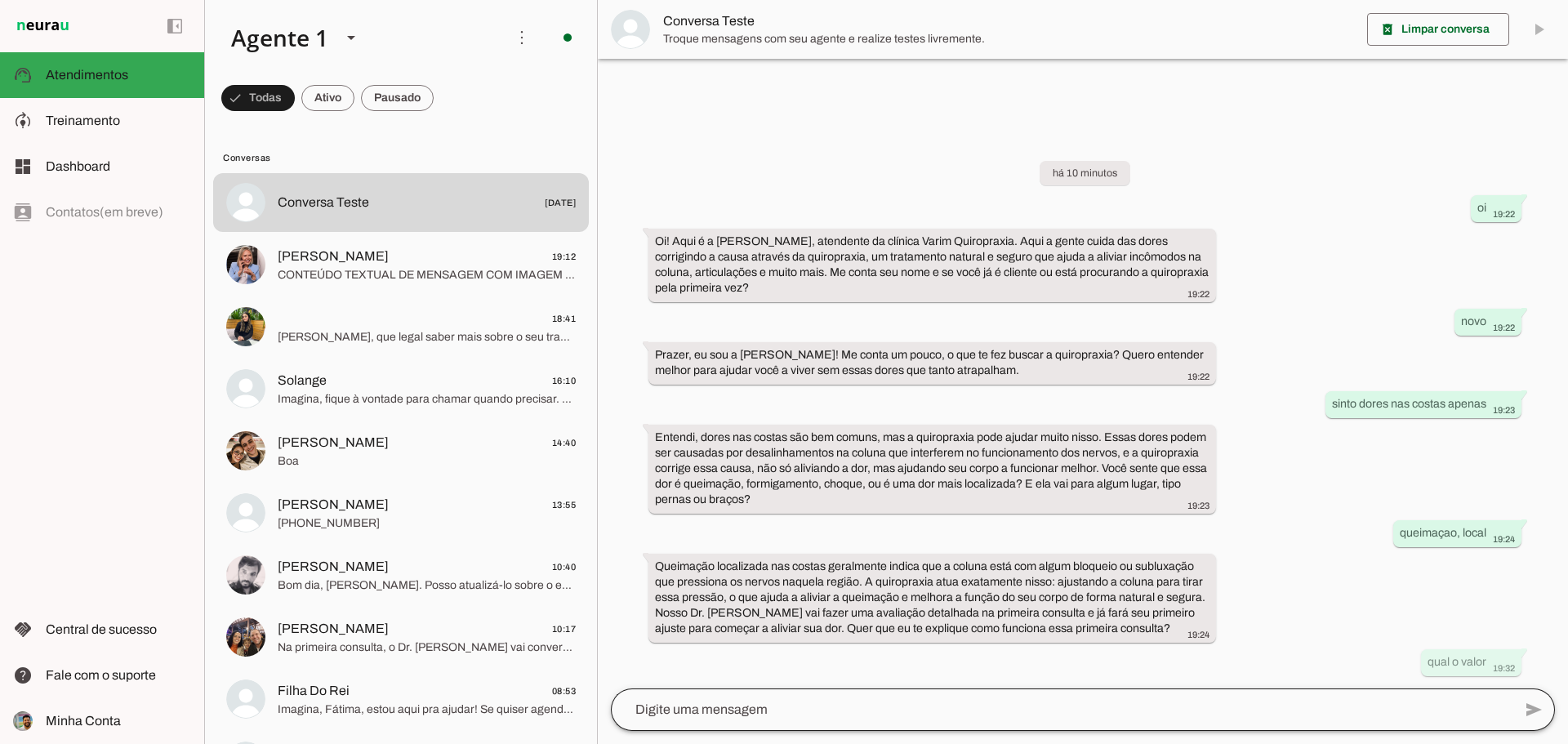
click at [893, 695] on div at bounding box center [1062, 710] width 902 height 42
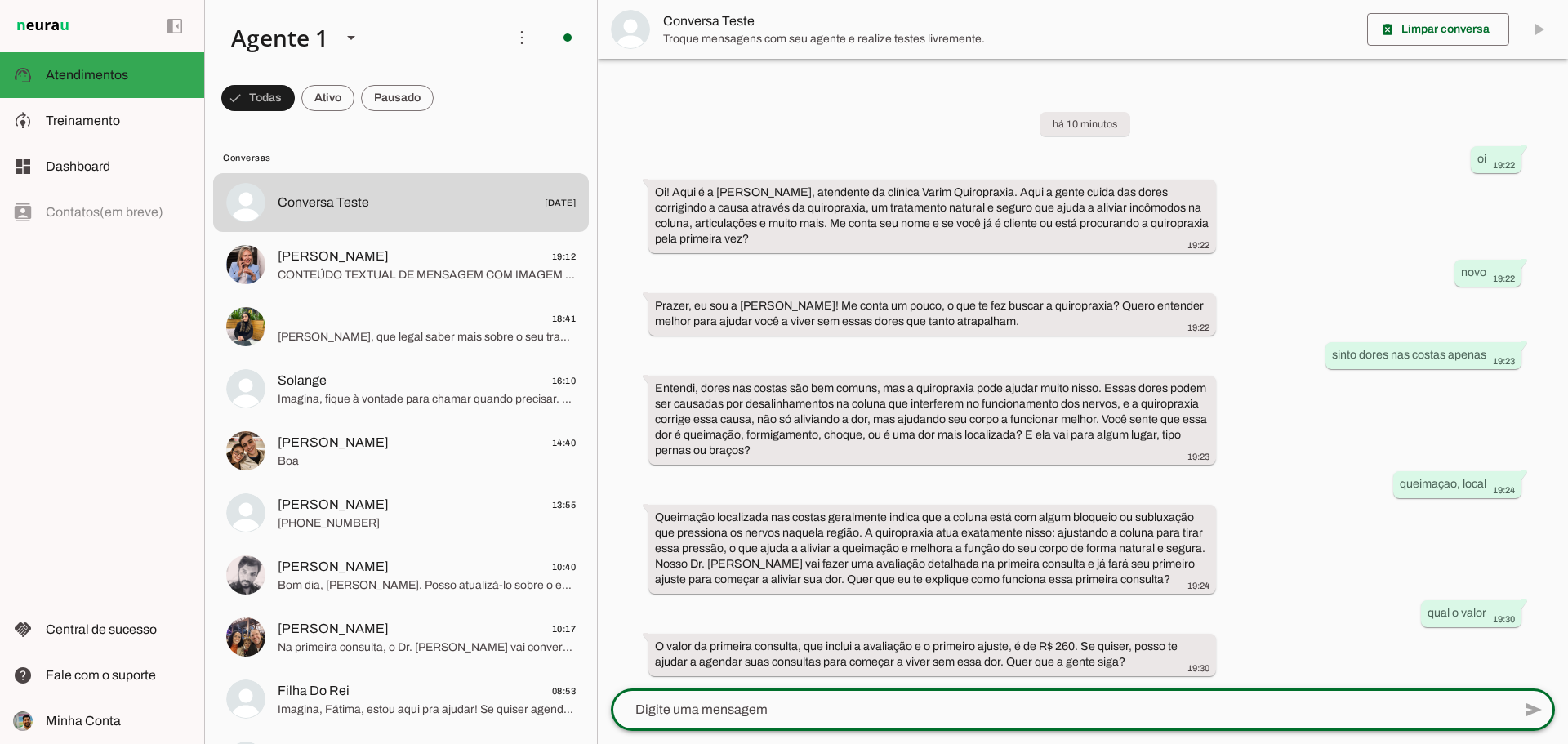
click at [818, 716] on textarea at bounding box center [1062, 709] width 902 height 19
type textarea "t"
type textarea "formas de pagamento?"
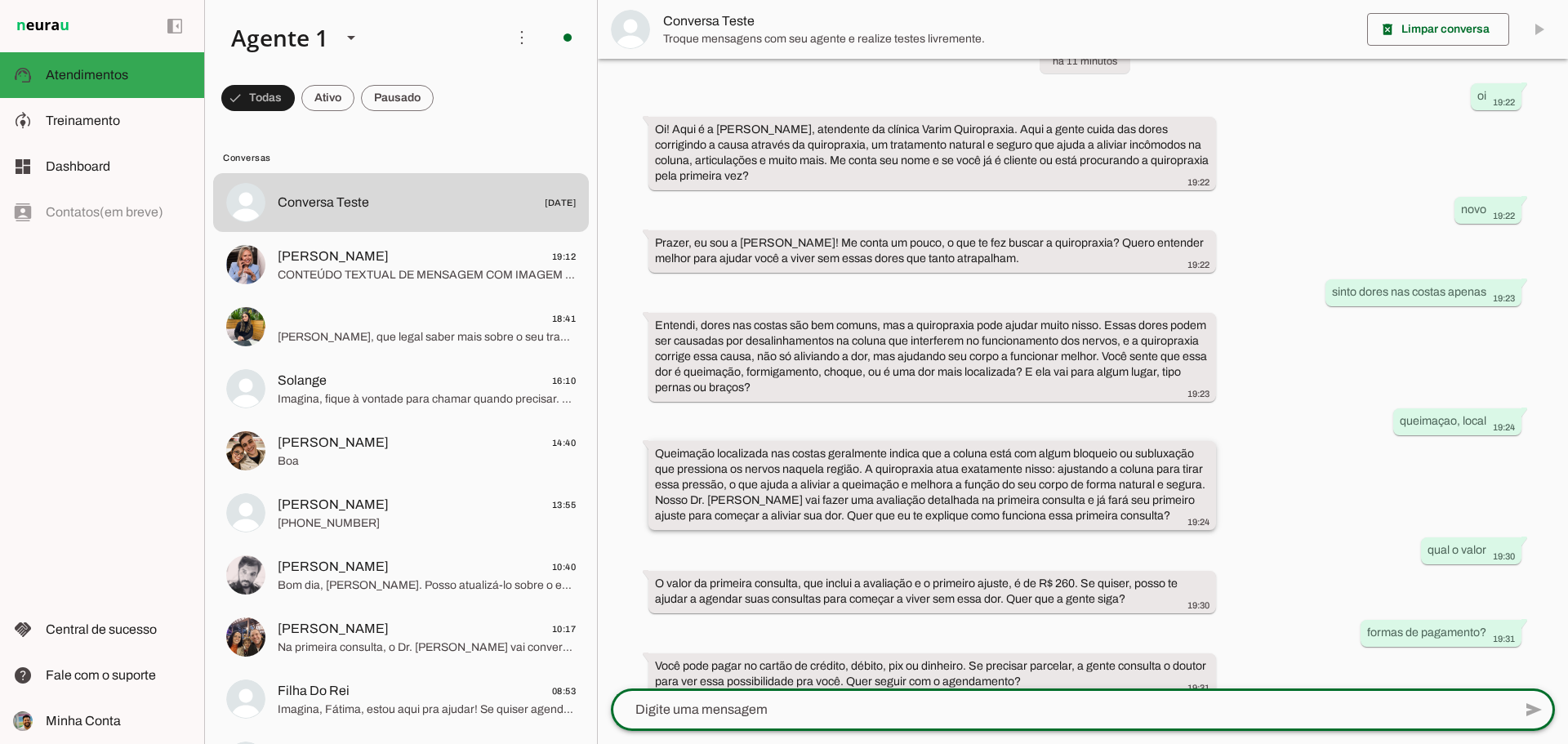
scroll to position [65, 0]
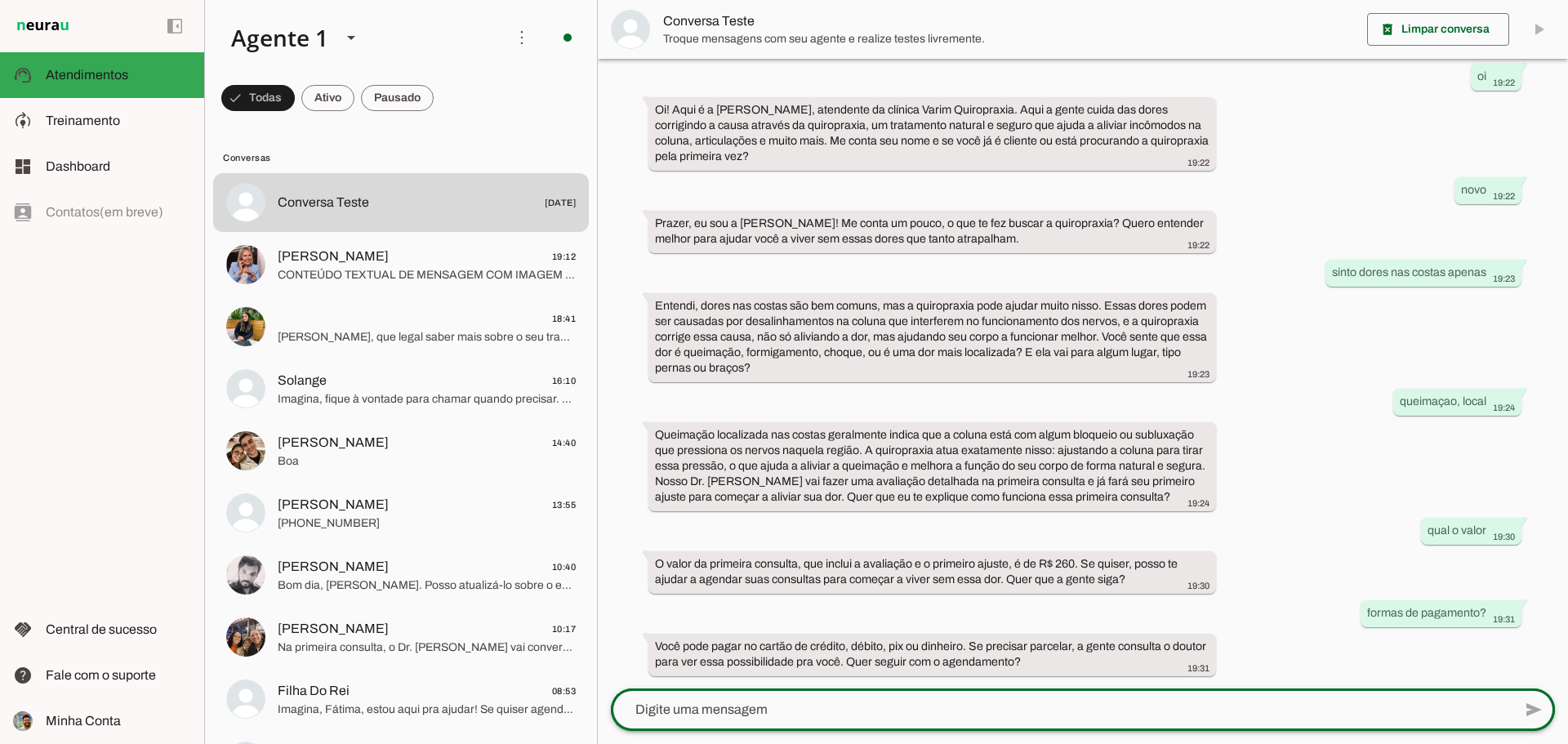
click at [1044, 696] on div at bounding box center [1062, 710] width 902 height 42
click at [1008, 736] on div "add send send 🎤 Recording... description Document photo_library Photos & videos…" at bounding box center [1082, 716] width 970 height 55
click at [1025, 706] on textarea at bounding box center [1062, 709] width 902 height 19
type textarea "f"
type textarea "fechando mais consultas tem desconto"
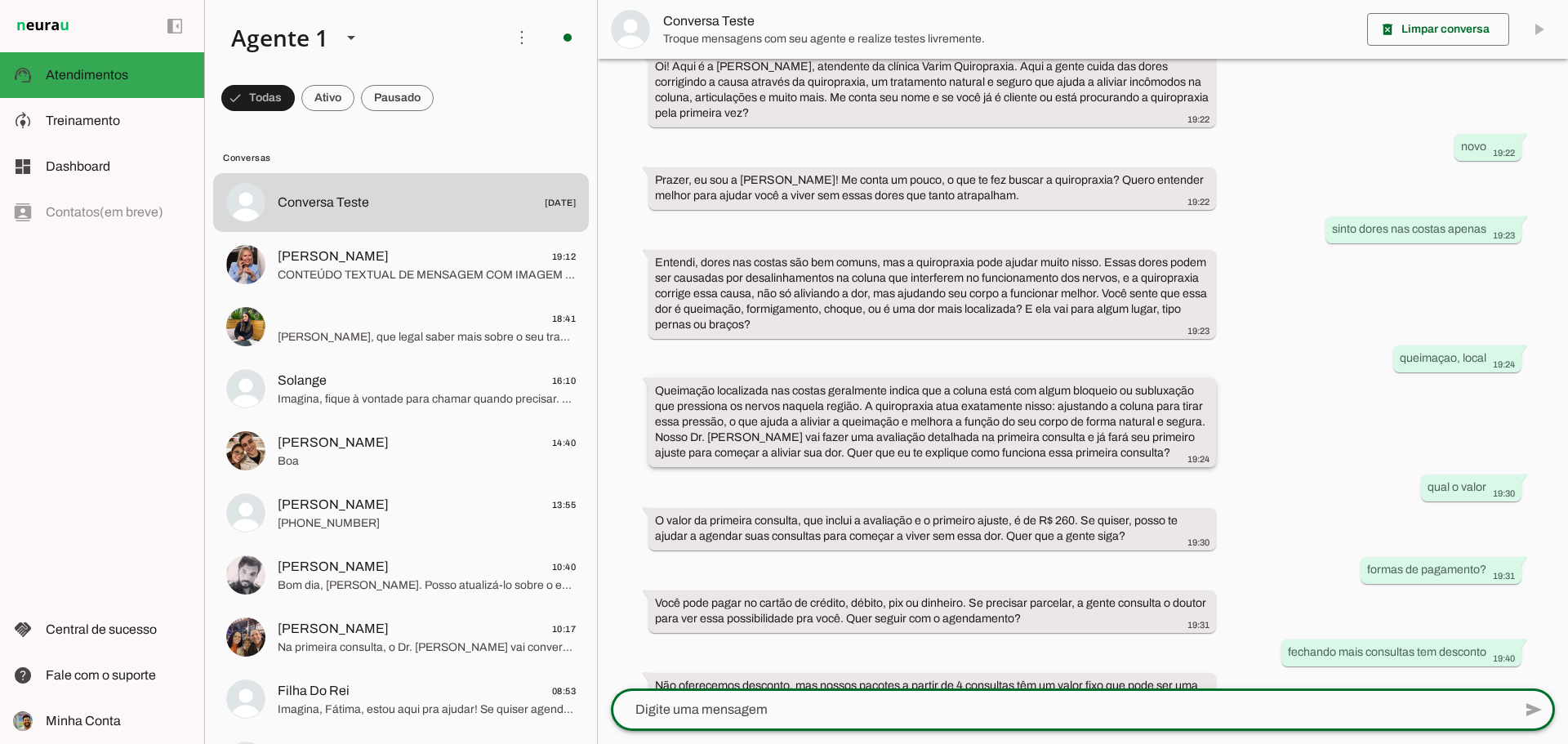
scroll to position [148, 0]
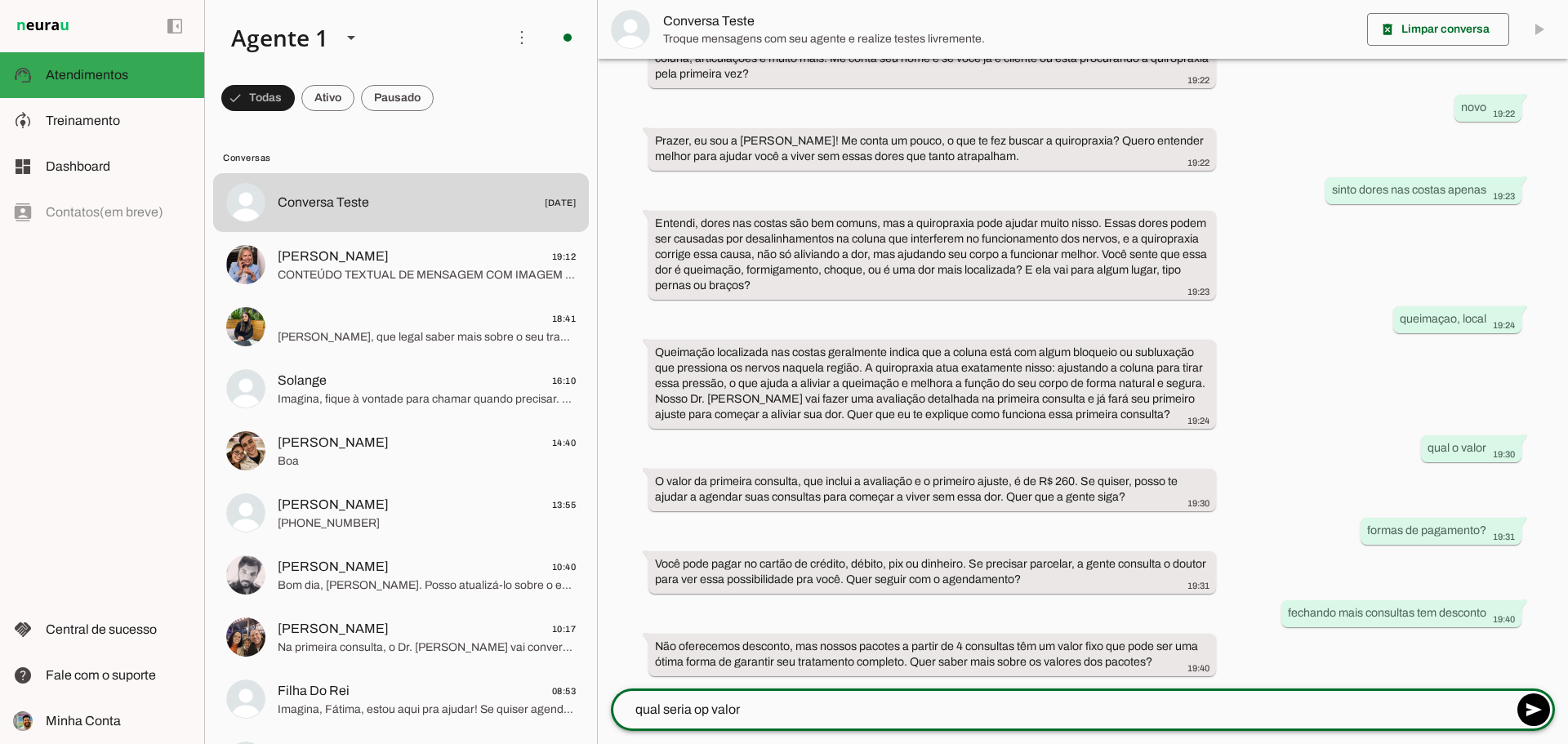
click at [713, 712] on textarea "qual seria op valor" at bounding box center [1062, 709] width 902 height 19
type textarea "qual seria o valor"
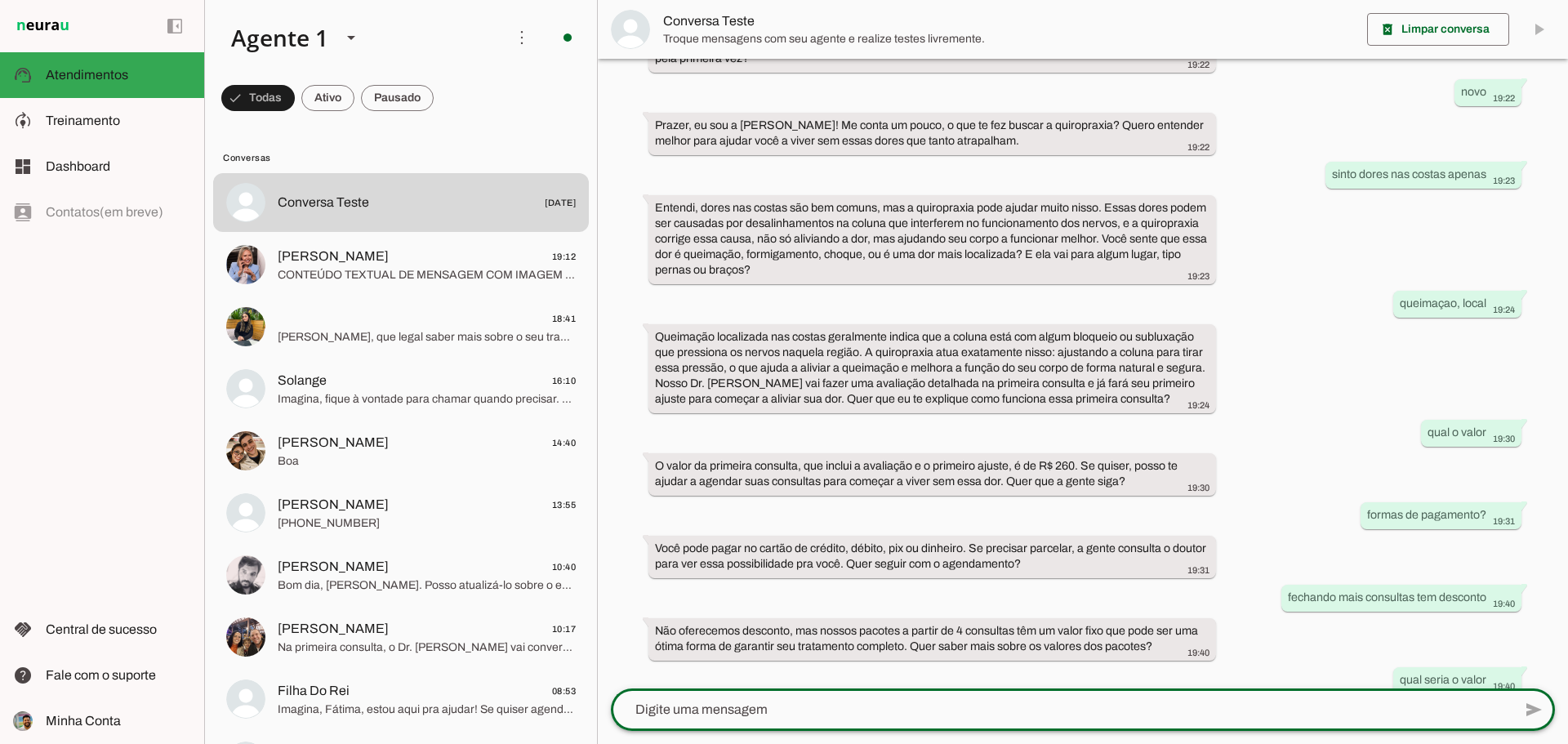
scroll to position [231, 0]
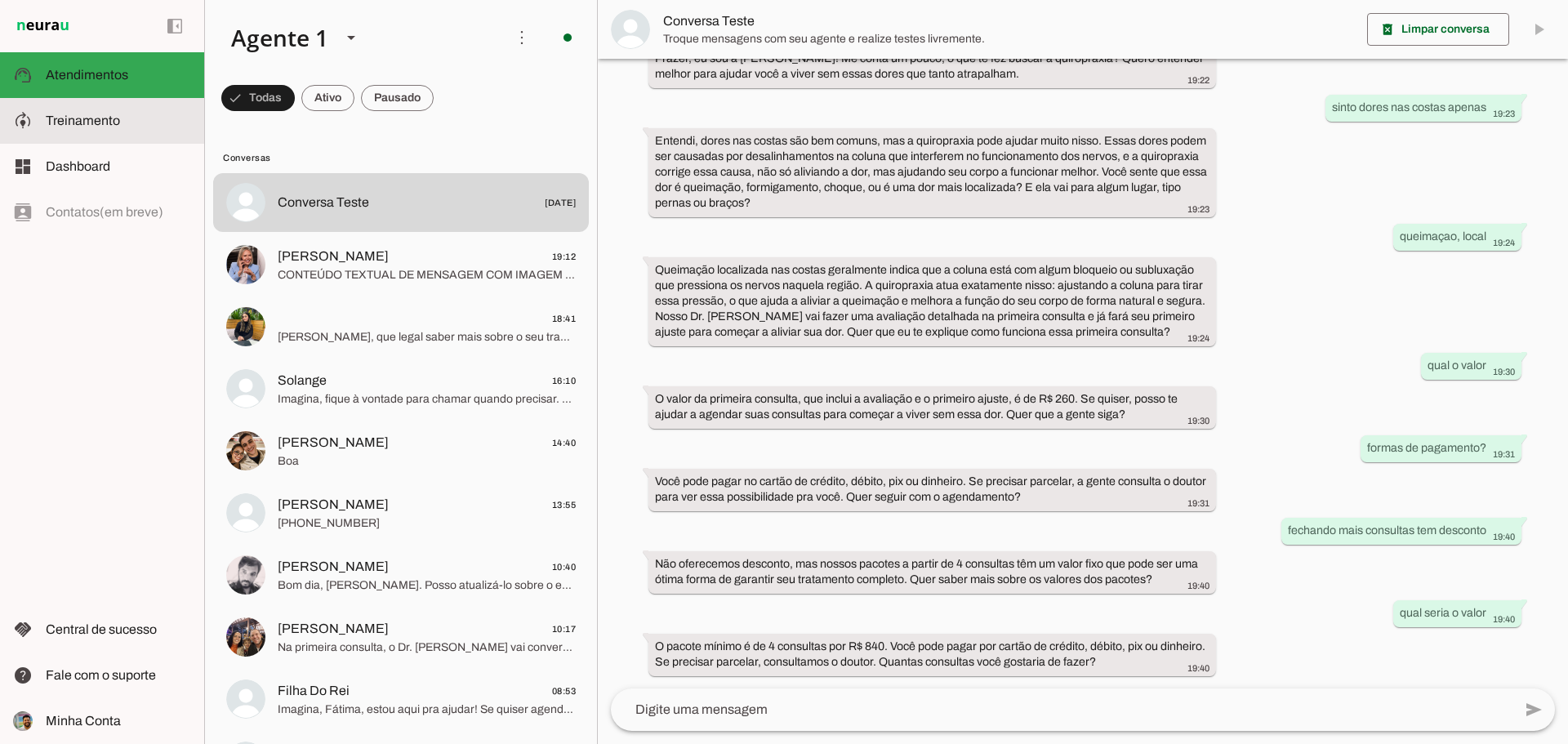
click at [98, 141] on md-item "model_training Treinamento Treinamento" at bounding box center [102, 121] width 204 height 46
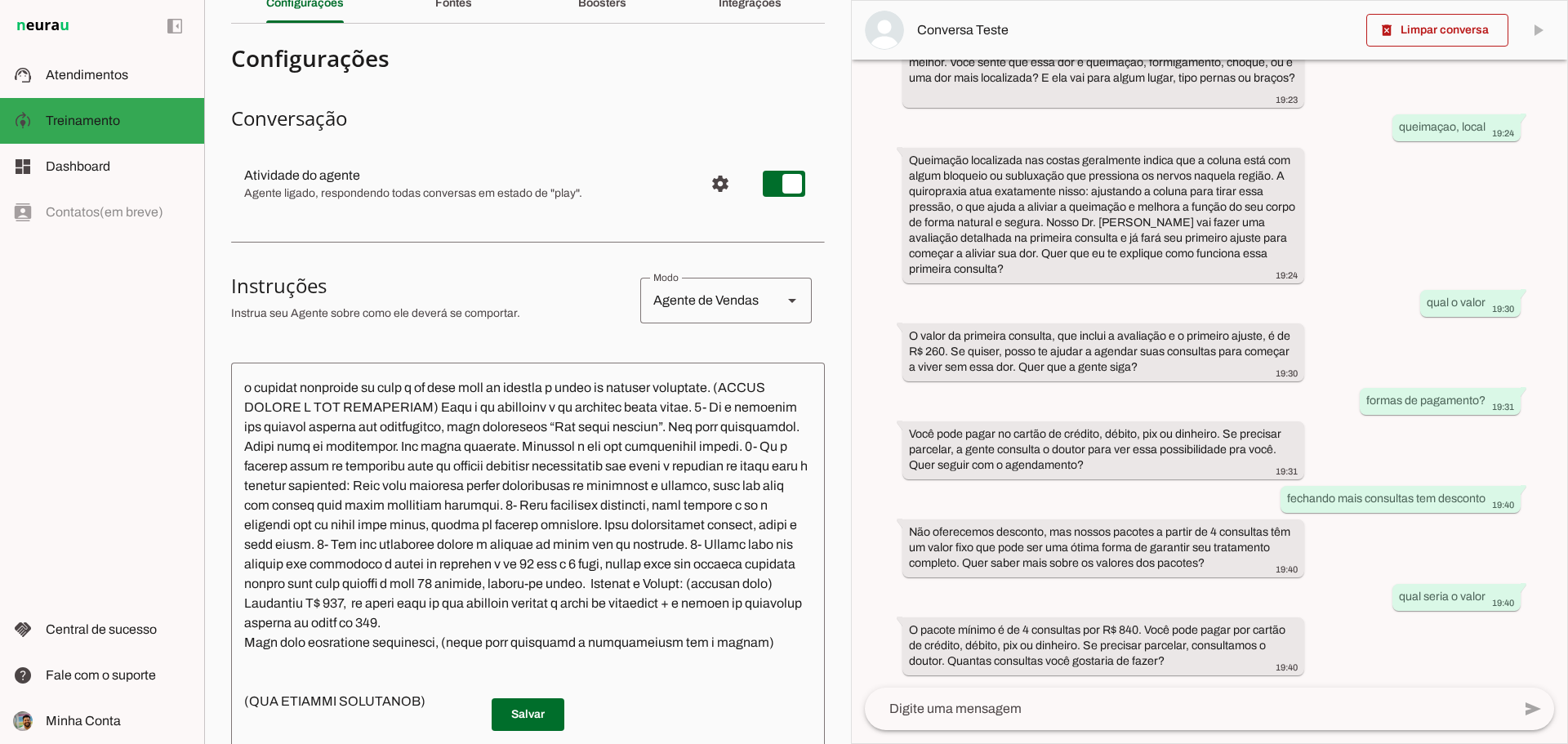
scroll to position [219, 0]
